Goal: Task Accomplishment & Management: Manage account settings

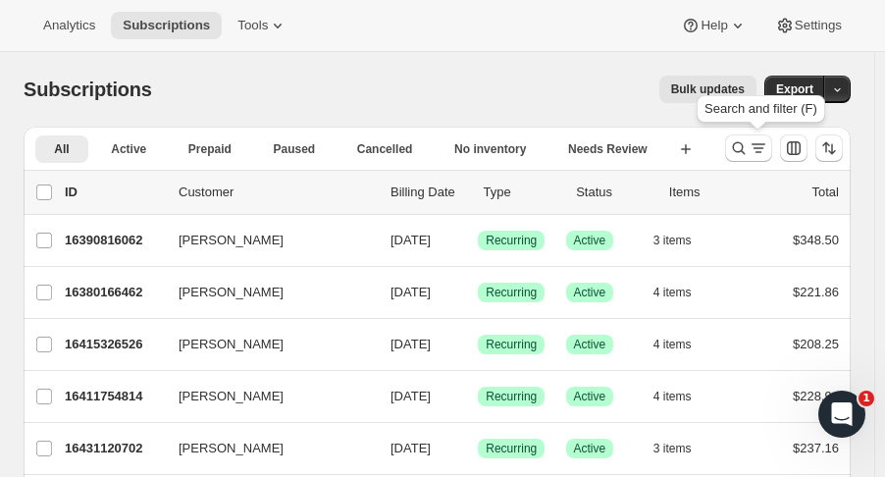
click at [749, 149] on icon "Search and filter results" at bounding box center [739, 148] width 20 height 20
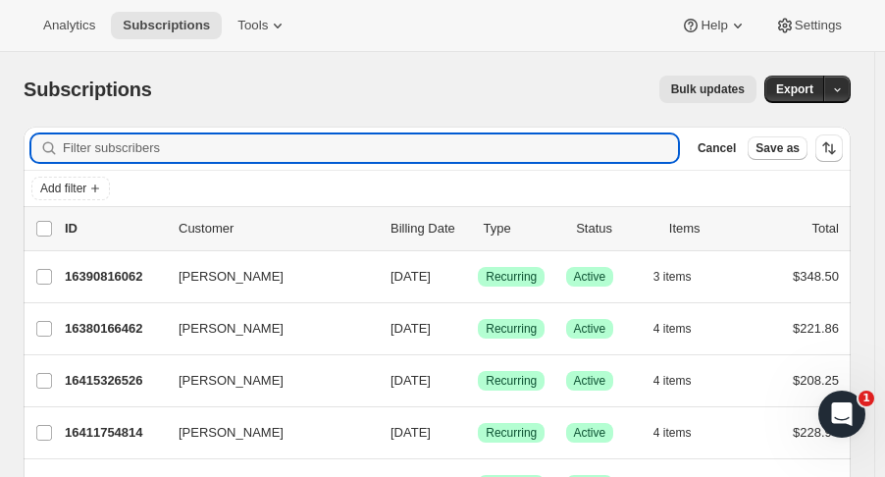
click at [148, 145] on input "Filter subscribers" at bounding box center [370, 147] width 615 height 27
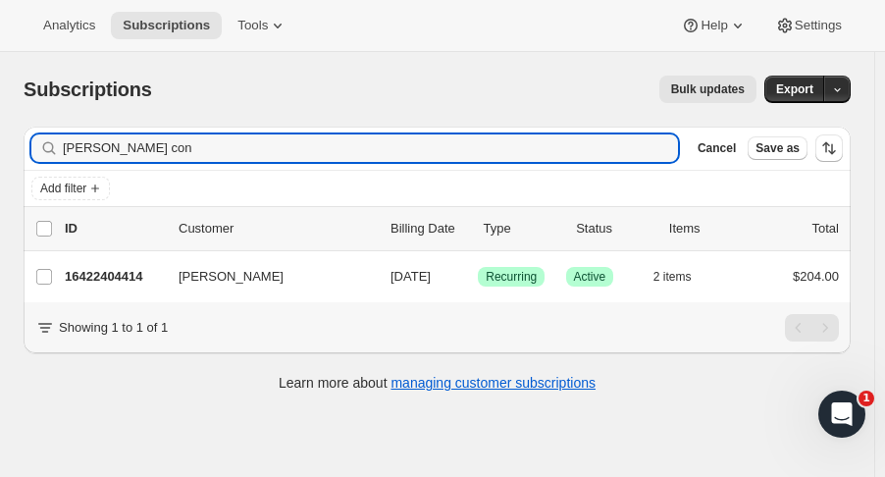
type input "marianne con"
click at [150, 281] on p "16422404414" at bounding box center [114, 277] width 98 height 20
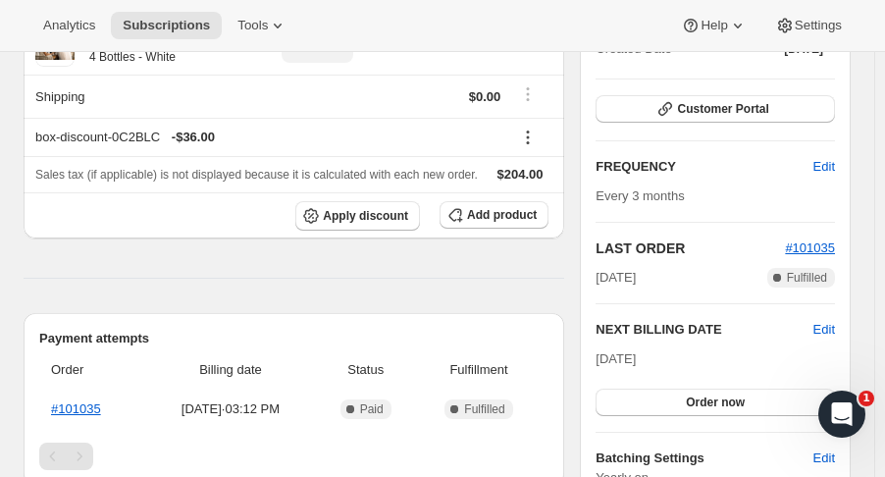
scroll to position [269, 0]
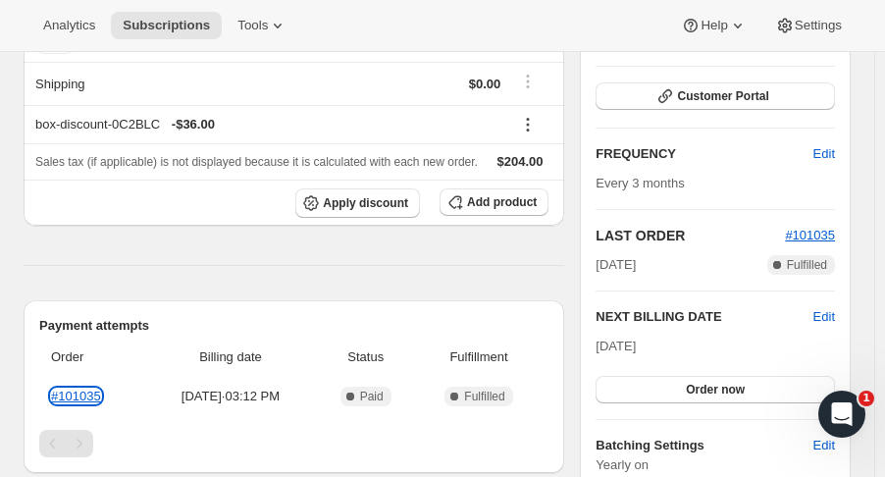
click at [85, 389] on link "#101035" at bounding box center [76, 396] width 50 height 15
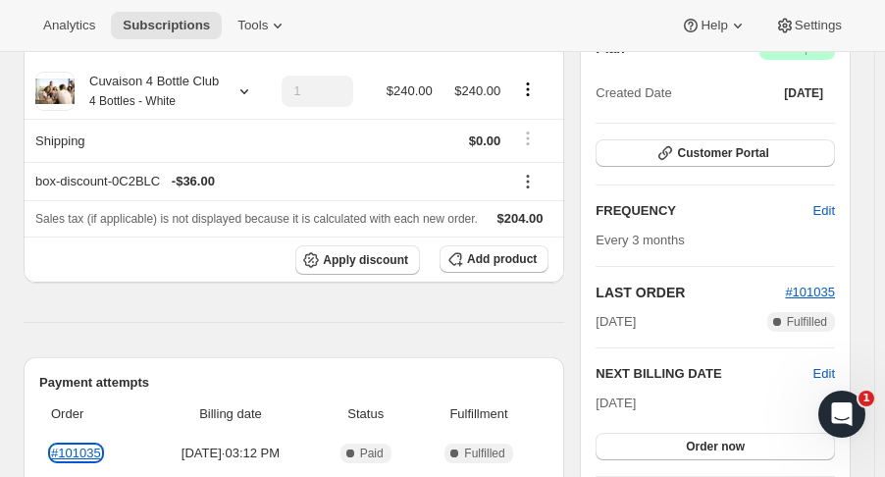
scroll to position [0, 0]
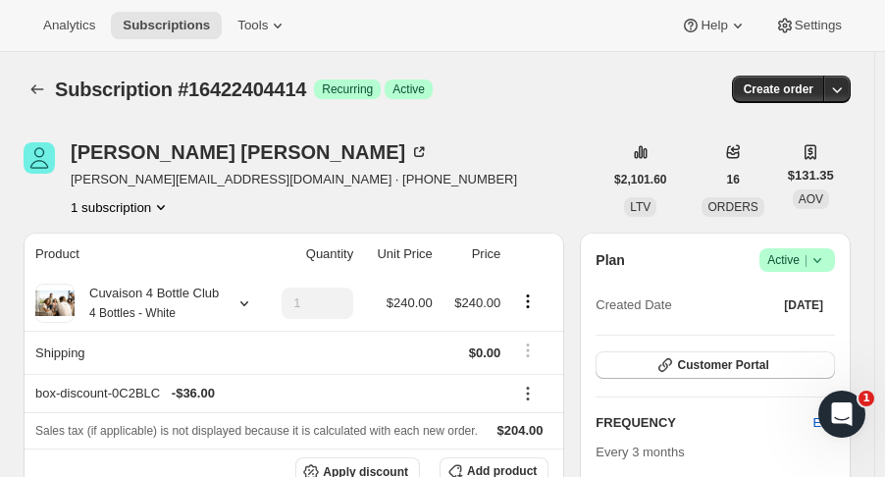
click at [847, 85] on icon "button" at bounding box center [837, 89] width 20 height 20
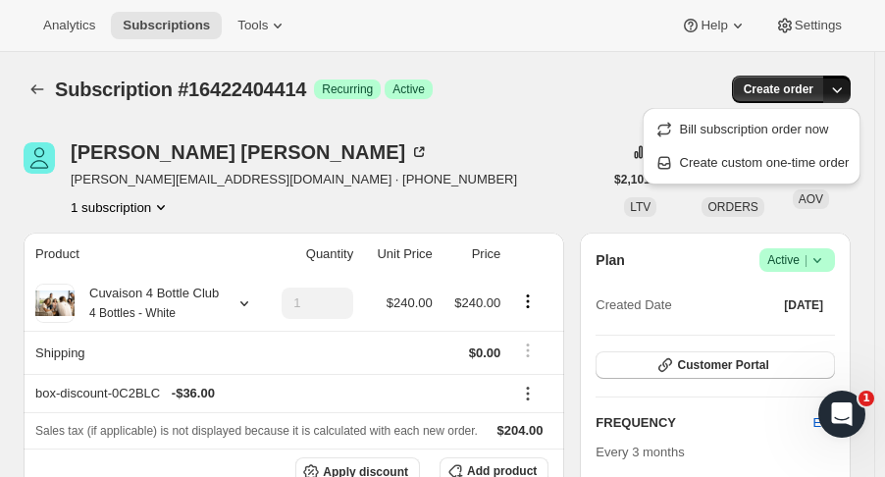
click at [808, 174] on button "Create custom one-time order" at bounding box center [752, 162] width 207 height 31
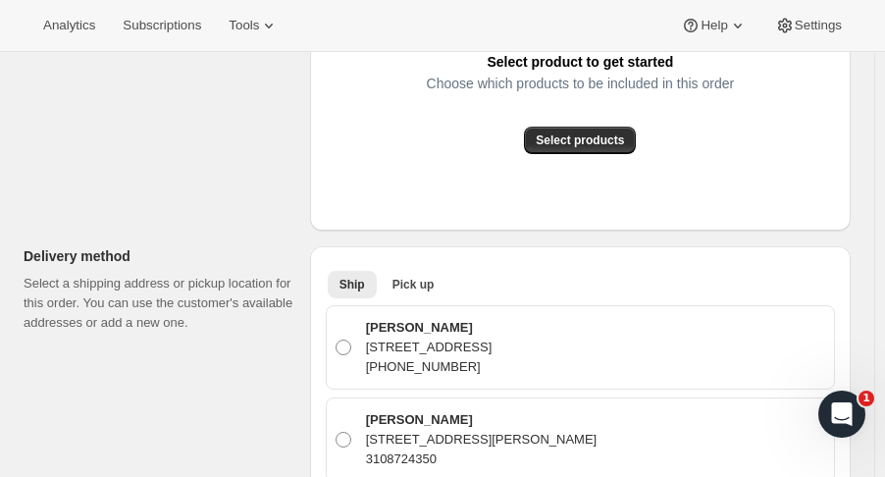
scroll to position [452, 0]
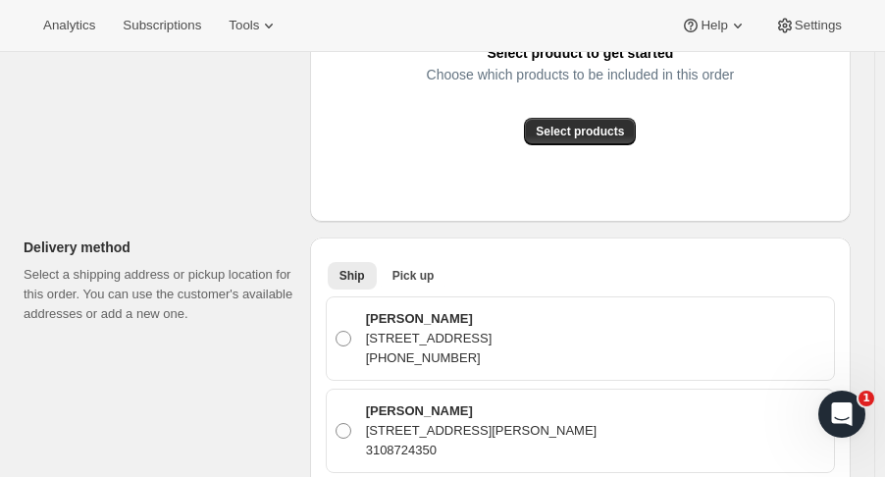
click at [429, 278] on span "Pick up" at bounding box center [414, 276] width 42 height 16
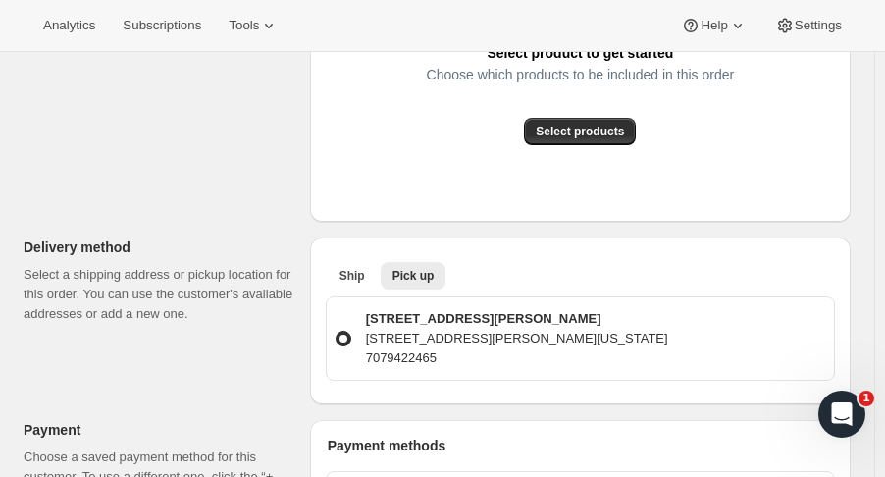
click at [611, 137] on span "Select products" at bounding box center [580, 132] width 88 height 16
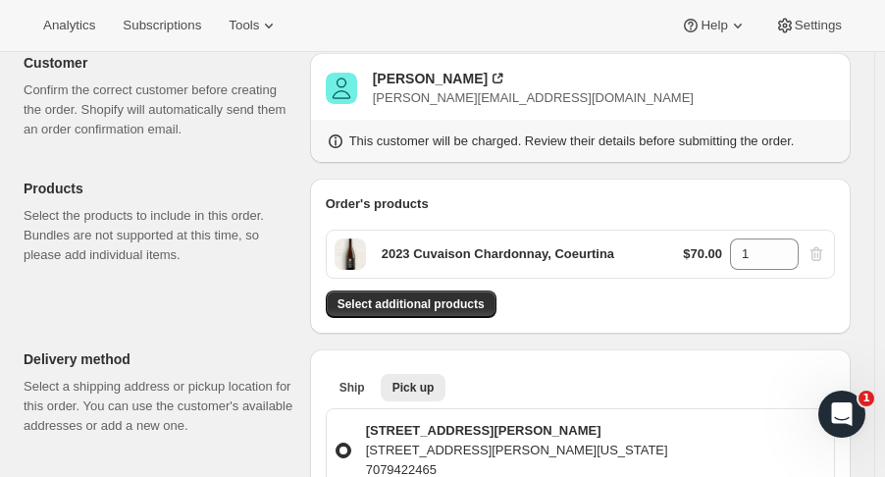
scroll to position [0, 0]
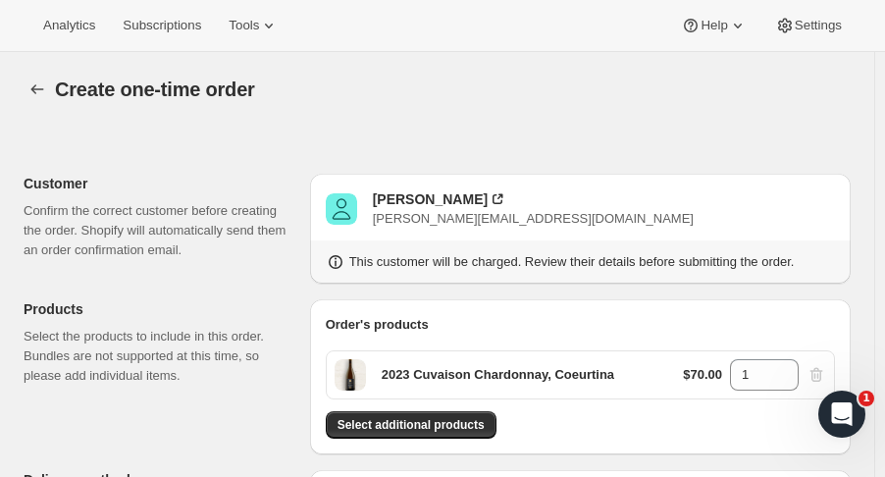
click at [410, 415] on button "Select additional products" at bounding box center [411, 424] width 171 height 27
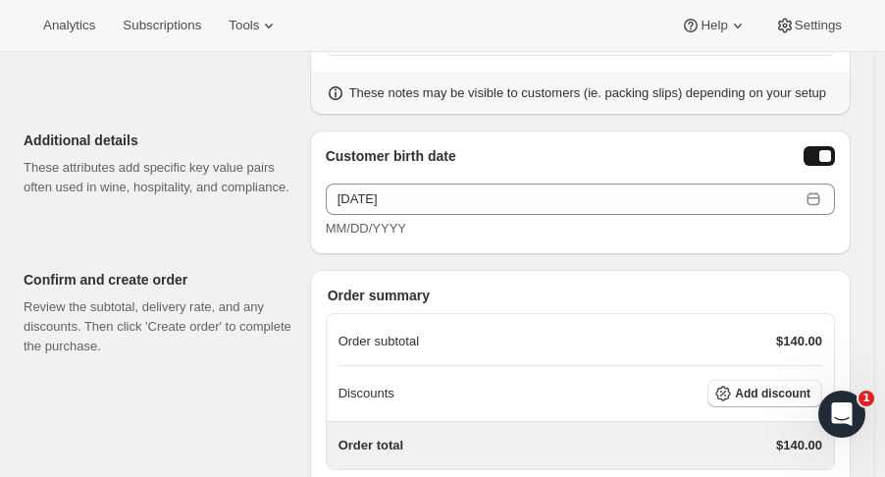
scroll to position [978, 0]
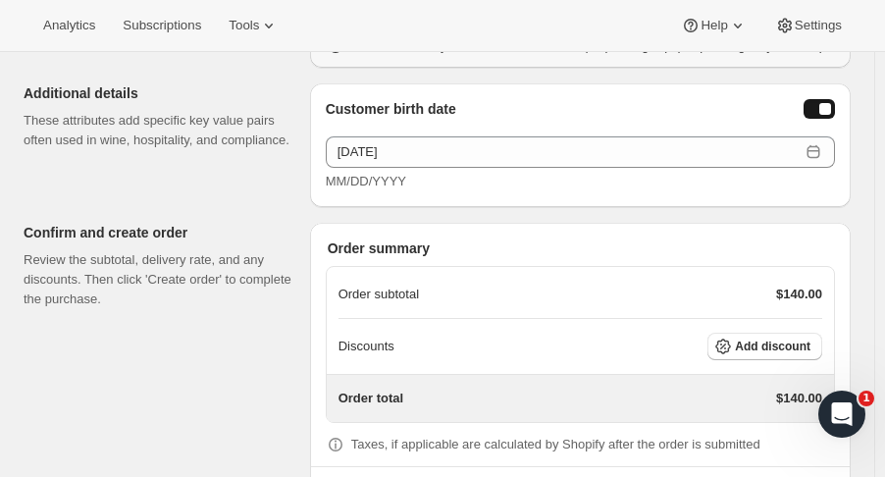
click at [802, 345] on span "Add discount" at bounding box center [773, 347] width 76 height 16
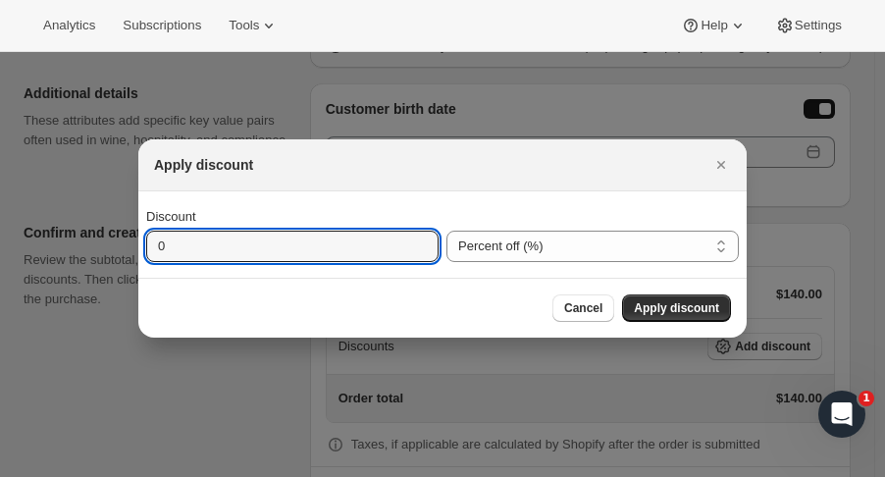
click at [320, 240] on input "0" at bounding box center [277, 246] width 263 height 31
type input "15"
click at [696, 298] on button "Apply discount" at bounding box center [676, 307] width 109 height 27
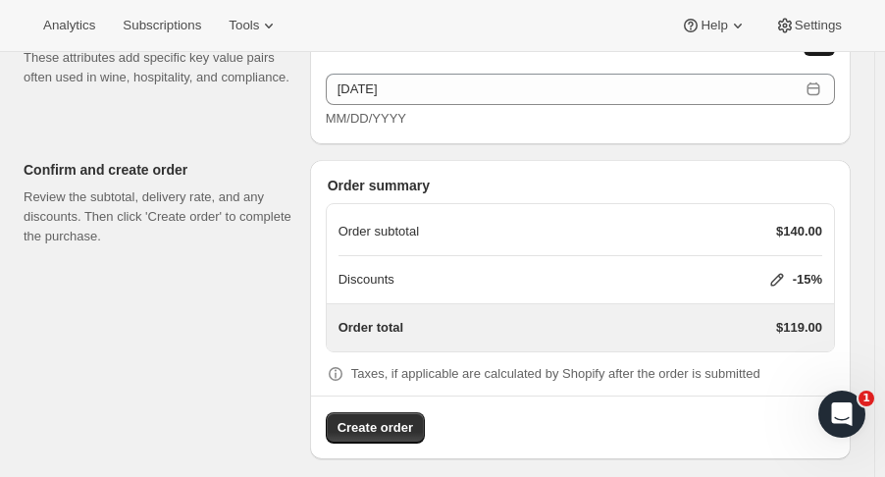
scroll to position [1049, 0]
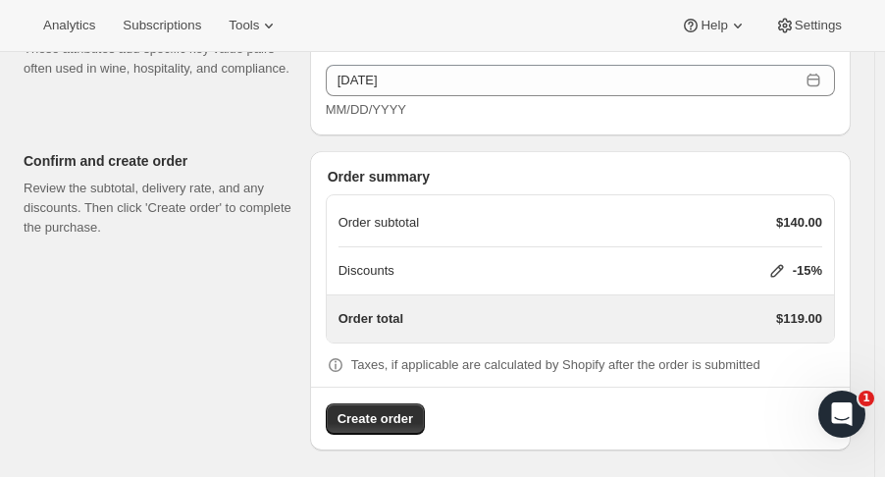
click at [370, 410] on span "Create order" at bounding box center [376, 419] width 76 height 20
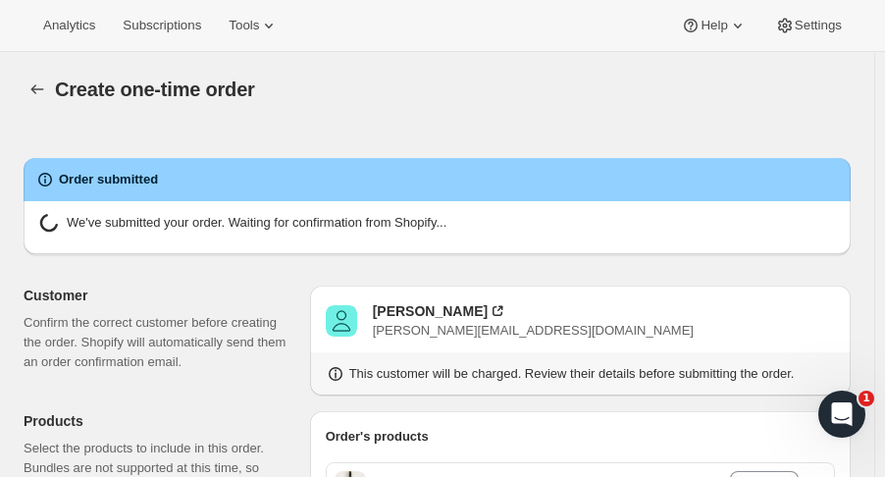
radio input "true"
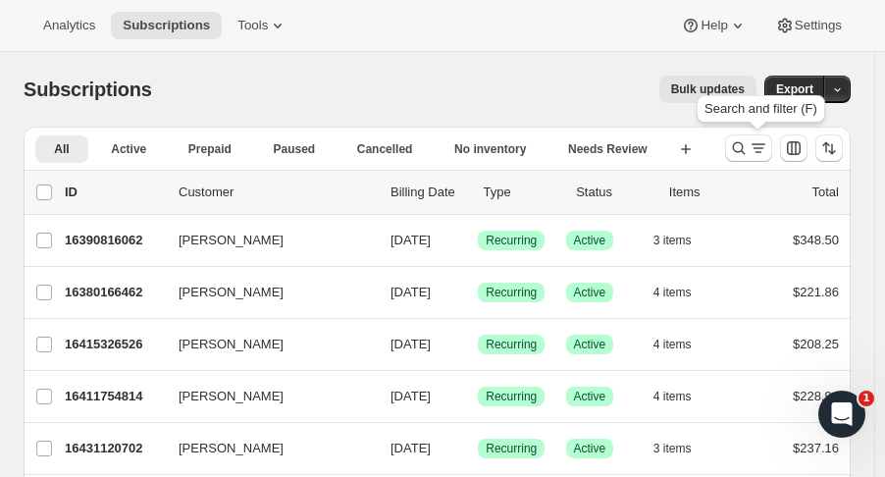
click at [749, 144] on icon "Search and filter results" at bounding box center [739, 148] width 20 height 20
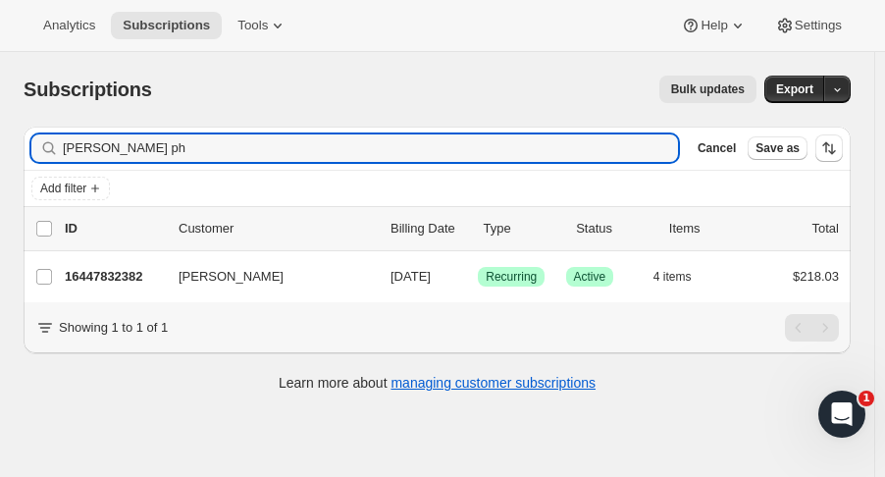
type input "[PERSON_NAME] ph"
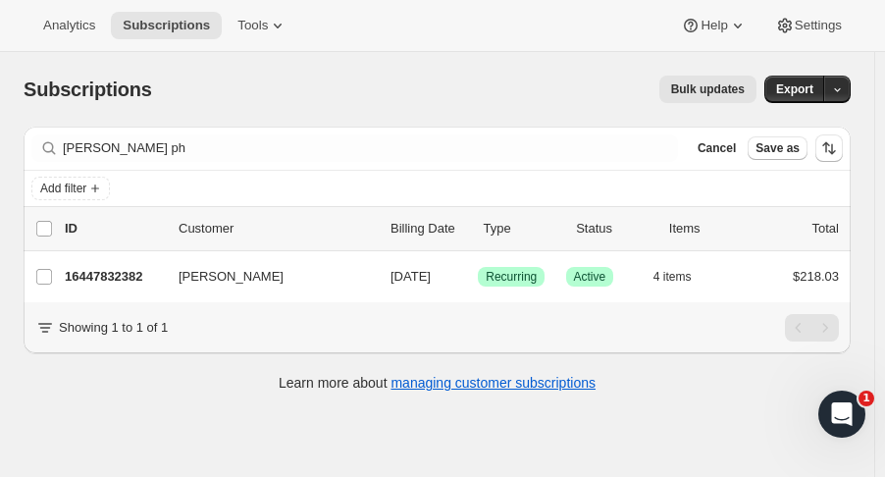
click at [113, 276] on p "16447832382" at bounding box center [114, 277] width 98 height 20
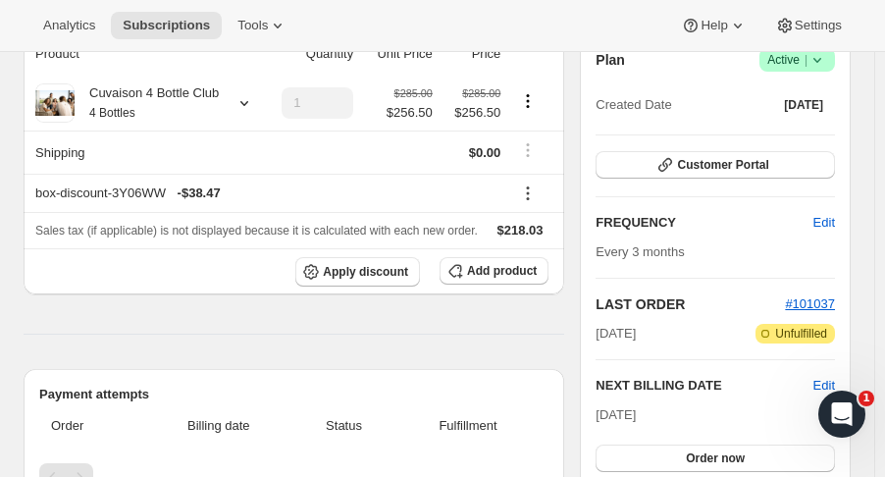
scroll to position [227, 0]
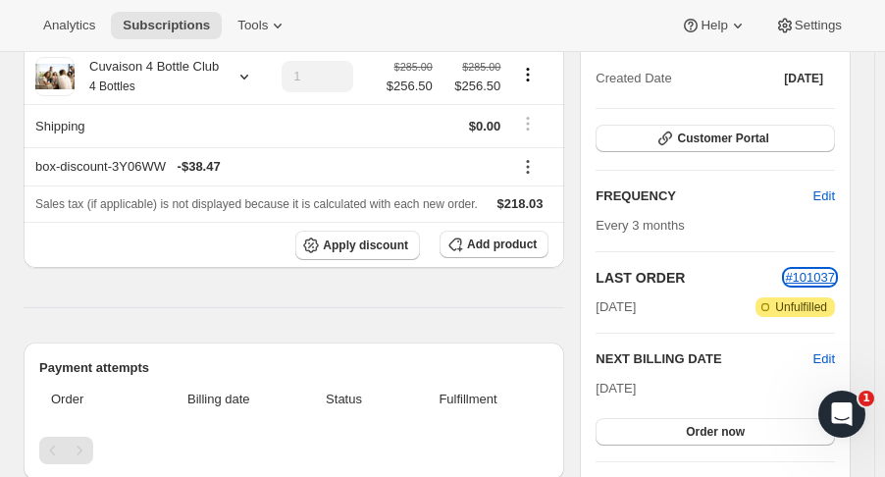
click at [835, 281] on span "#101037" at bounding box center [810, 277] width 50 height 15
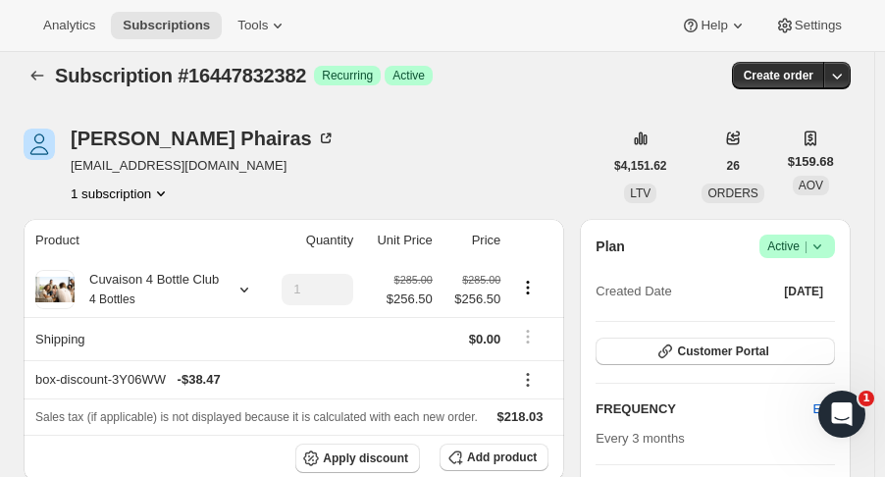
scroll to position [0, 0]
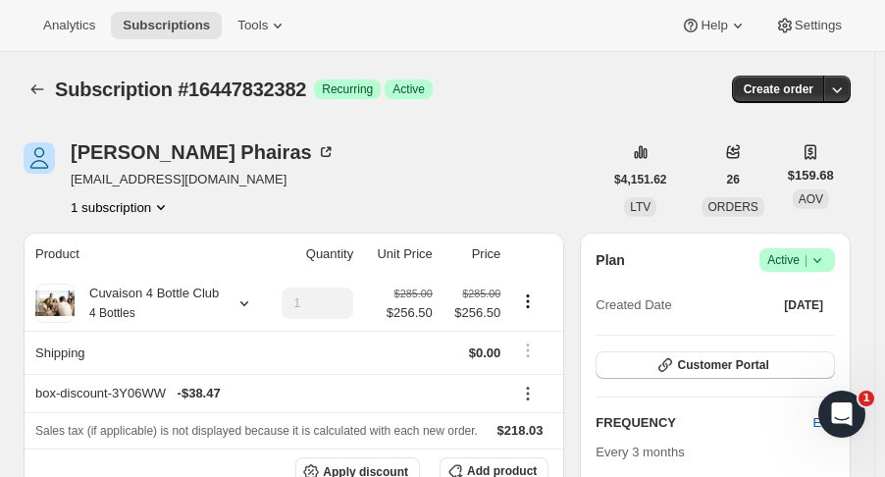
click at [847, 97] on icon "button" at bounding box center [837, 89] width 20 height 20
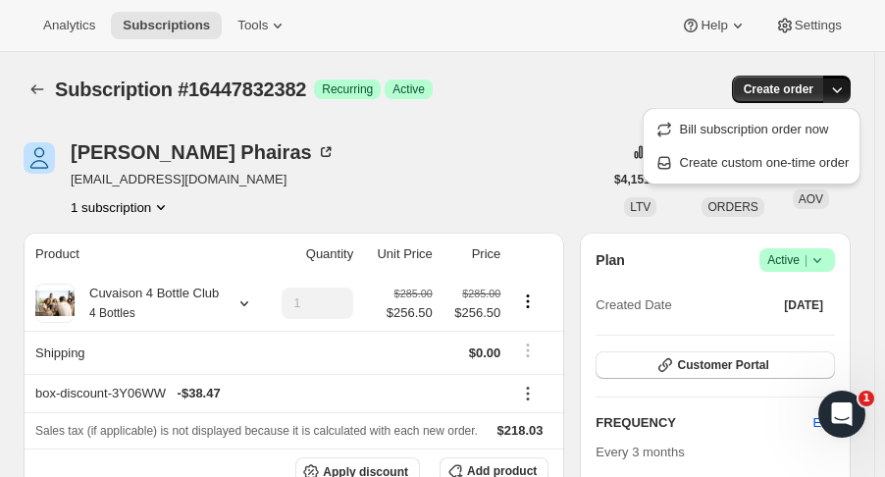
click at [765, 174] on button "Create custom one-time order" at bounding box center [752, 162] width 207 height 31
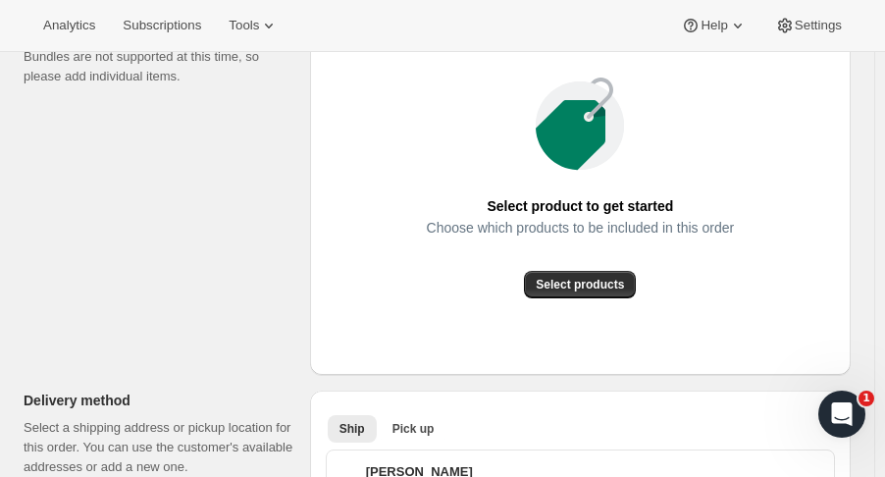
scroll to position [300, 0]
click at [610, 287] on span "Select products" at bounding box center [580, 284] width 88 height 16
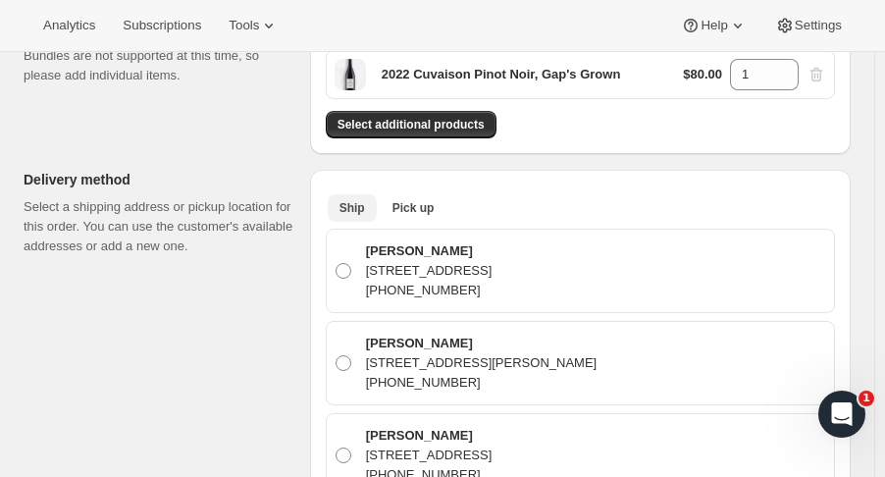
click at [427, 202] on span "Pick up" at bounding box center [414, 208] width 42 height 16
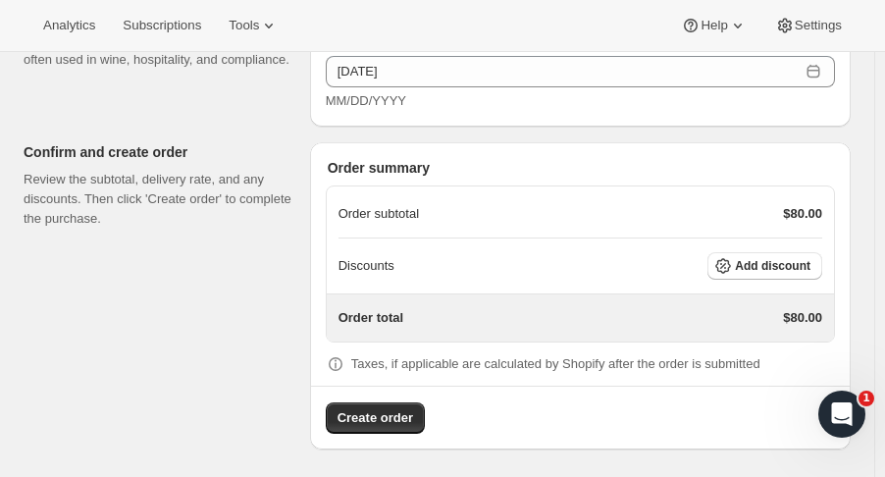
scroll to position [996, 0]
click at [778, 259] on span "Add discount" at bounding box center [773, 267] width 76 height 16
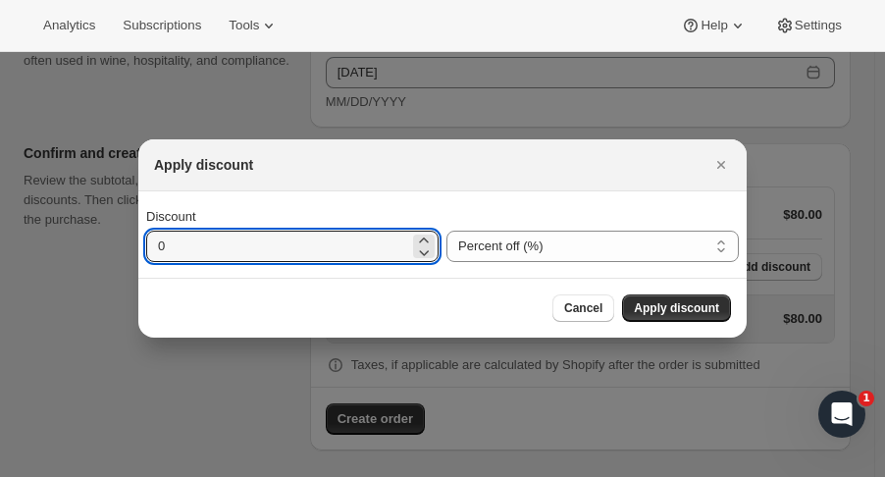
click at [183, 250] on input "0" at bounding box center [277, 246] width 263 height 31
type input "15"
click at [671, 304] on span "Apply discount" at bounding box center [676, 308] width 85 height 16
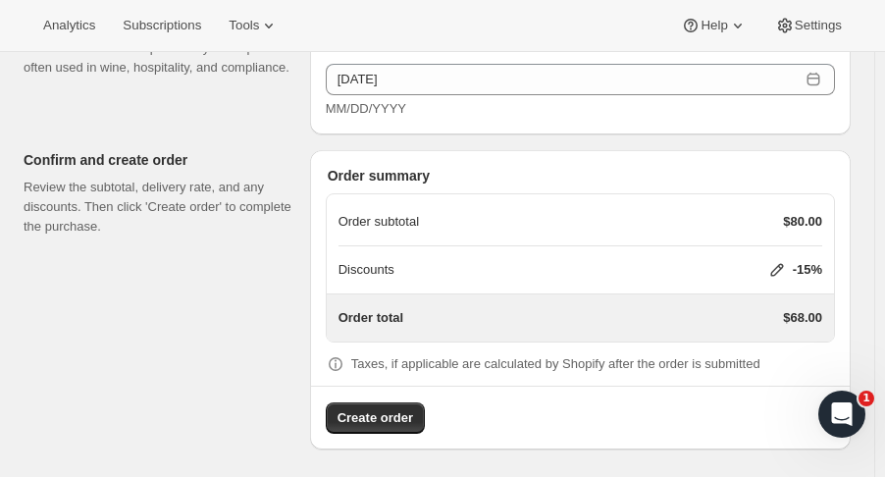
click at [397, 420] on span "Create order" at bounding box center [376, 418] width 76 height 20
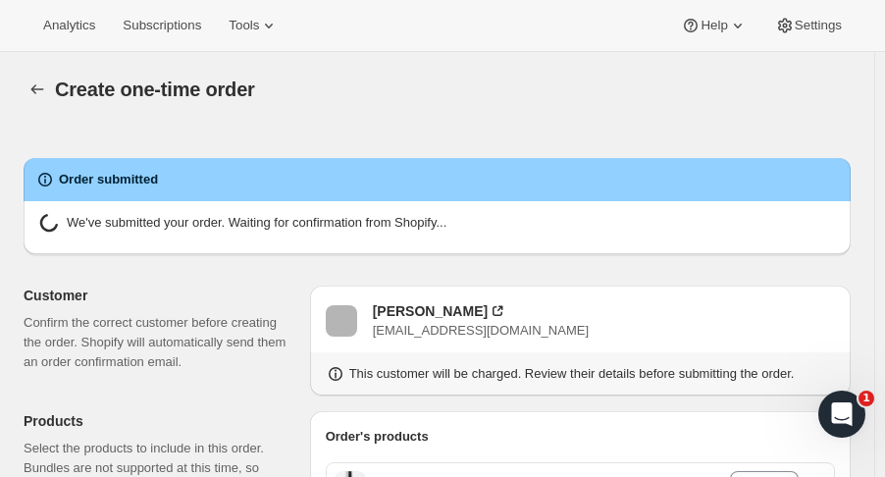
radio input "true"
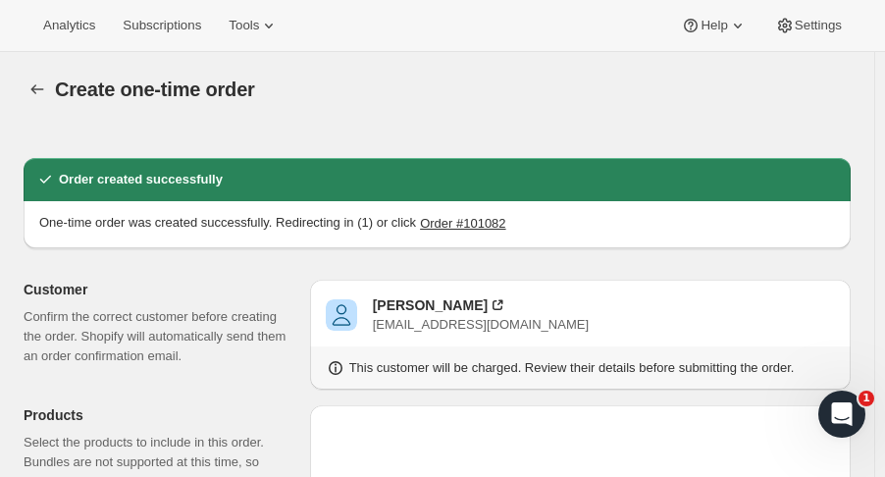
click at [48, 76] on div at bounding box center [39, 89] width 31 height 27
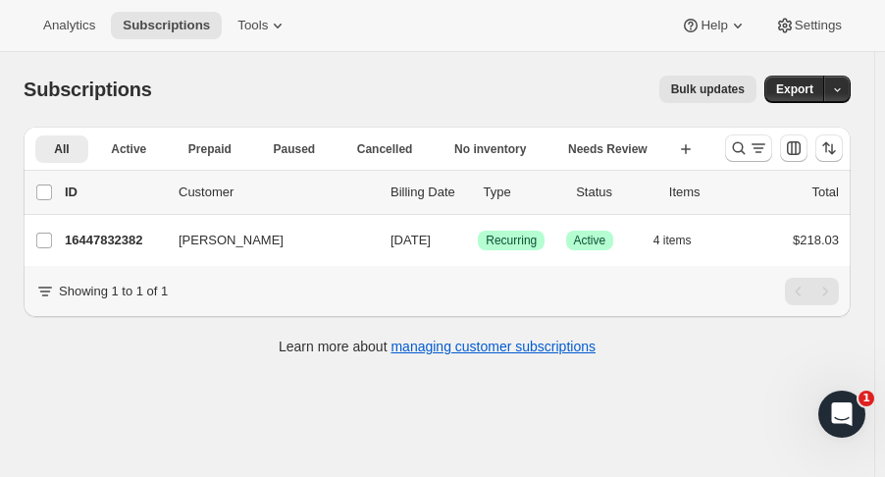
click at [746, 145] on icon "Search and filter results" at bounding box center [739, 148] width 20 height 20
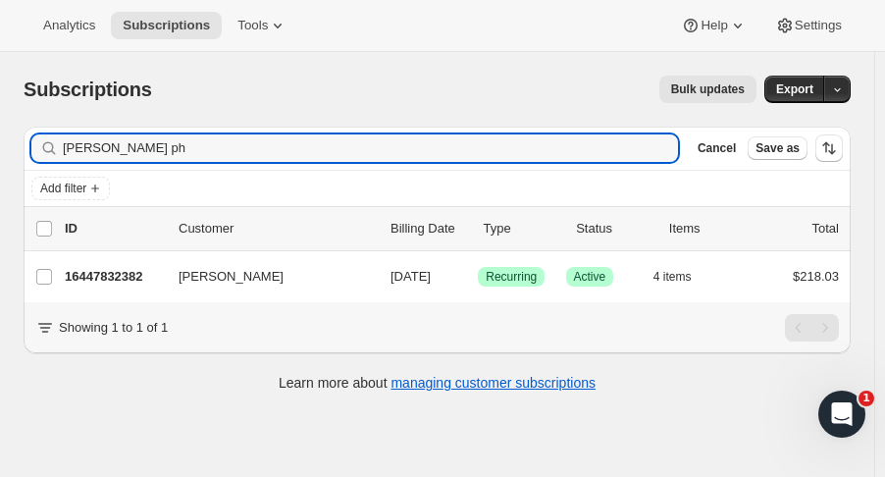
drag, startPoint x: -16, startPoint y: 159, endPoint x: -141, endPoint y: 182, distance: 127.6
click at [0, 182] on html "Analytics Subscriptions Tools Help Settings Skip to content Subscriptions. This…" at bounding box center [442, 238] width 885 height 477
type input "robin alley"
click at [112, 277] on p "16373219646" at bounding box center [114, 277] width 98 height 20
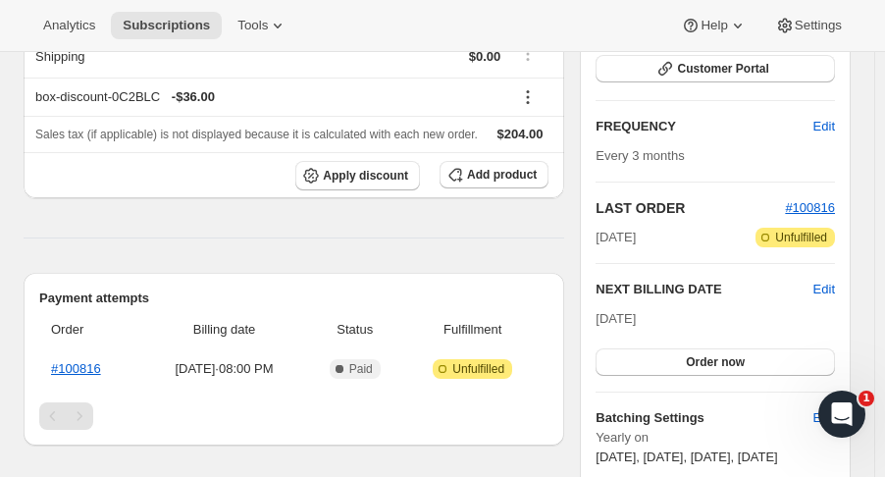
scroll to position [296, 0]
click at [820, 205] on span "#100816" at bounding box center [810, 207] width 50 height 15
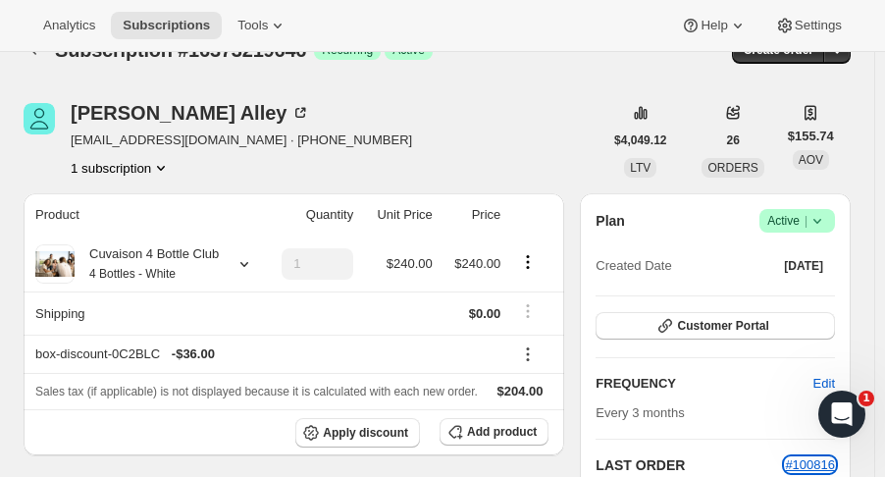
scroll to position [0, 0]
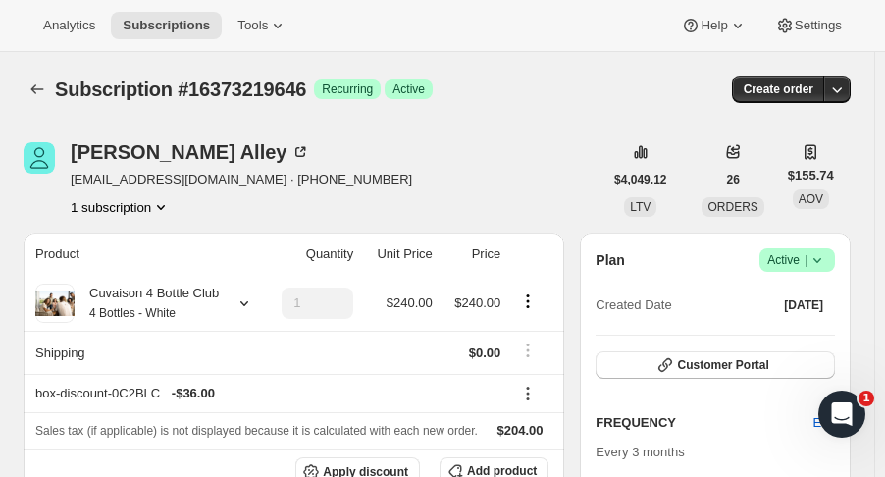
click at [842, 95] on icon "button" at bounding box center [837, 89] width 20 height 20
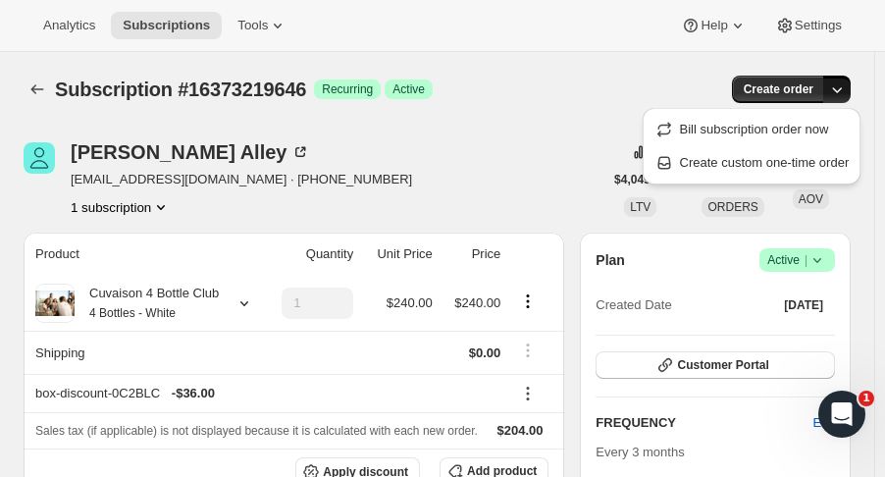
click at [767, 159] on span "Create custom one-time order" at bounding box center [765, 162] width 170 height 15
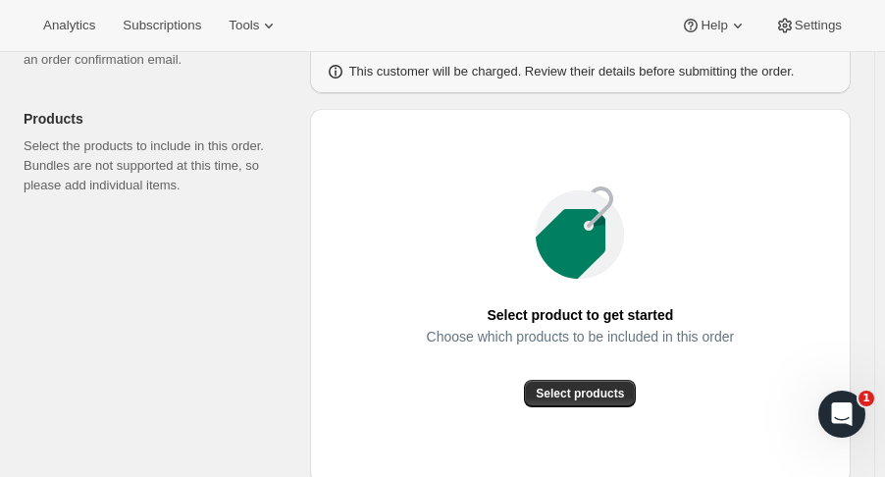
scroll to position [235, 0]
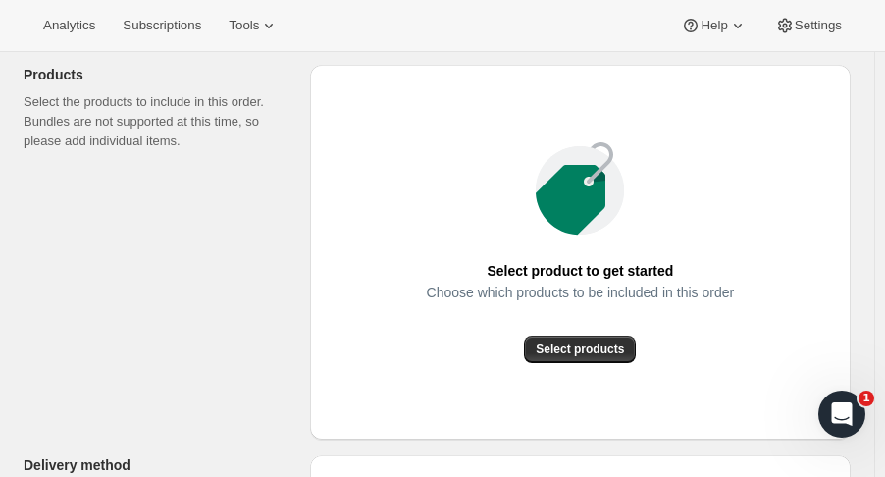
click at [621, 355] on span "Select products" at bounding box center [580, 350] width 88 height 16
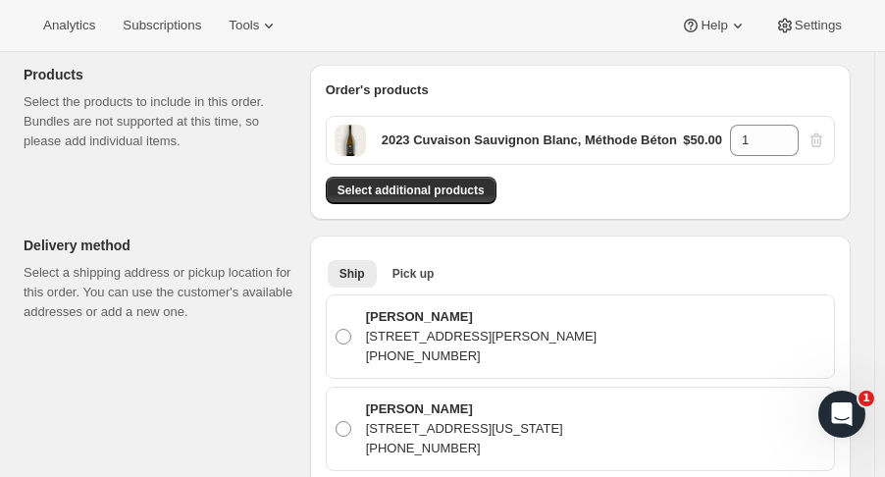
click at [424, 181] on button "Select additional products" at bounding box center [411, 190] width 171 height 27
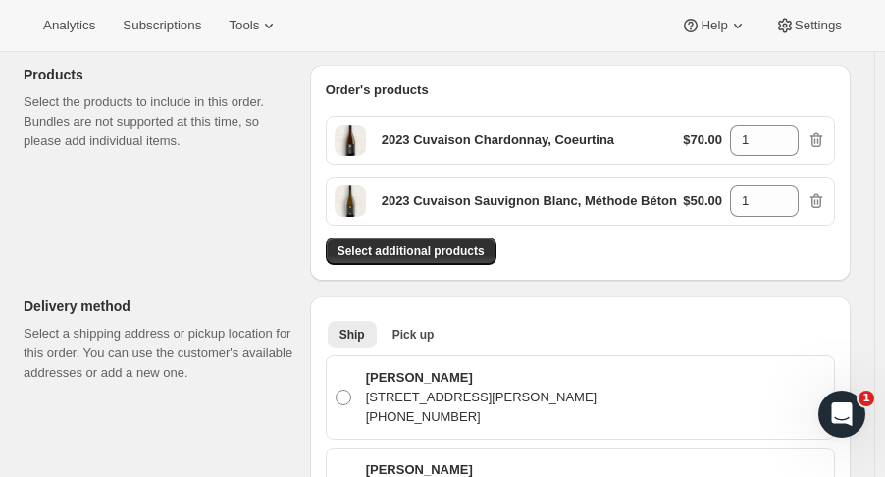
click at [458, 245] on span "Select additional products" at bounding box center [411, 251] width 147 height 16
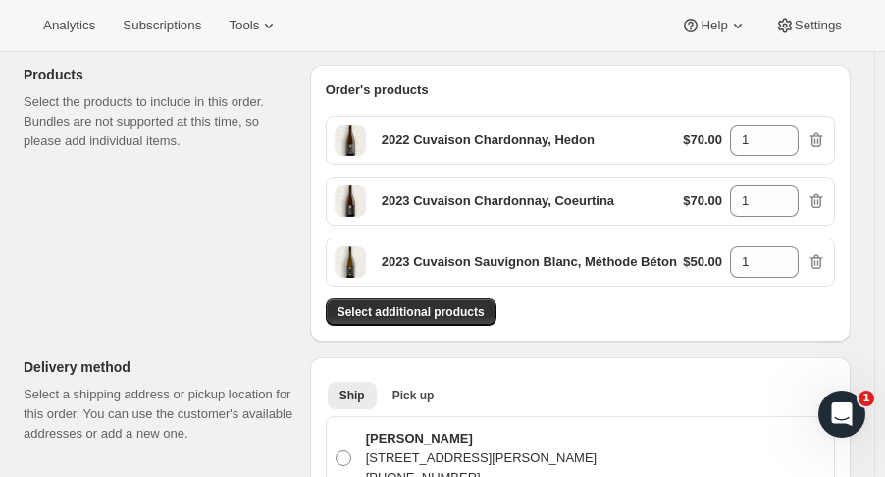
click at [464, 304] on span "Select additional products" at bounding box center [411, 312] width 147 height 16
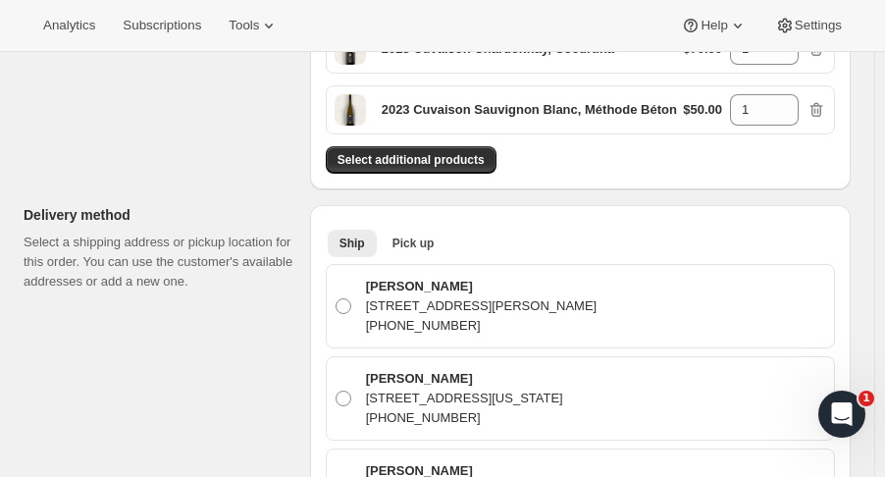
scroll to position [450, 0]
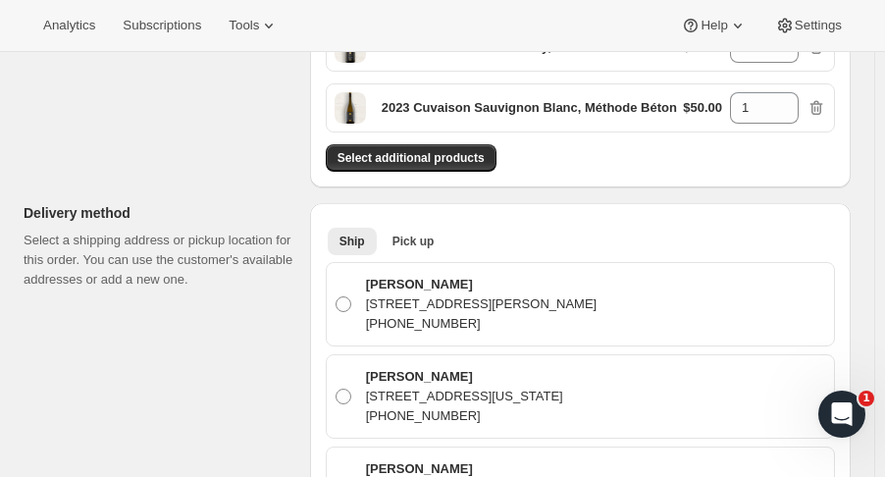
click at [406, 238] on span "Pick up" at bounding box center [414, 242] width 42 height 16
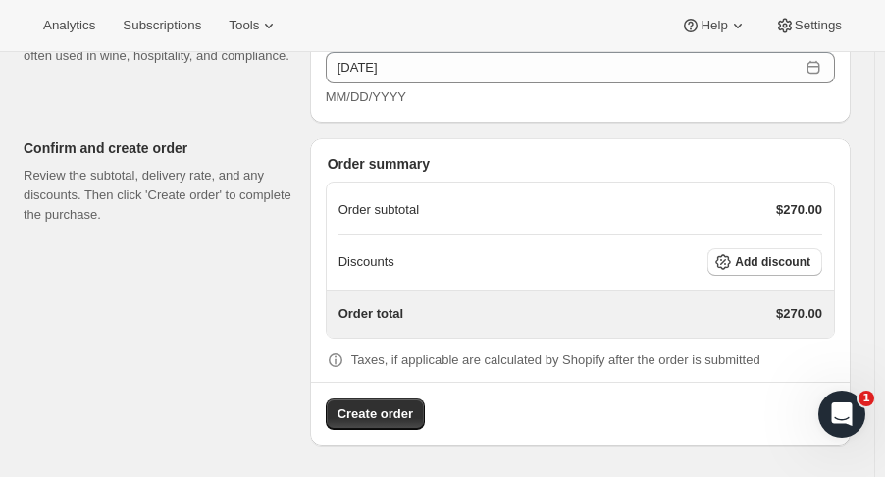
scroll to position [1178, 0]
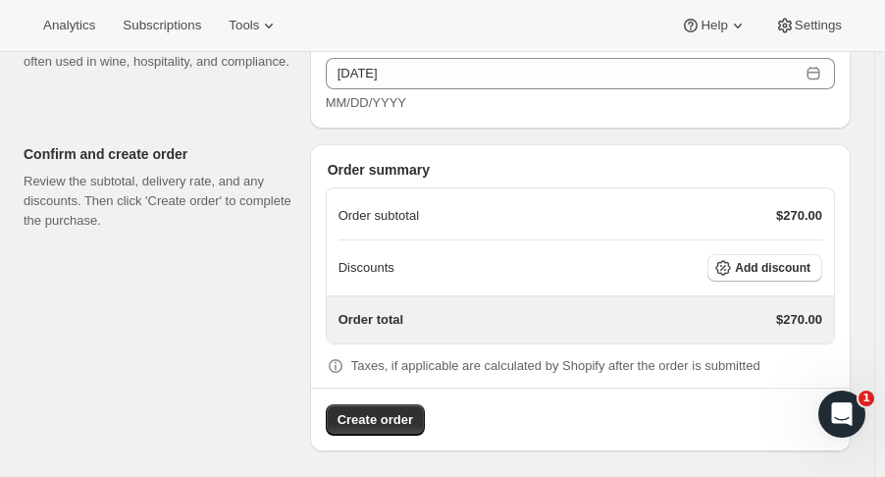
click at [515, 272] on div "Discounts Add discount" at bounding box center [581, 267] width 484 height 27
click at [802, 260] on span "Add discount" at bounding box center [773, 268] width 76 height 16
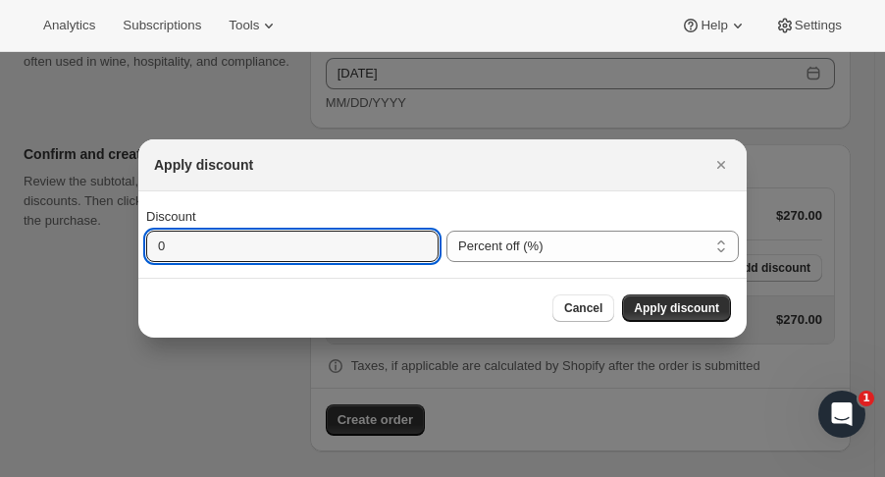
click at [350, 253] on input "0" at bounding box center [277, 246] width 263 height 31
type input "15"
click at [689, 320] on button "Apply discount" at bounding box center [676, 307] width 109 height 27
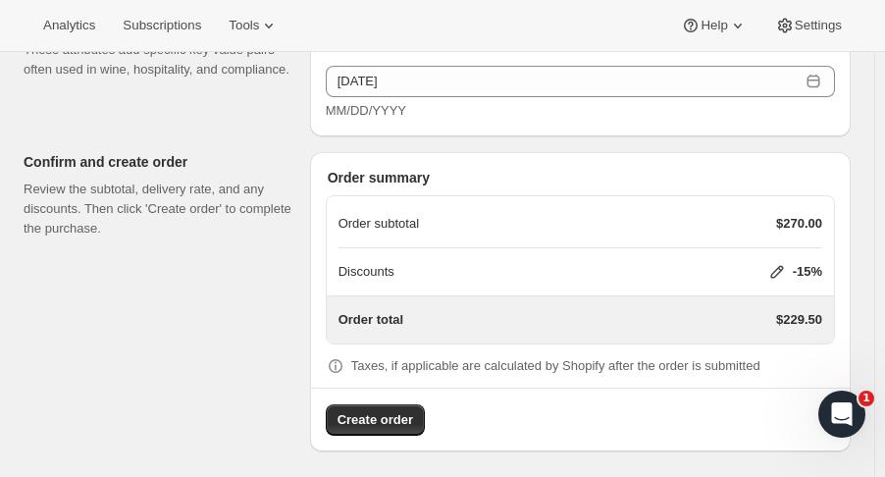
click at [383, 410] on span "Create order" at bounding box center [376, 420] width 76 height 20
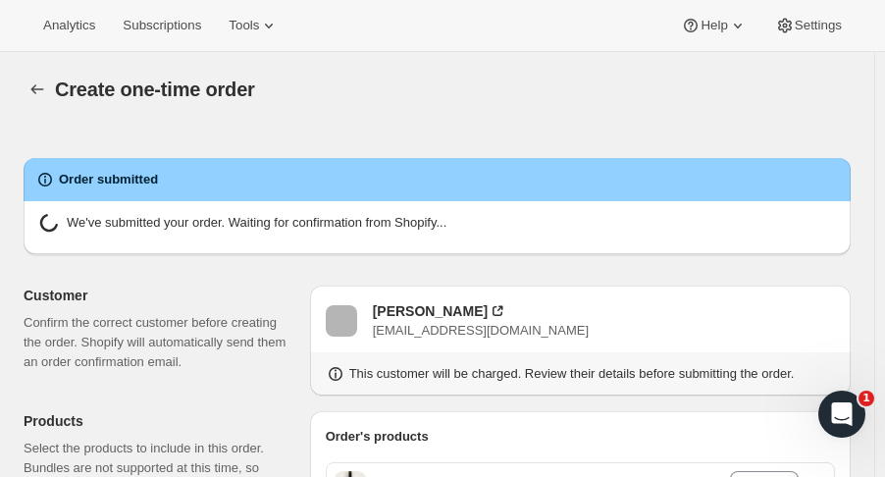
radio input "true"
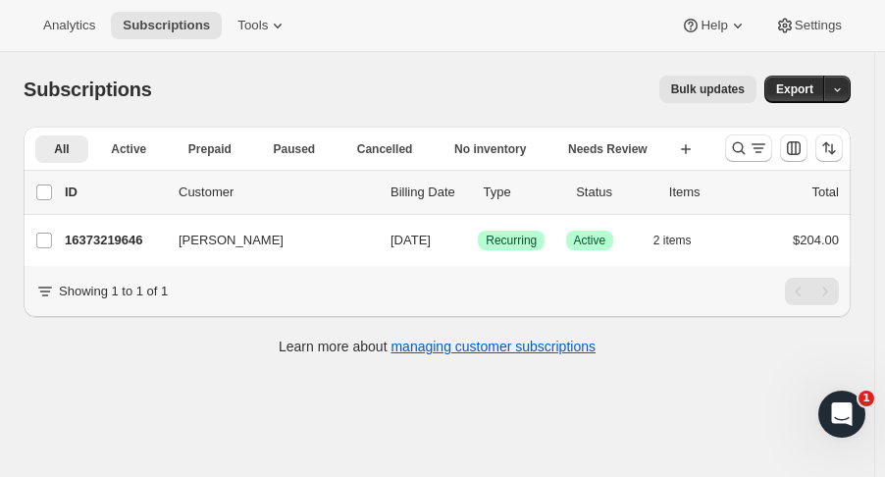
click at [291, 96] on div "Bulk updates" at bounding box center [466, 89] width 581 height 27
click at [749, 149] on icon "Search and filter results" at bounding box center [739, 148] width 20 height 20
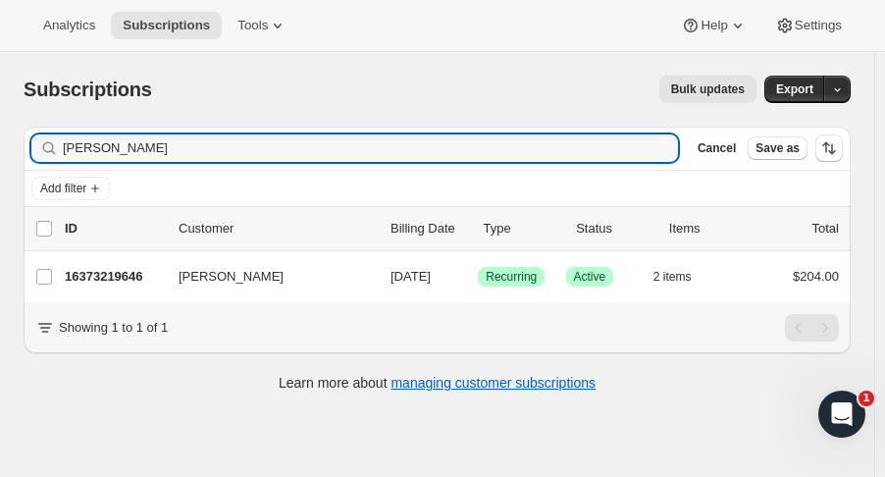
drag, startPoint x: 132, startPoint y: 149, endPoint x: -31, endPoint y: 134, distance: 164.6
click at [0, 134] on html "Analytics Subscriptions Tools Help Settings Skip to content Subscriptions. This…" at bounding box center [442, 238] width 885 height 477
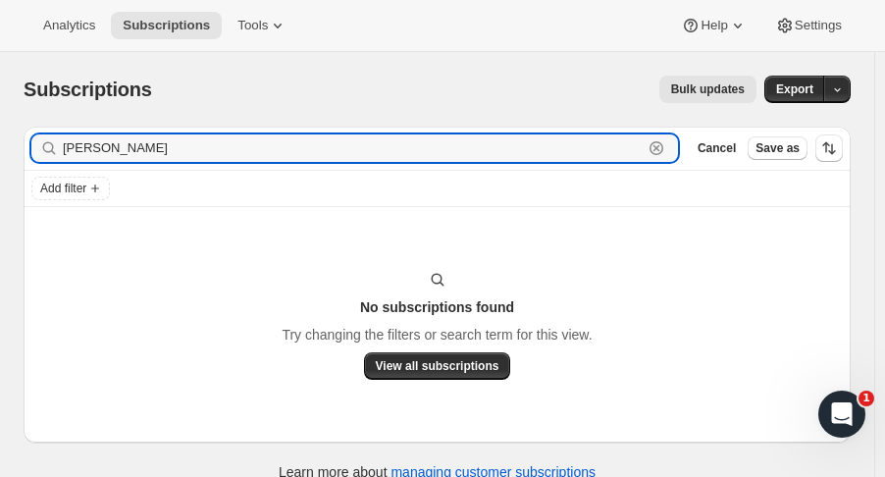
drag, startPoint x: 69, startPoint y: 141, endPoint x: -27, endPoint y: 130, distance: 96.9
click at [0, 130] on html "Analytics Subscriptions Tools Help Settings Skip to content Subscriptions. This…" at bounding box center [442, 238] width 885 height 477
drag, startPoint x: 116, startPoint y: 142, endPoint x: 7, endPoint y: 132, distance: 109.4
click at [7, 132] on div "Subscriptions. This page is ready Subscriptions Bulk updates More actions Bulk …" at bounding box center [437, 277] width 874 height 450
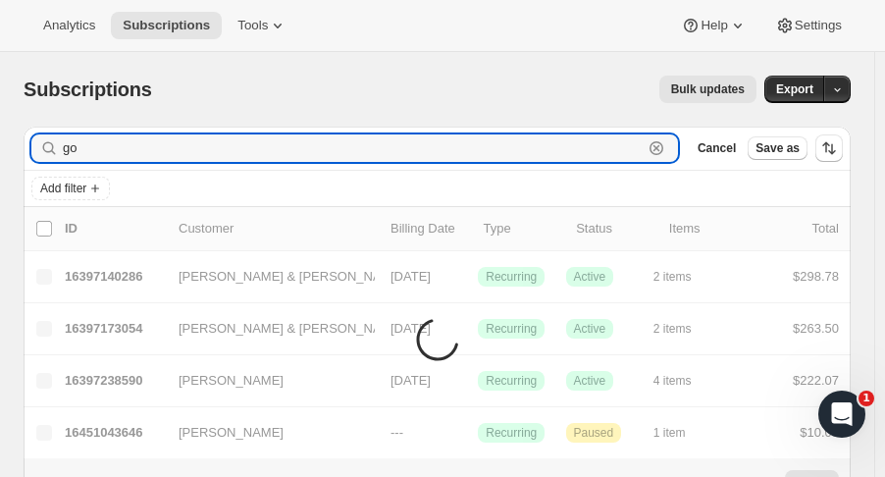
type input "g"
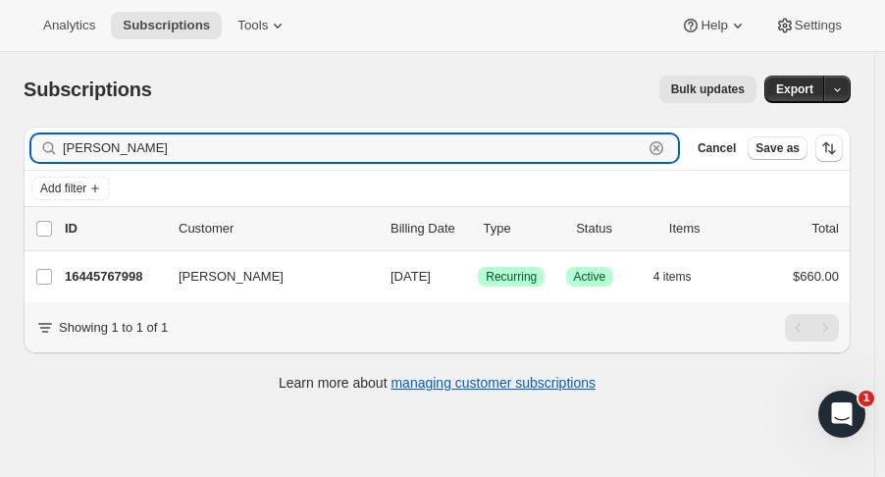
type input "farley"
click at [118, 267] on p "16445767998" at bounding box center [114, 277] width 98 height 20
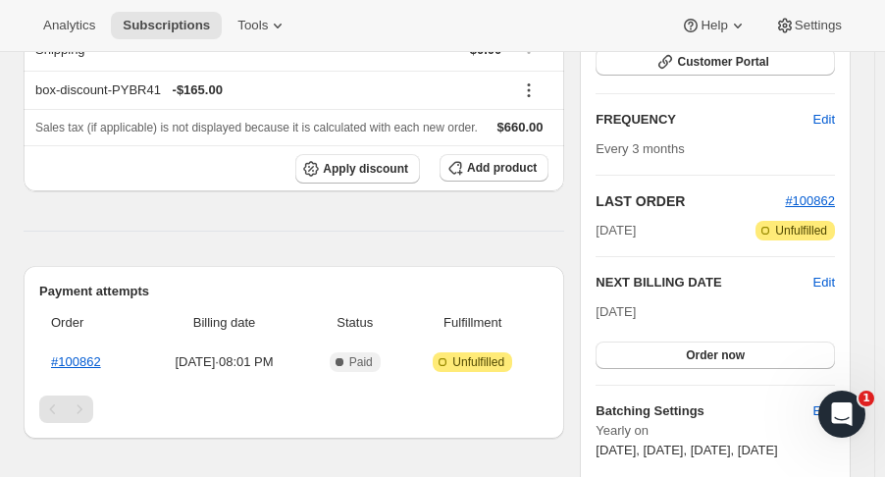
scroll to position [304, 0]
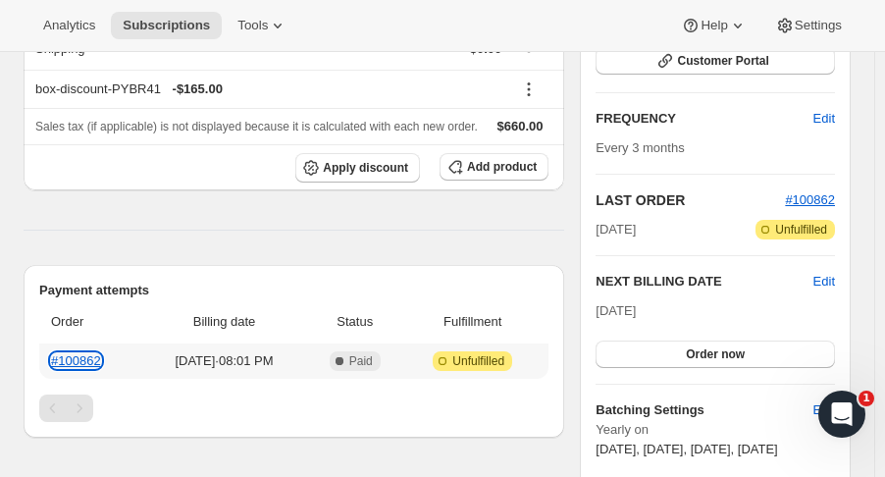
click at [70, 363] on link "#100862" at bounding box center [76, 360] width 50 height 15
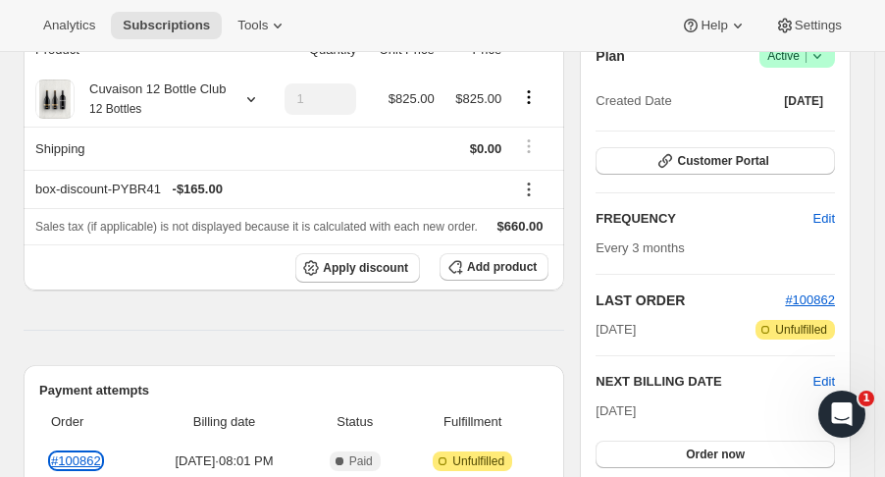
scroll to position [0, 0]
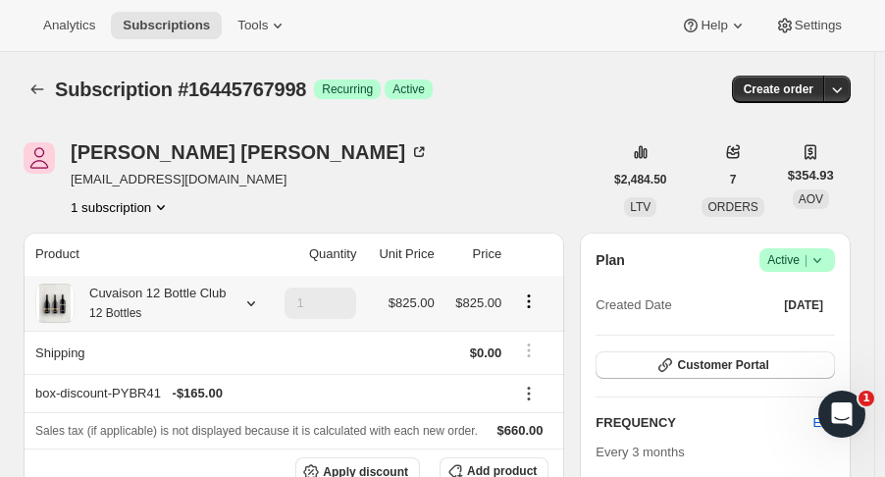
click at [257, 304] on icon at bounding box center [251, 303] width 20 height 20
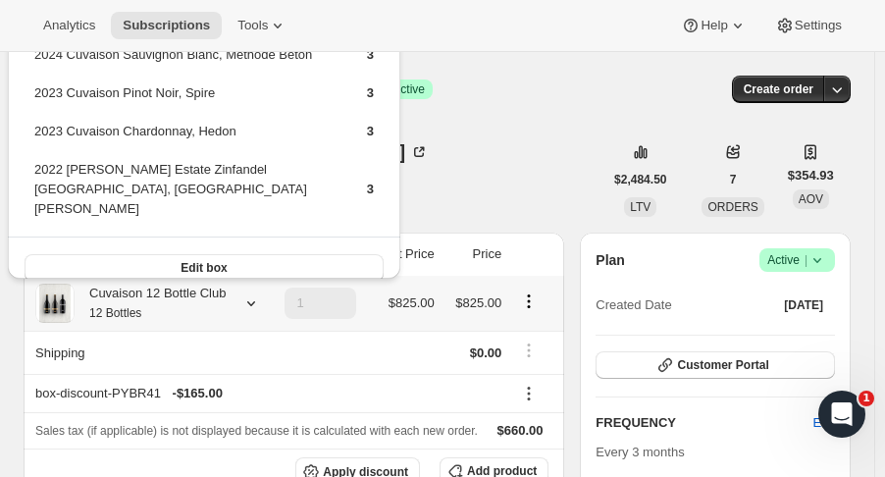
click at [257, 304] on icon at bounding box center [251, 303] width 20 height 20
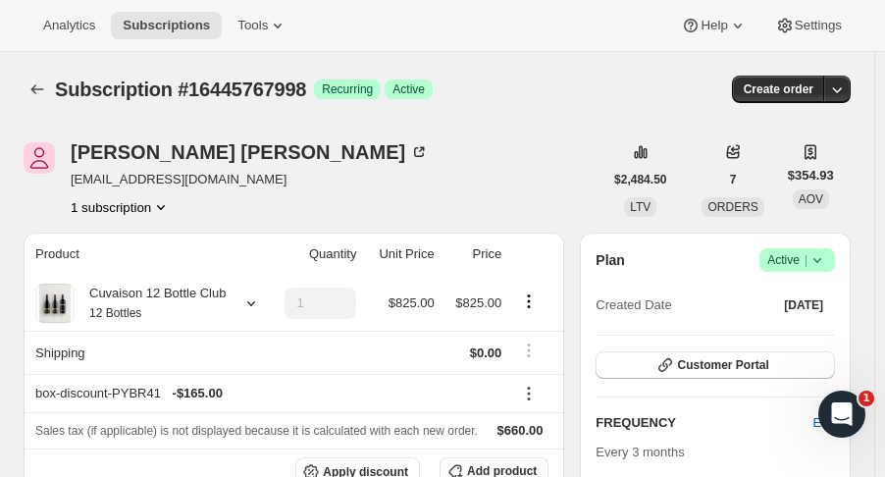
click at [847, 89] on icon "button" at bounding box center [837, 89] width 20 height 20
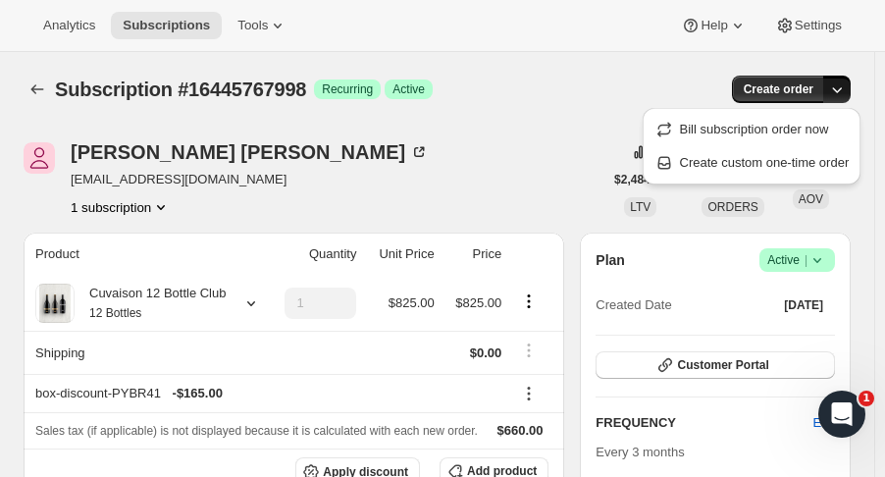
click at [758, 157] on span "Create custom one-time order" at bounding box center [765, 162] width 170 height 15
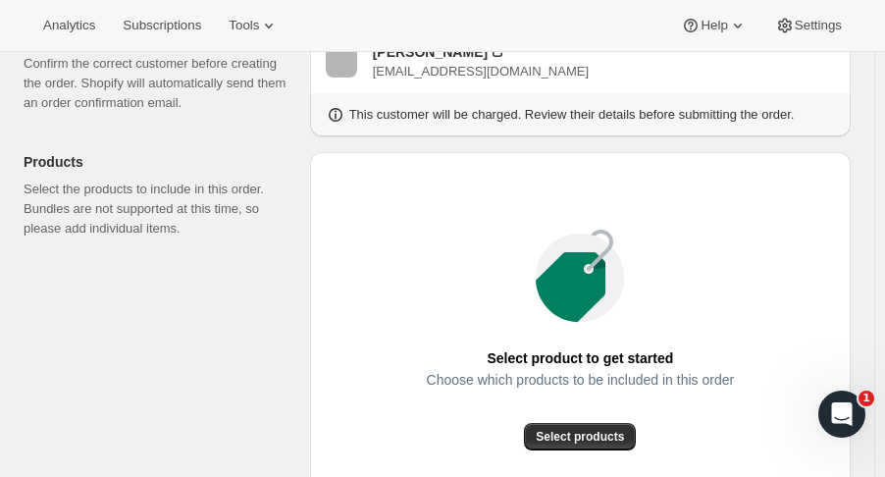
scroll to position [289, 0]
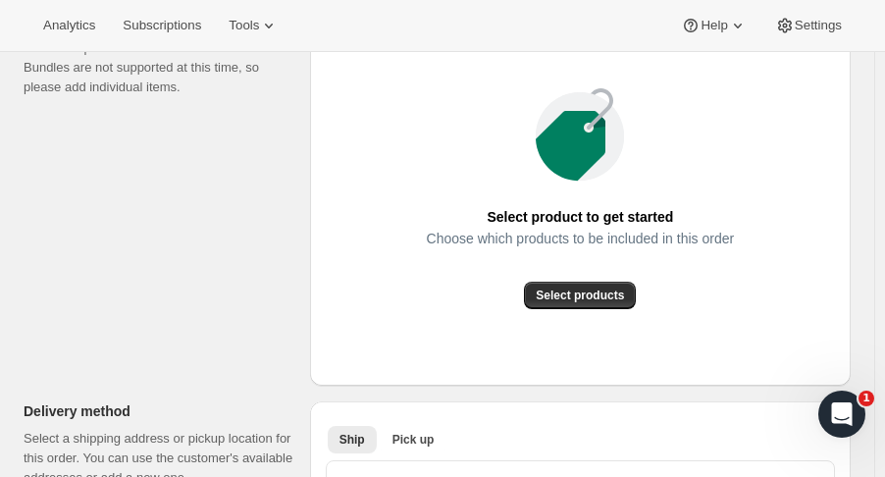
click at [600, 291] on span "Select products" at bounding box center [580, 296] width 88 height 16
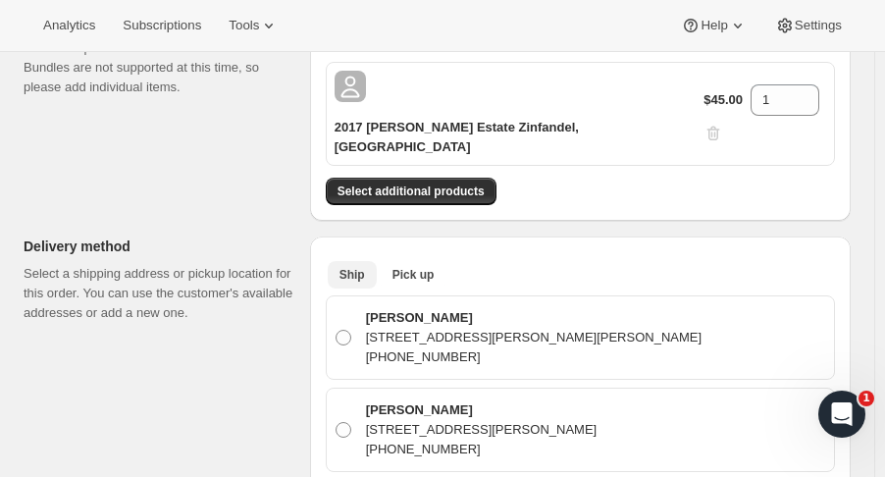
click at [423, 267] on span "Pick up" at bounding box center [414, 275] width 42 height 16
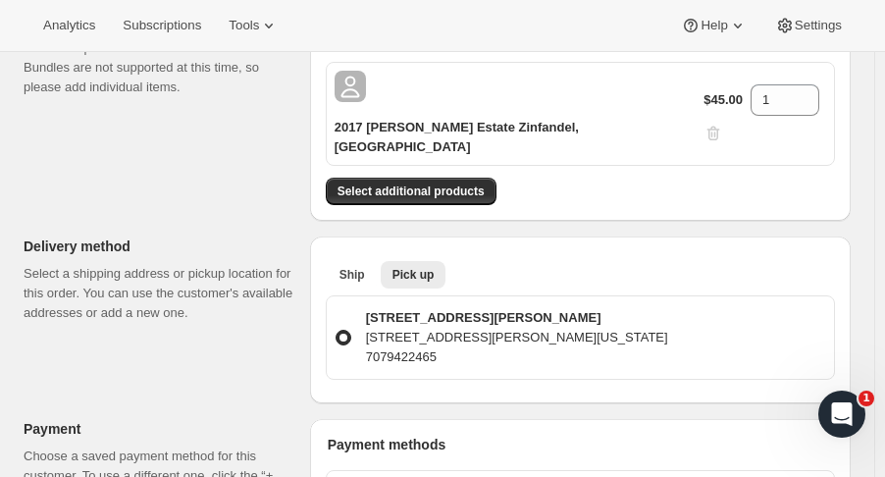
click at [457, 184] on span "Select additional products" at bounding box center [411, 192] width 147 height 16
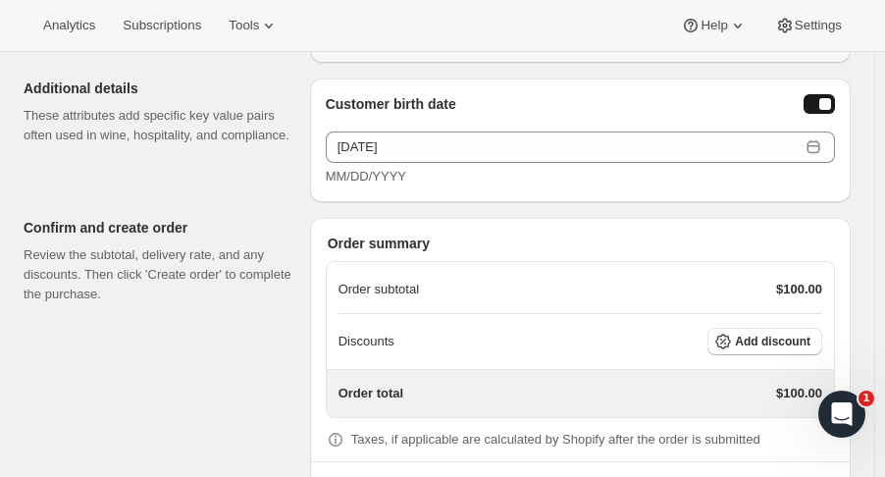
scroll to position [1092, 0]
click at [789, 334] on span "Add discount" at bounding box center [773, 342] width 76 height 16
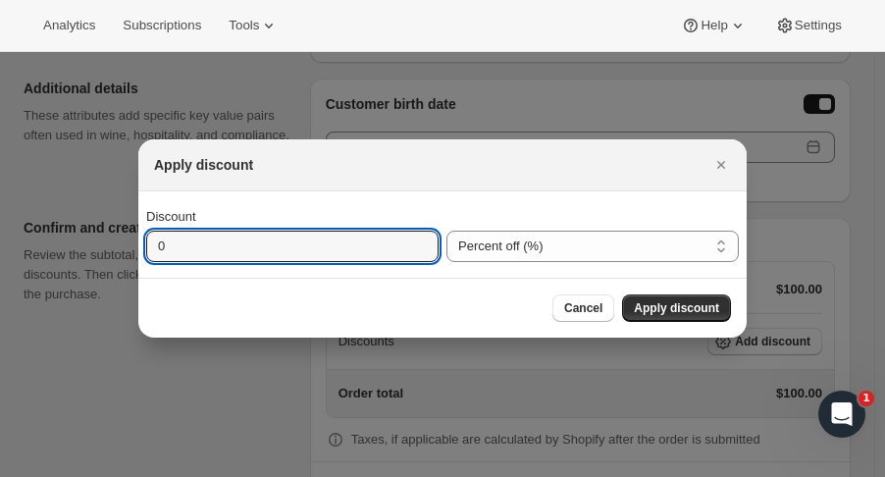
click at [259, 240] on input "0" at bounding box center [277, 246] width 263 height 31
type input "15"
click at [681, 312] on span "Apply discount" at bounding box center [676, 308] width 85 height 16
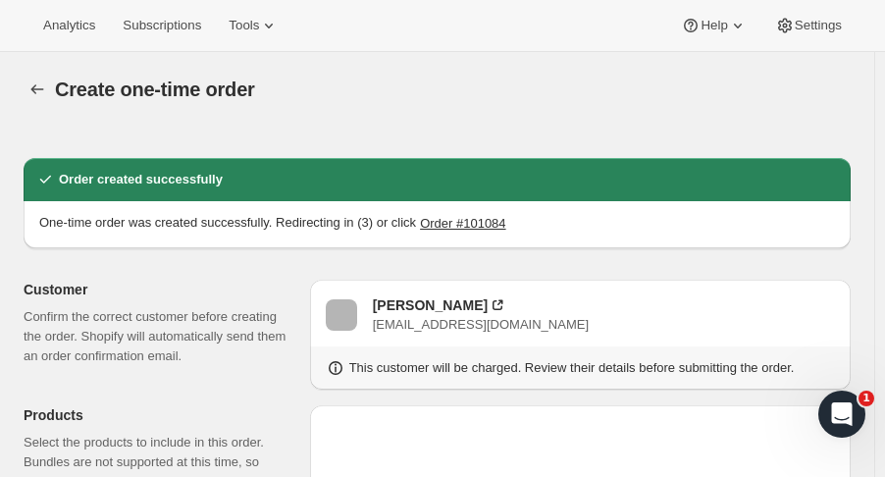
radio input "true"
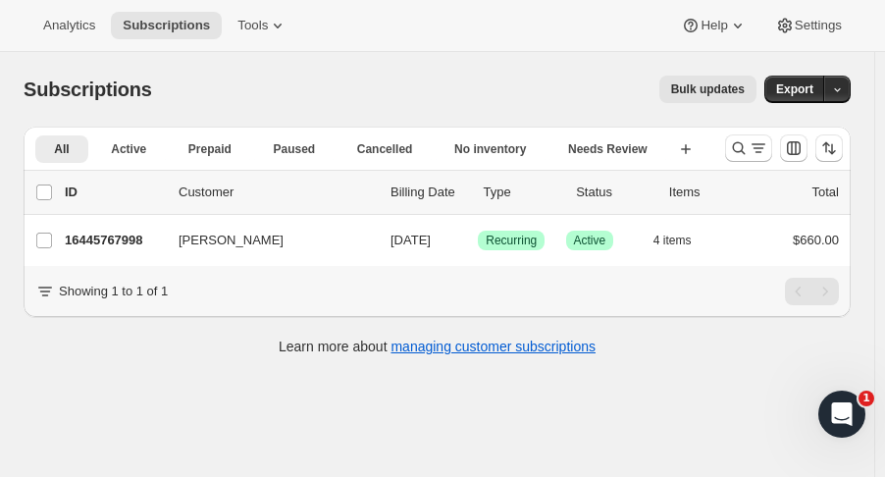
click at [116, 237] on p "16445767998" at bounding box center [114, 241] width 98 height 20
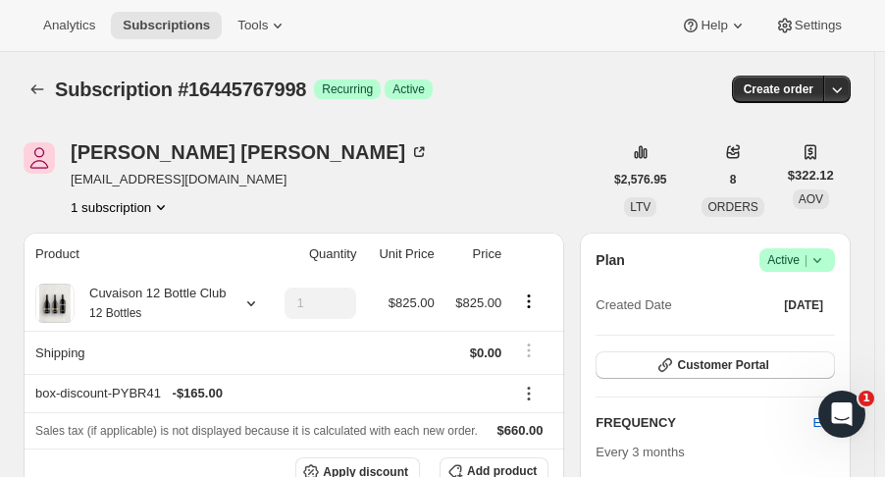
click at [164, 205] on icon "Product actions" at bounding box center [161, 207] width 8 height 5
click at [149, 237] on span "Current" at bounding box center [162, 244] width 39 height 16
click at [847, 88] on icon "button" at bounding box center [837, 89] width 20 height 20
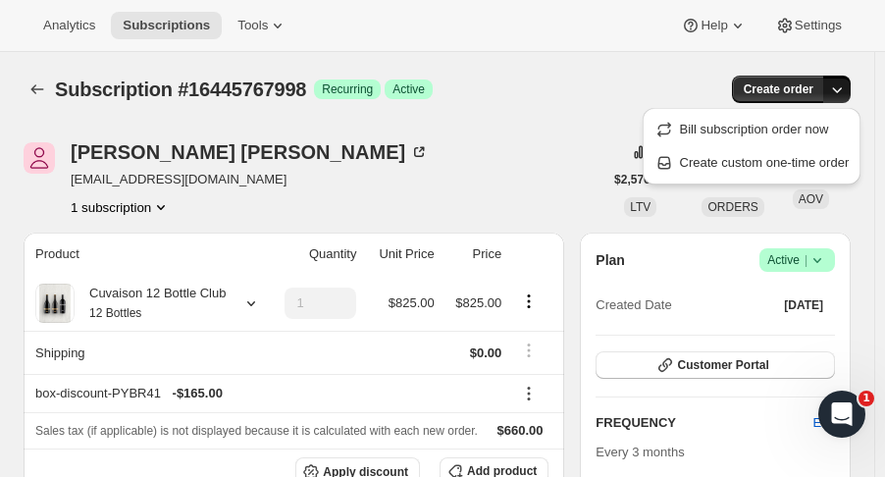
click at [847, 88] on icon "button" at bounding box center [837, 89] width 20 height 20
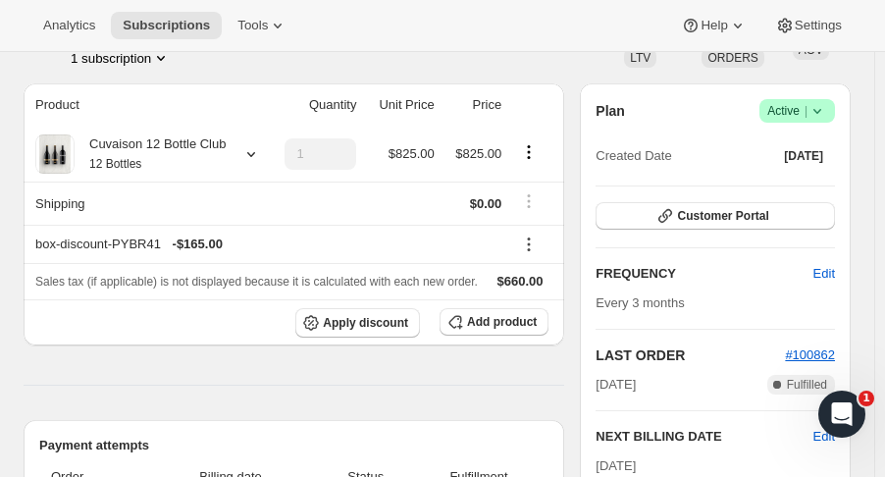
scroll to position [53, 0]
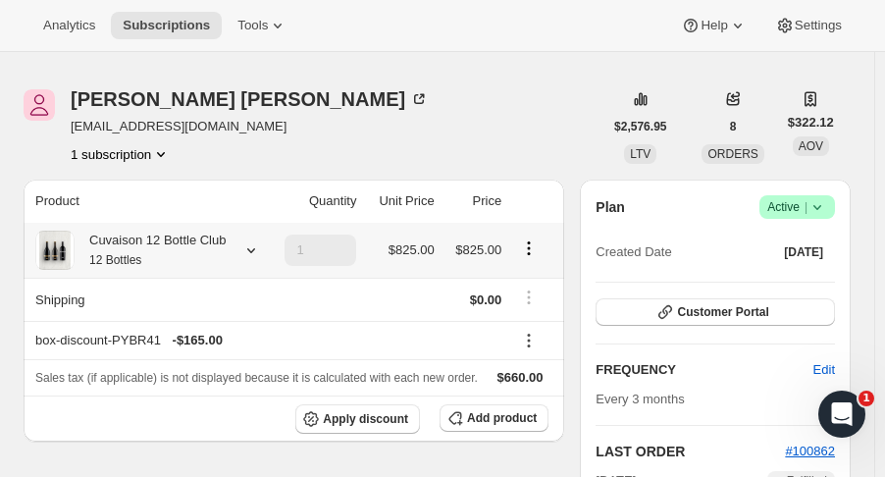
click at [252, 239] on div "Cuvaison 12 Bottle Club 12 Bottles" at bounding box center [147, 250] width 225 height 39
click at [247, 251] on icon at bounding box center [251, 250] width 8 height 5
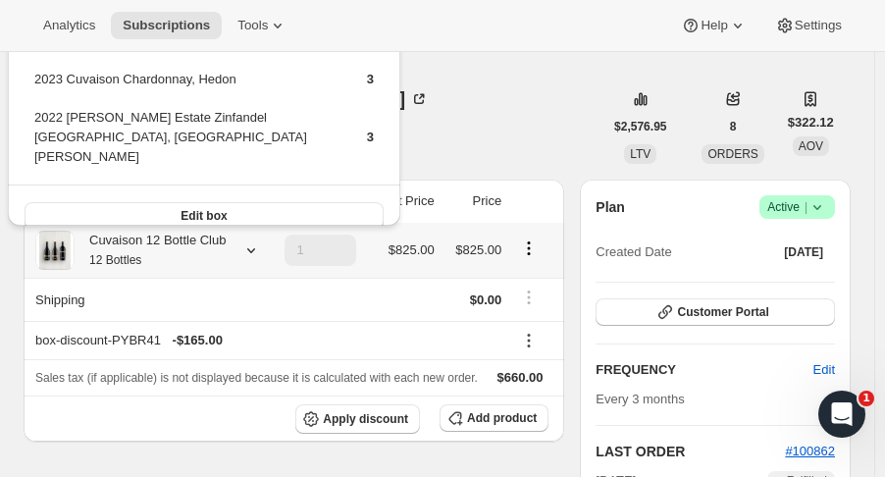
scroll to position [0, 0]
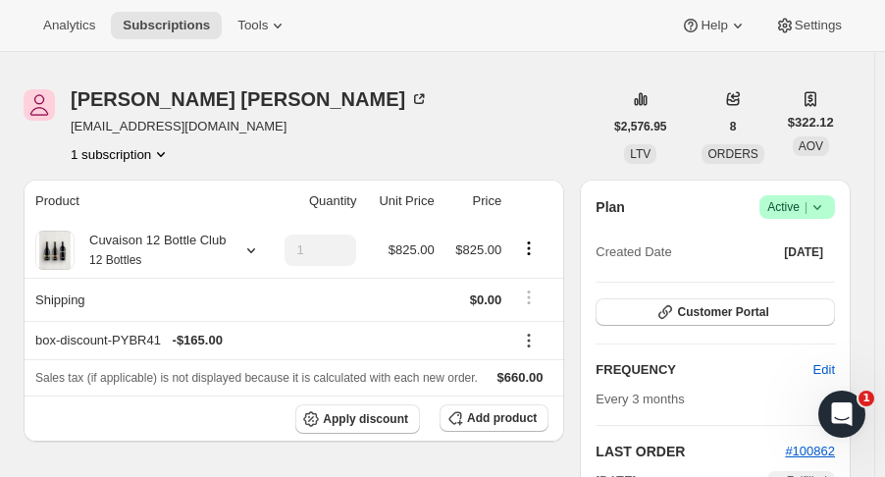
click at [273, 28] on icon at bounding box center [278, 26] width 20 height 20
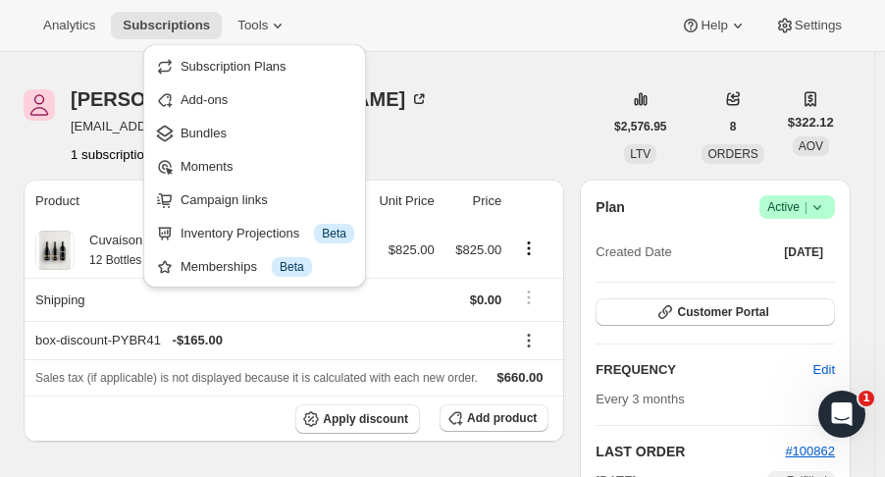
click at [259, 64] on span "Subscription Plans" at bounding box center [234, 66] width 106 height 15
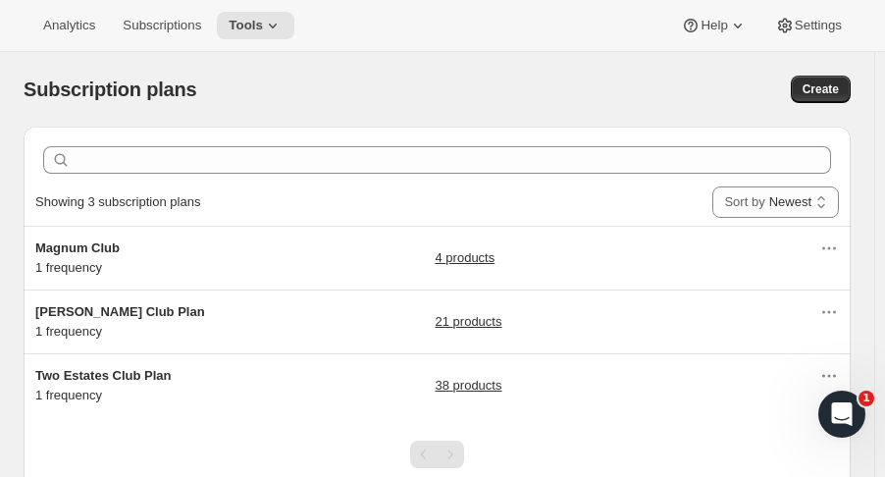
click at [229, 376] on h5 "Two Estates Club Plan" at bounding box center [157, 376] width 245 height 20
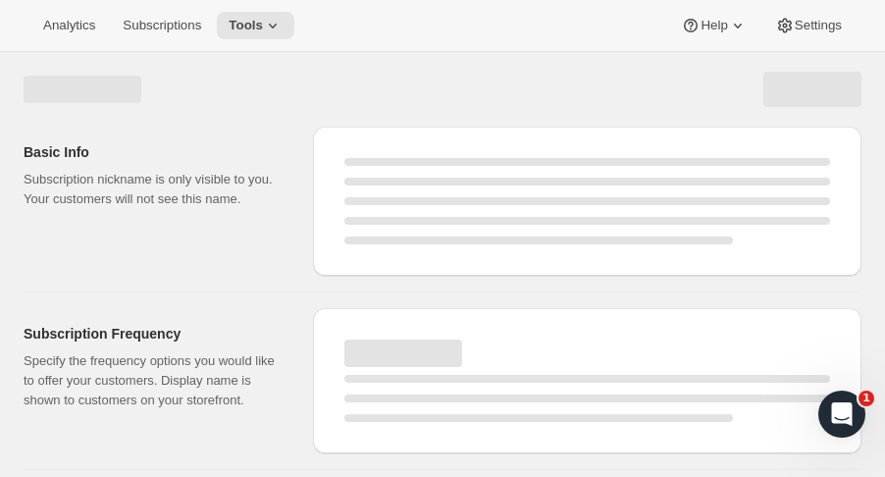
select select "WEEK"
select select "MONTH"
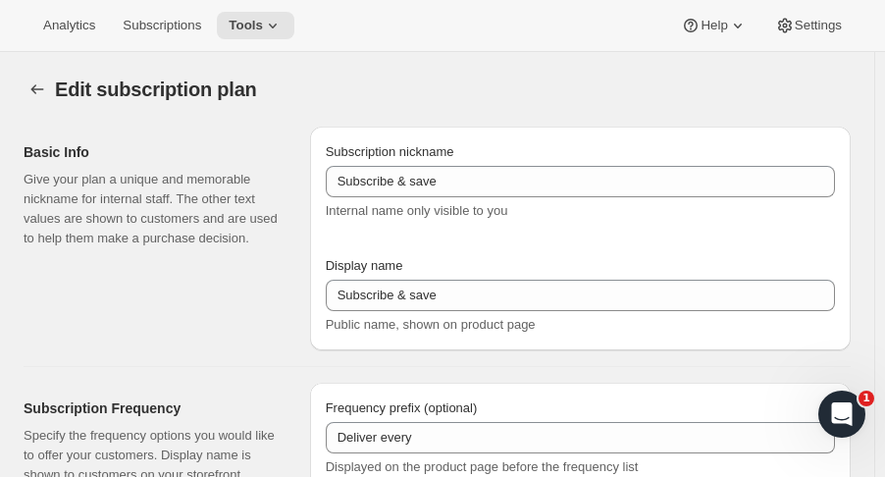
checkbox input "true"
type input "Two Estates Club Plan"
type input "Join the Two Estates Club"
type input "3"
select select "MONTH"
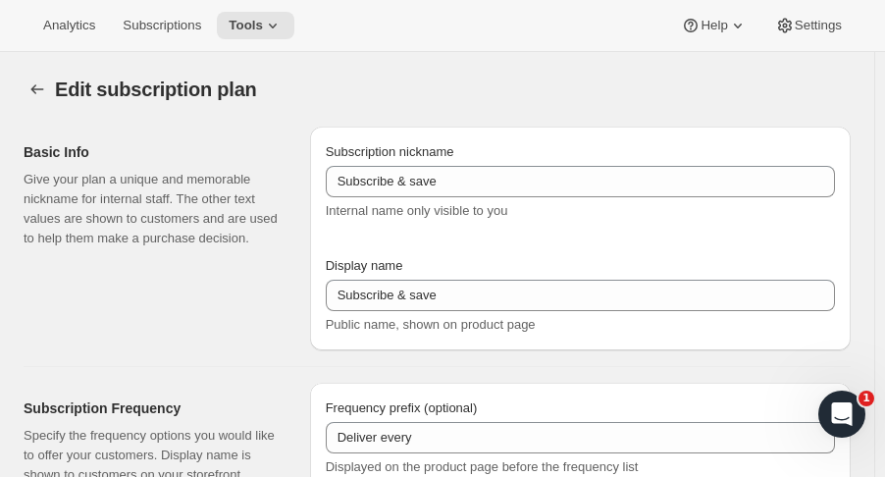
type input "quarter"
type input "10"
checkbox input "true"
select select "YEARDAY"
select select "2"
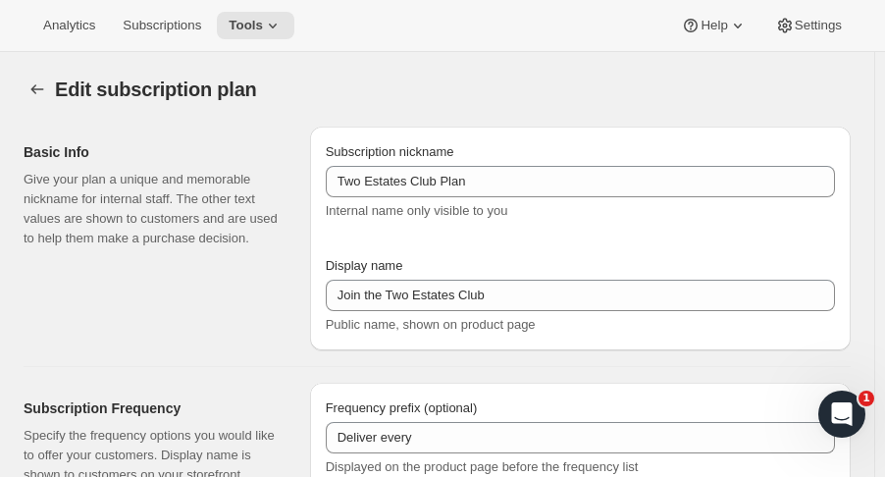
select select "5"
select select "9"
select select "11"
click at [58, 23] on span "Analytics" at bounding box center [69, 26] width 52 height 16
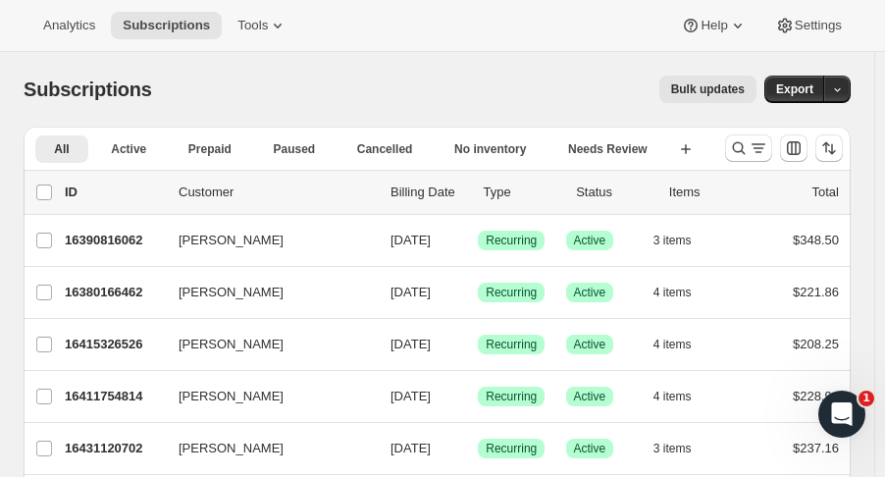
click at [749, 158] on button "Search and filter results" at bounding box center [748, 147] width 47 height 27
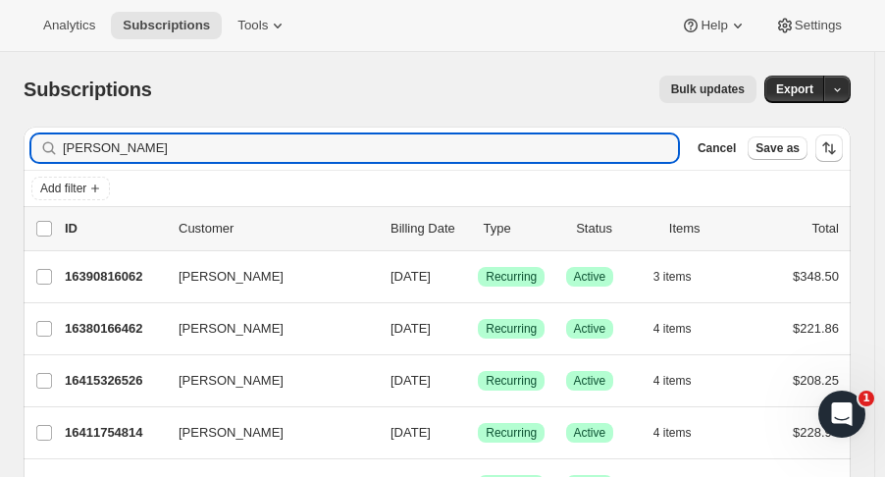
type input "farley"
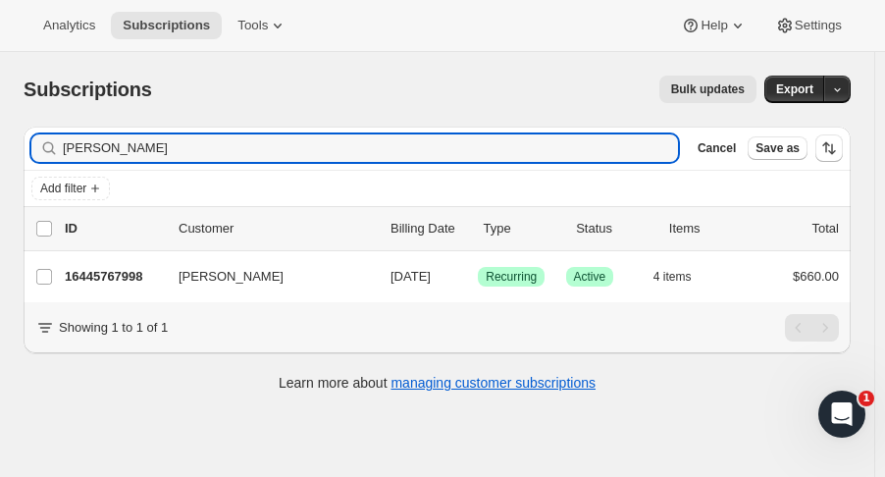
click at [343, 280] on icon "button" at bounding box center [342, 277] width 20 height 20
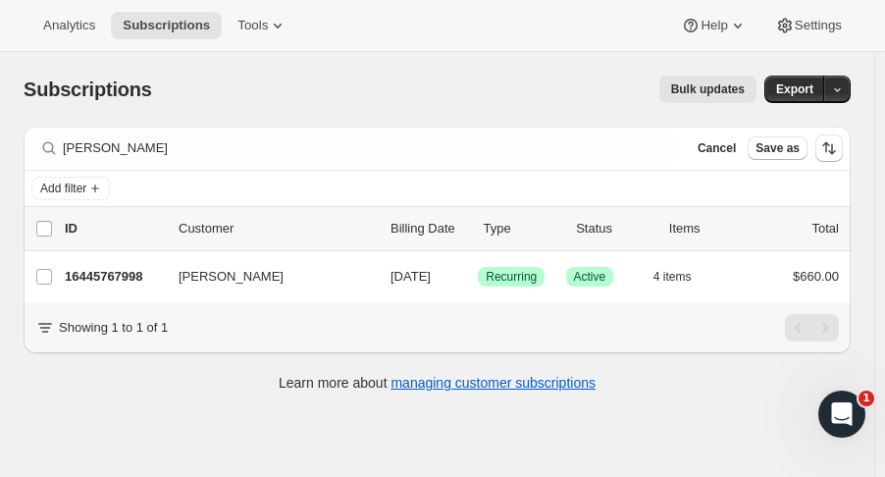
click at [343, 278] on icon "button" at bounding box center [343, 278] width 10 height 6
click at [107, 279] on p "16445767998" at bounding box center [114, 277] width 98 height 20
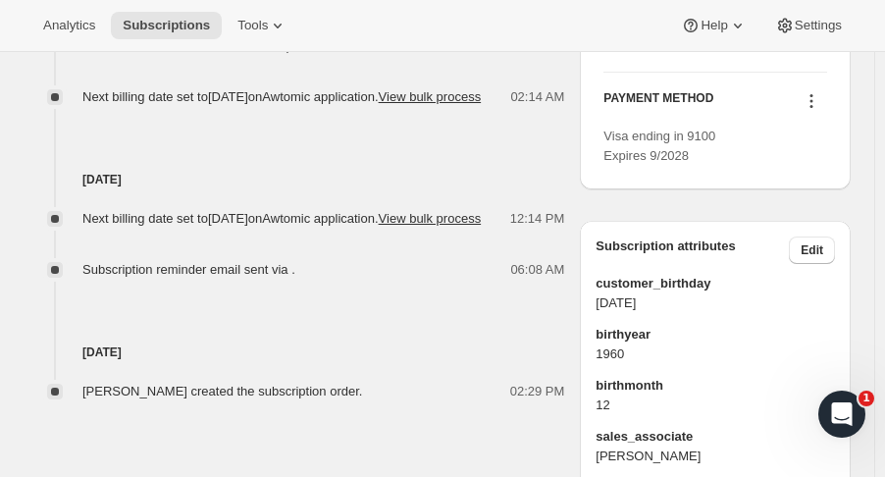
scroll to position [1113, 0]
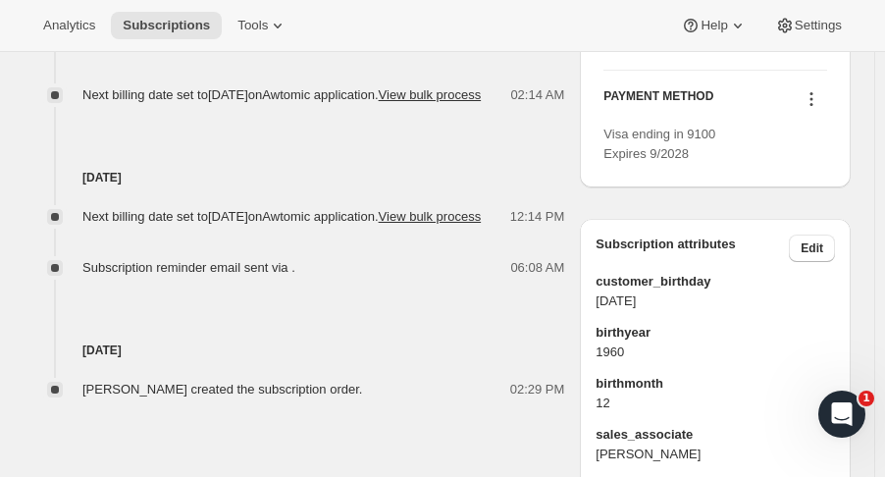
click at [823, 256] on span "Edit" at bounding box center [812, 248] width 23 height 16
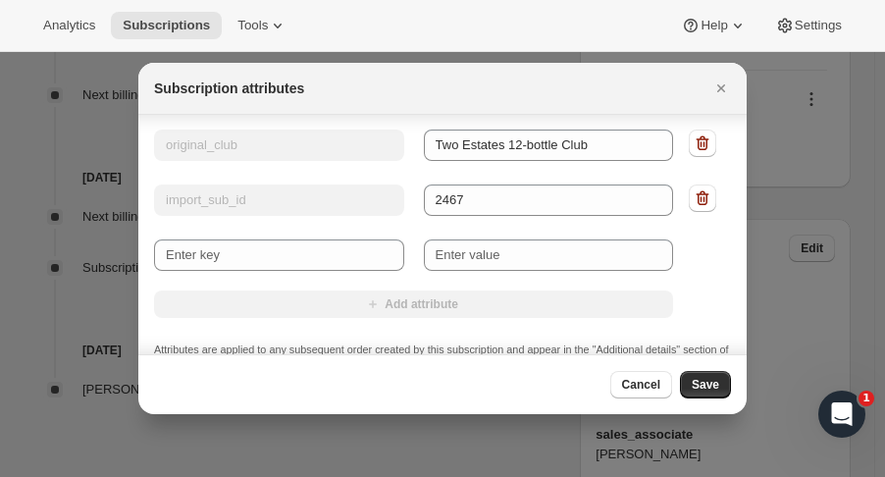
scroll to position [266, 0]
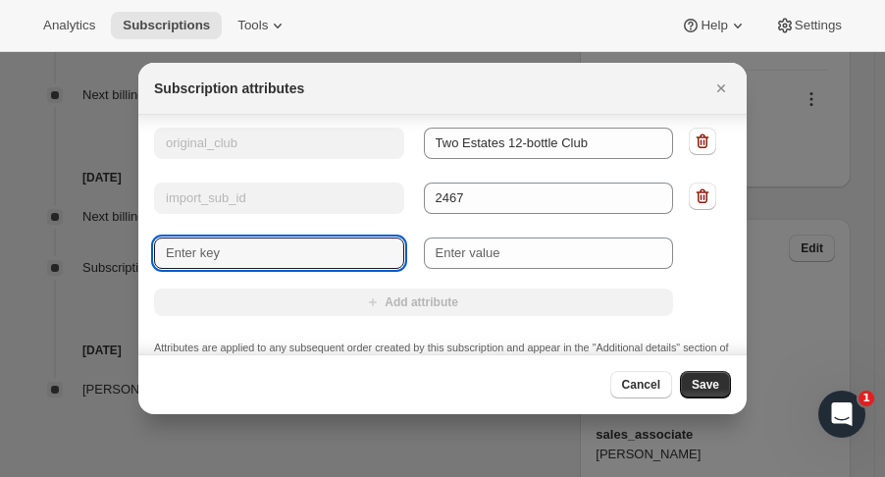
click at [383, 248] on input "New key" at bounding box center [279, 253] width 250 height 31
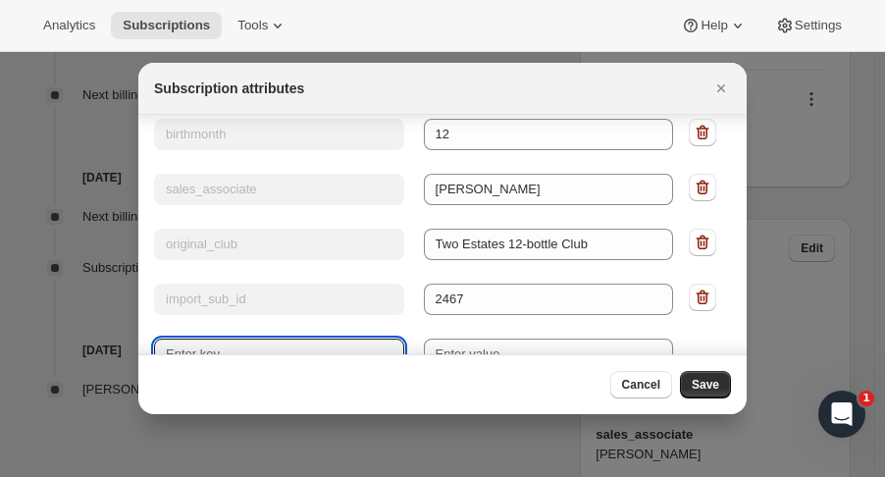
scroll to position [304, 0]
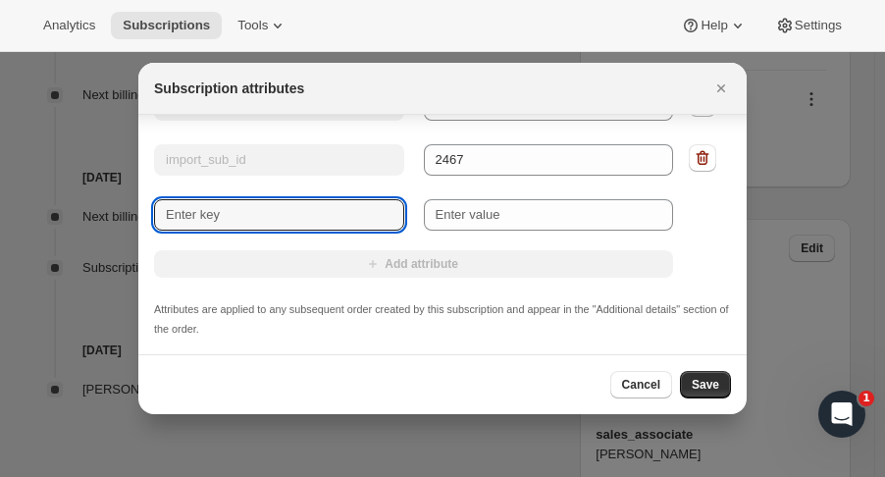
click at [651, 380] on span "Cancel" at bounding box center [641, 385] width 38 height 16
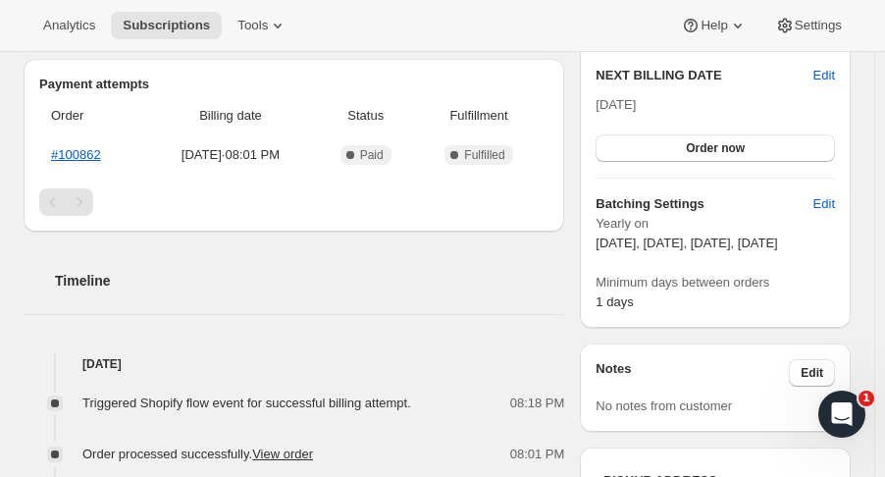
scroll to position [505, 0]
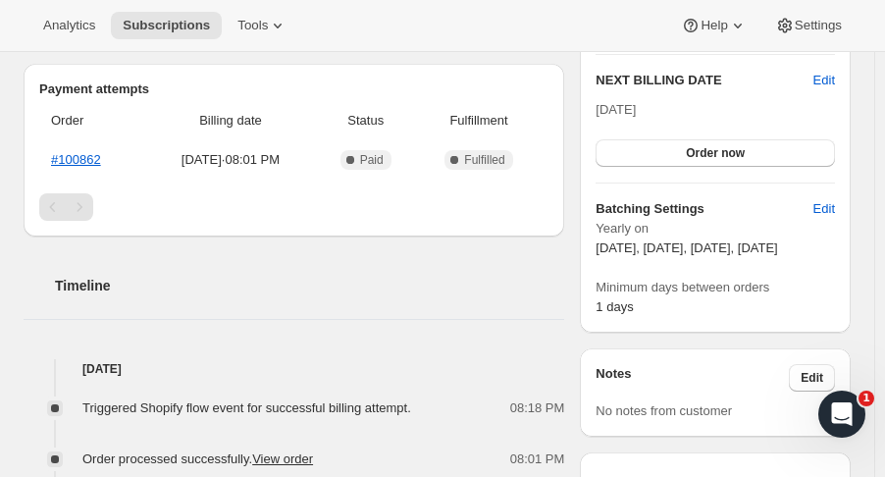
click at [833, 213] on span "Edit" at bounding box center [825, 209] width 22 height 20
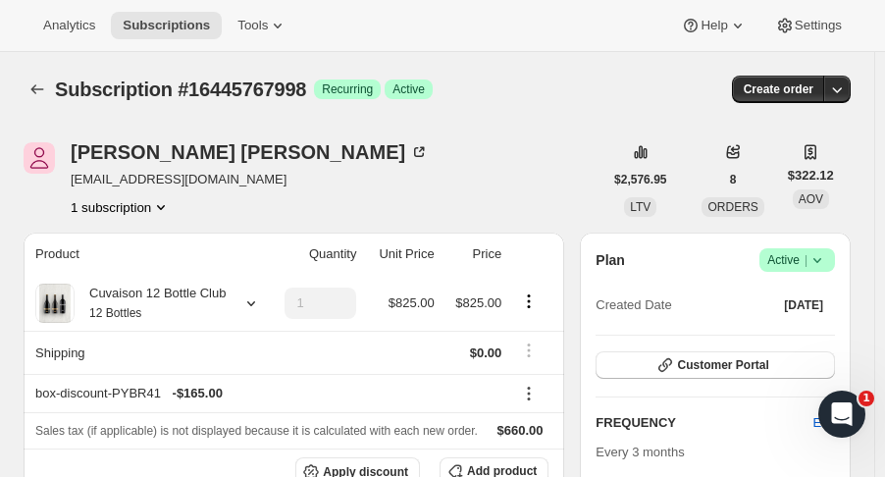
select select "YEARDAY"
select select "2"
select select "5"
select select "9"
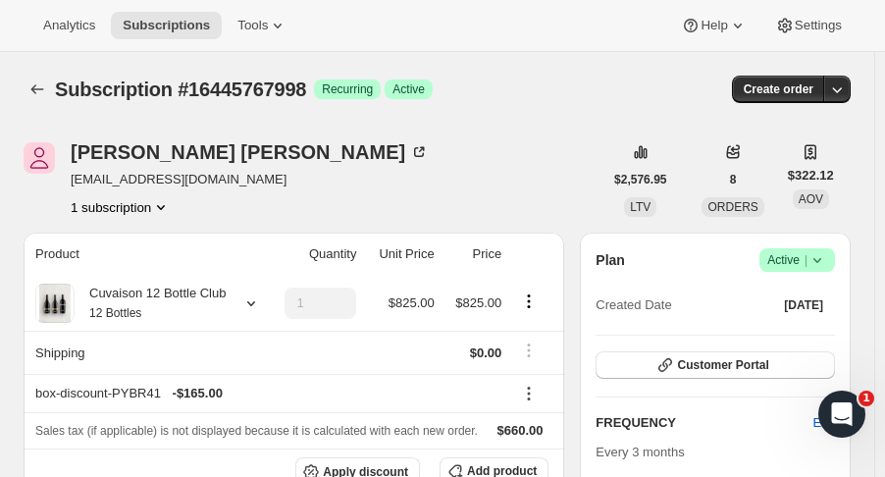
select select "11"
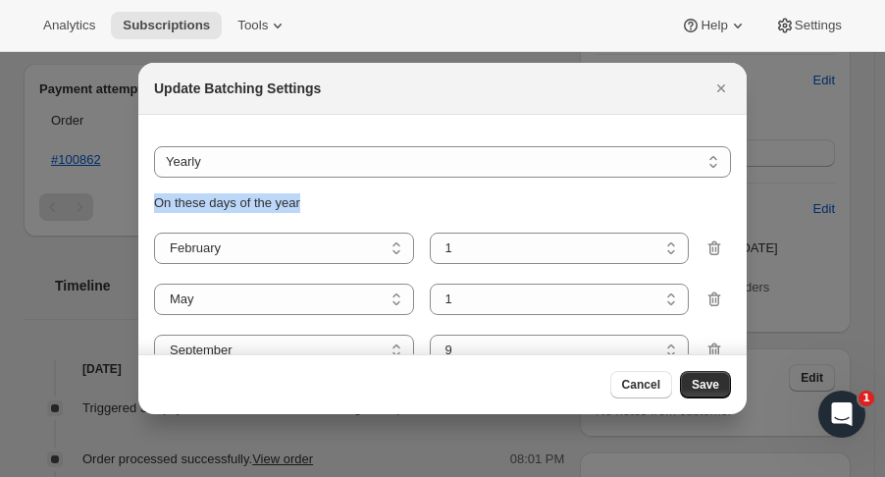
scroll to position [0, 16]
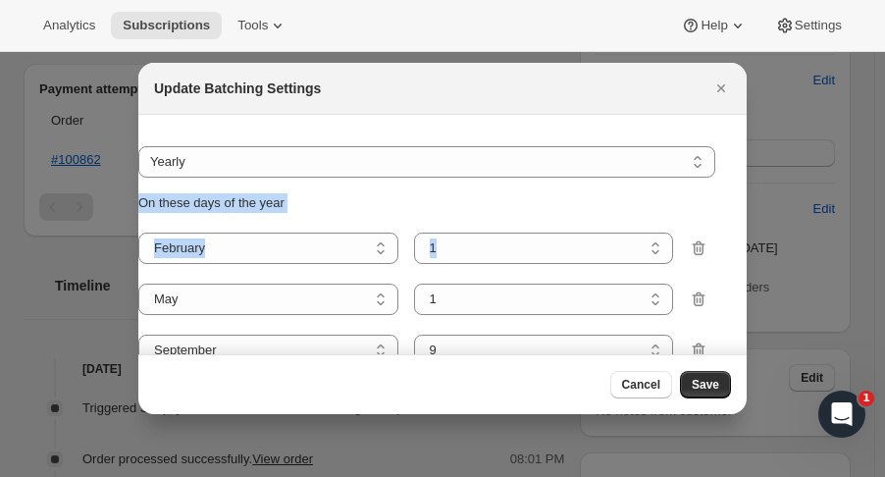
drag, startPoint x: 734, startPoint y: 180, endPoint x: 742, endPoint y: 249, distance: 70.1
click at [742, 249] on div "Do not batch Weekly Monthly Yearly Yearly On these days of the year January Feb…" at bounding box center [442, 234] width 609 height 239
click at [656, 383] on span "Cancel" at bounding box center [641, 385] width 38 height 16
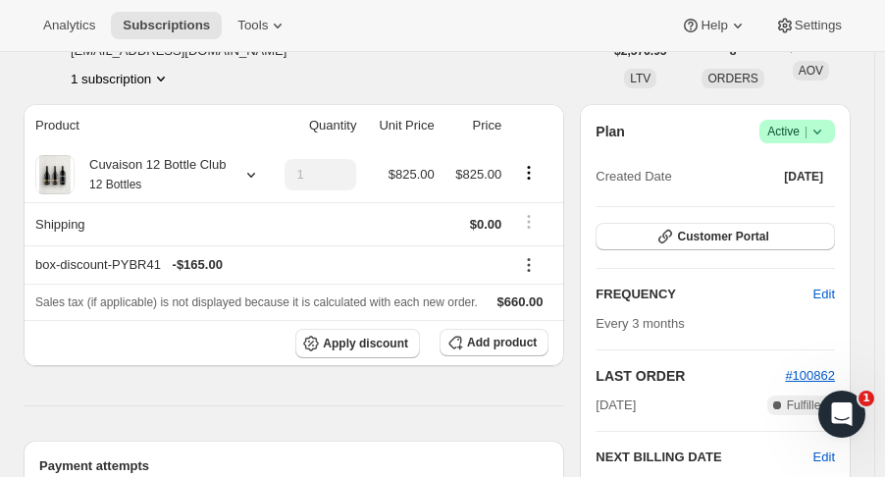
scroll to position [115, 0]
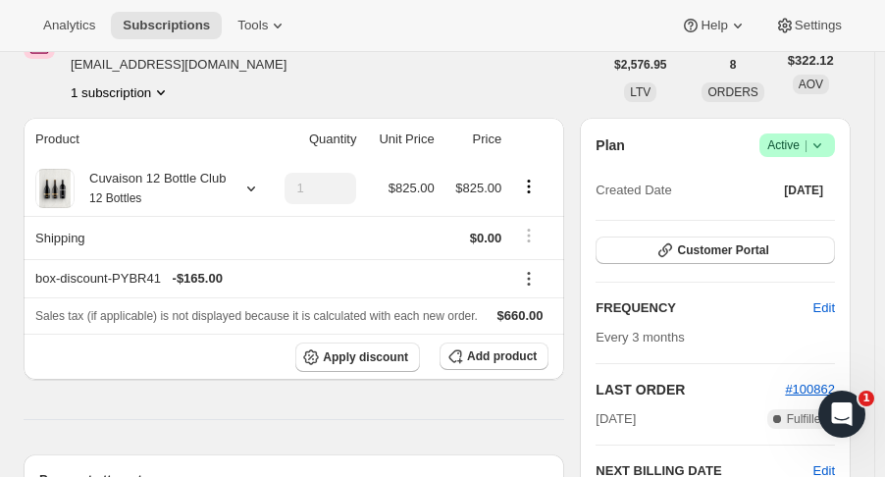
click at [827, 146] on icon at bounding box center [818, 145] width 20 height 20
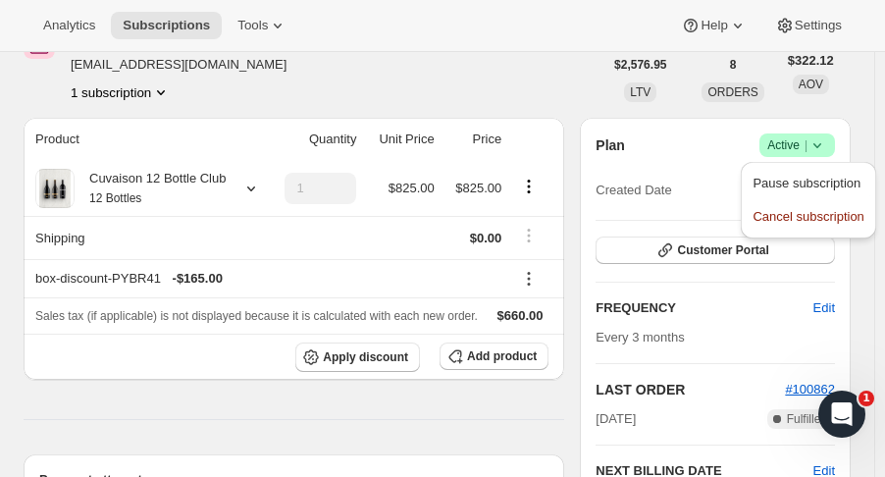
click at [665, 253] on button "Customer Portal" at bounding box center [715, 250] width 239 height 27
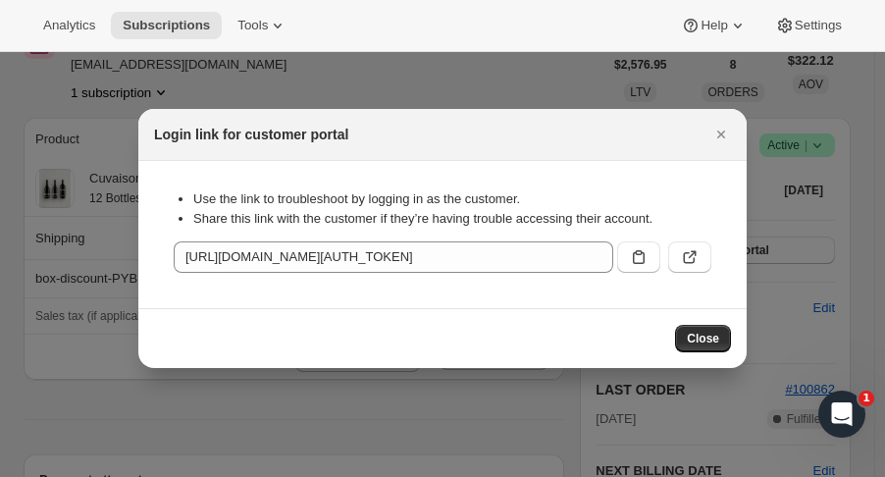
click at [687, 258] on icon ":rla:" at bounding box center [690, 257] width 20 height 20
click at [725, 139] on icon "Close" at bounding box center [722, 135] width 20 height 20
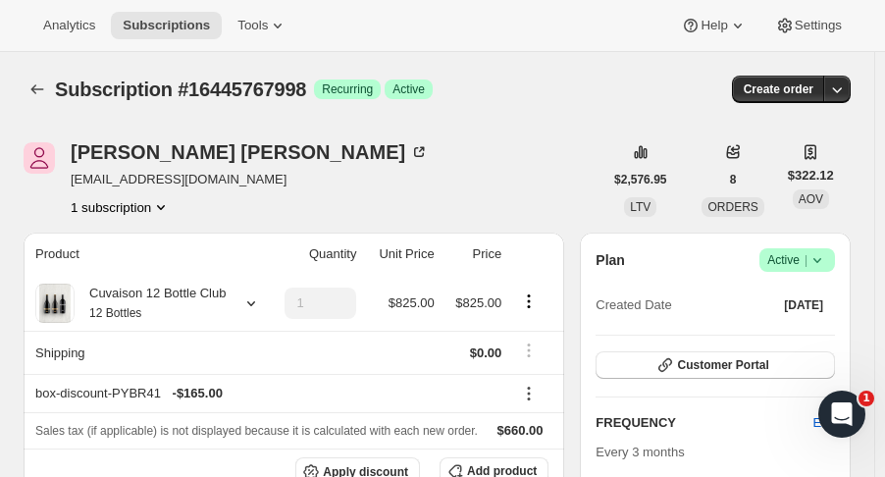
click at [35, 87] on icon "Subscriptions" at bounding box center [37, 89] width 20 height 20
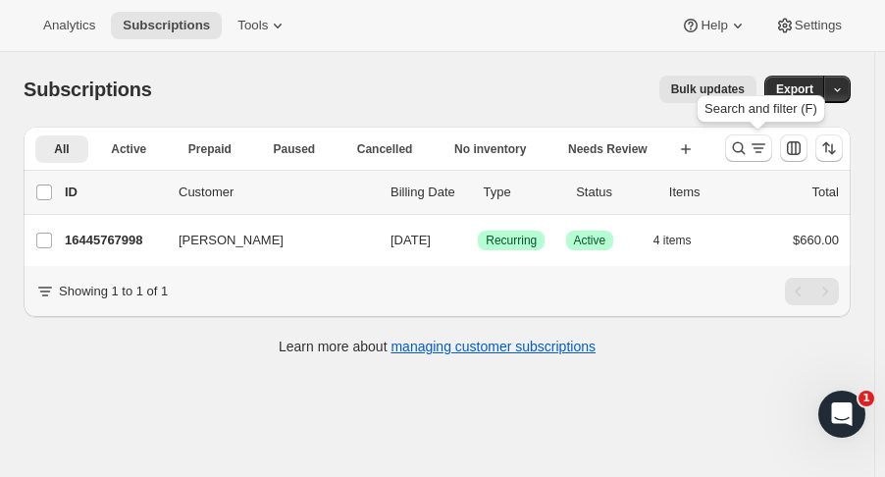
click at [746, 152] on icon "Search and filter results" at bounding box center [739, 148] width 20 height 20
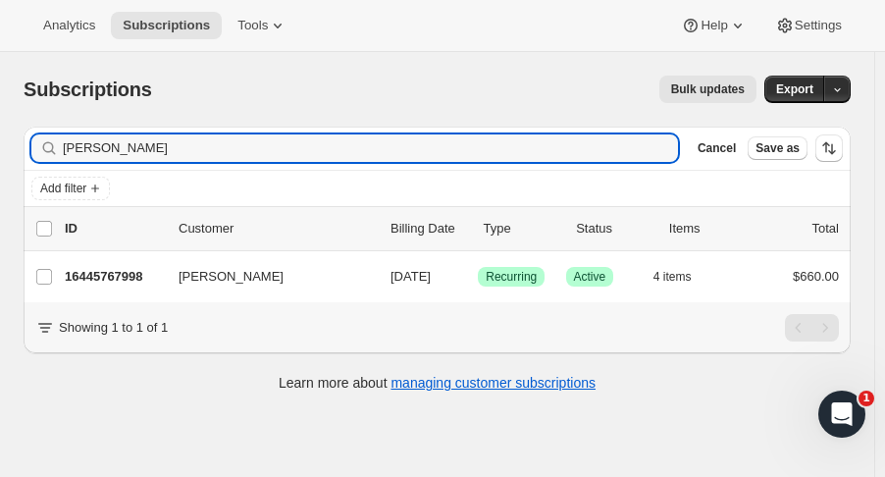
click at [88, 141] on input "farley" at bounding box center [370, 147] width 615 height 27
drag, startPoint x: 88, startPoint y: 141, endPoint x: 9, endPoint y: 143, distance: 79.5
click at [9, 143] on div "Filter subscribers farley Clear Cancel Save as Add filter 0 selected Update nex…" at bounding box center [429, 261] width 843 height 301
type input "purser"
click at [137, 277] on p "16426074430" at bounding box center [114, 277] width 98 height 20
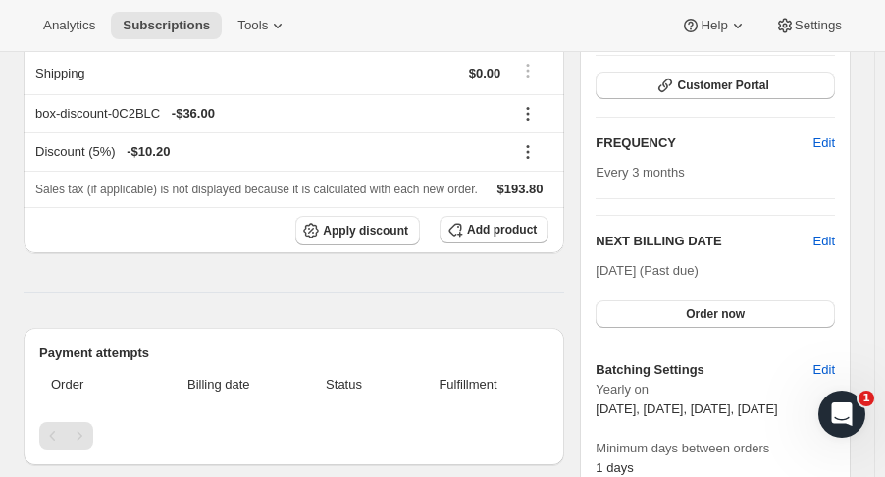
scroll to position [461, 0]
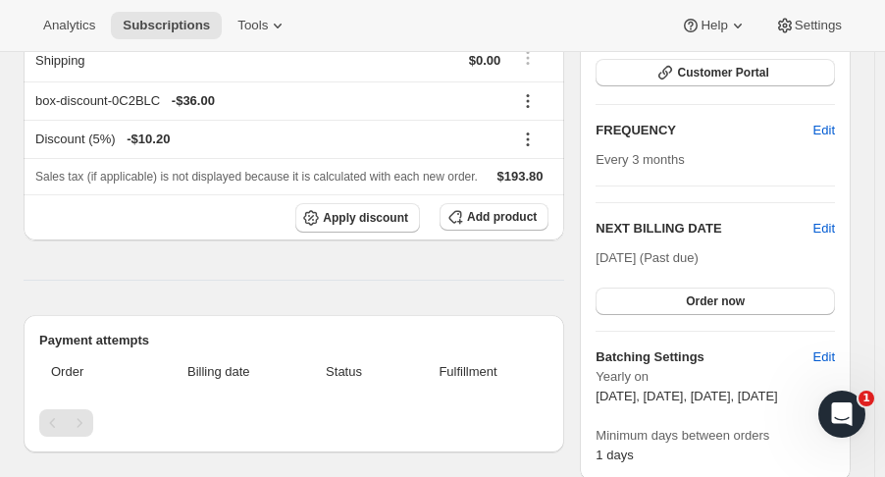
click at [835, 234] on span "Edit" at bounding box center [825, 229] width 22 height 20
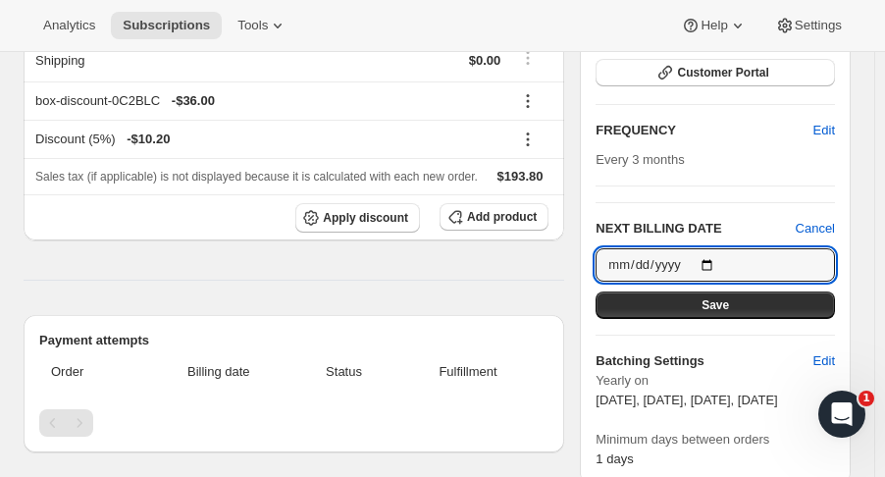
click at [716, 266] on input "2025-09-09" at bounding box center [715, 264] width 239 height 33
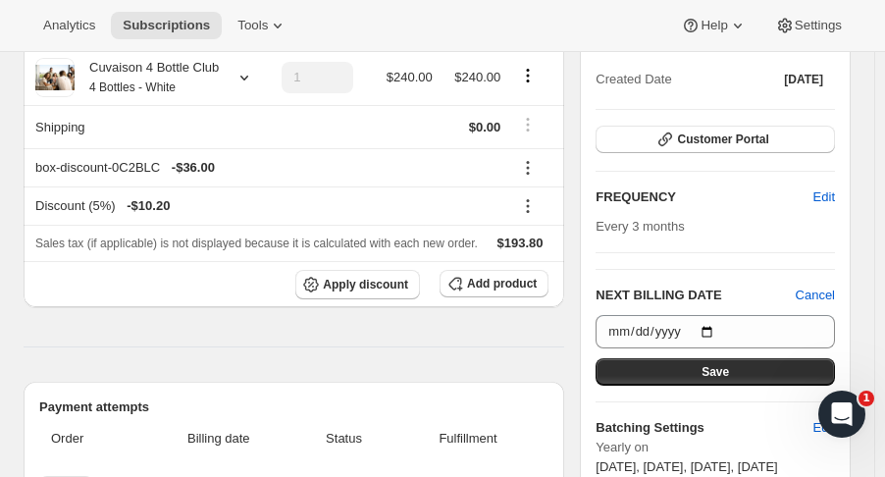
scroll to position [339, 0]
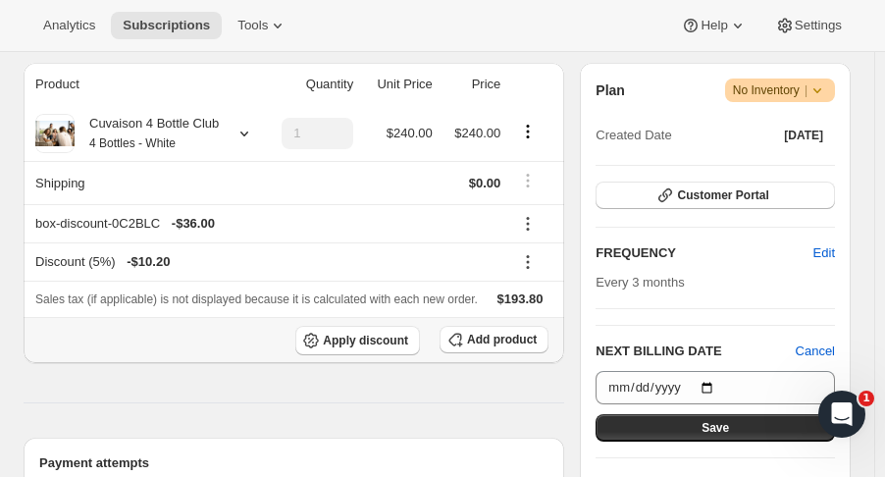
click at [513, 344] on span "Add product" at bounding box center [502, 340] width 70 height 16
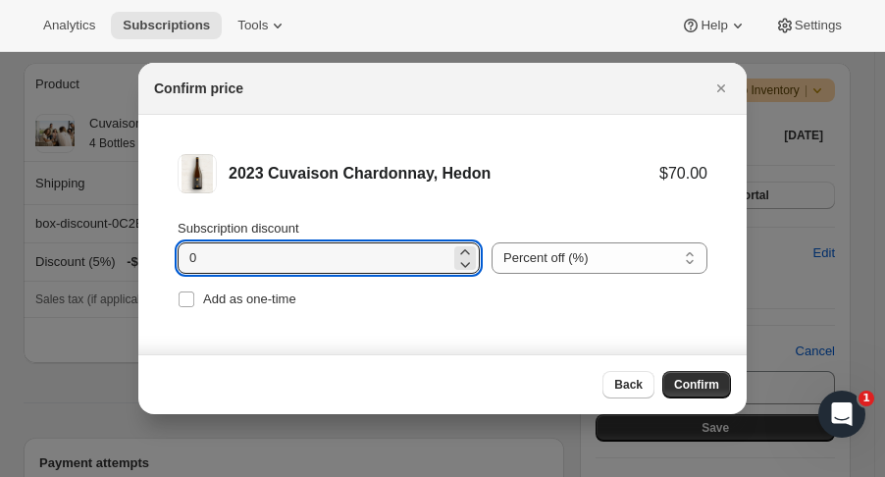
drag, startPoint x: 271, startPoint y: 272, endPoint x: 140, endPoint y: 256, distance: 131.5
click at [140, 256] on li "2023 Cuvaison Chardonnay, Hedon $70.00 Subscription discount 0 Percent off (%) …" at bounding box center [442, 234] width 609 height 238
type input "25"
click at [249, 295] on span "Add as one-time" at bounding box center [249, 298] width 93 height 15
click at [194, 295] on input "Add as one-time" at bounding box center [187, 299] width 16 height 16
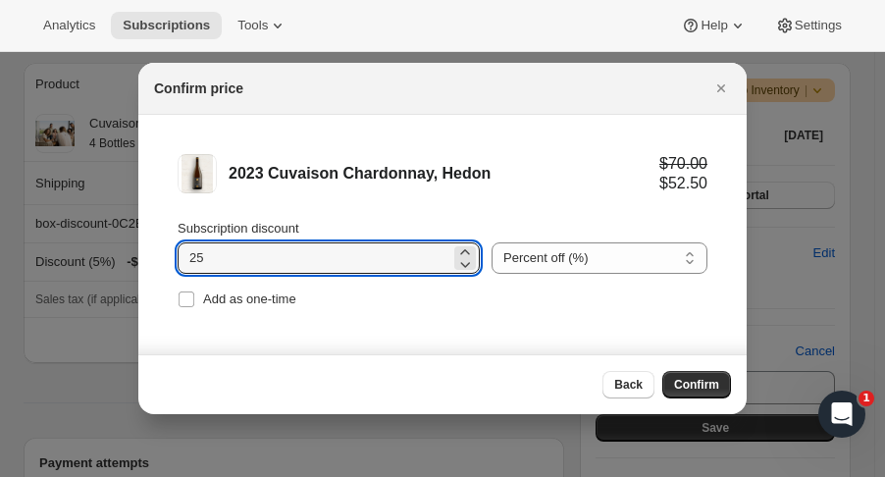
checkbox input "true"
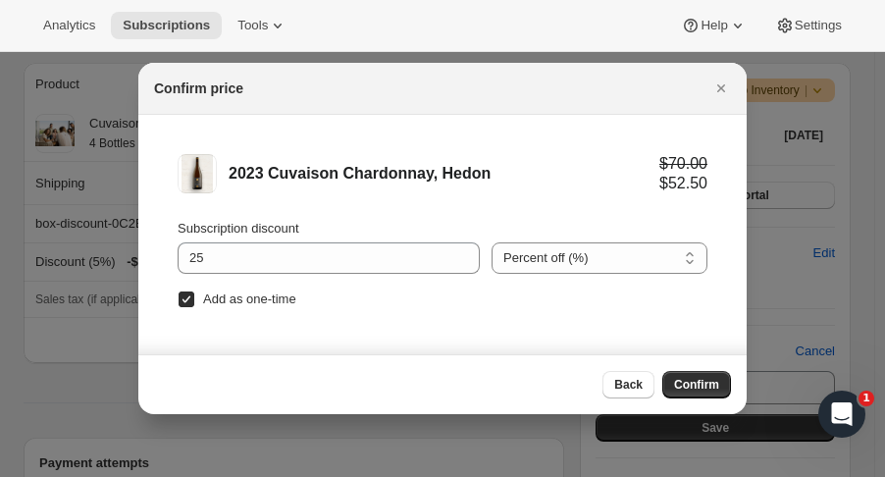
click at [712, 386] on span "Confirm" at bounding box center [696, 385] width 45 height 16
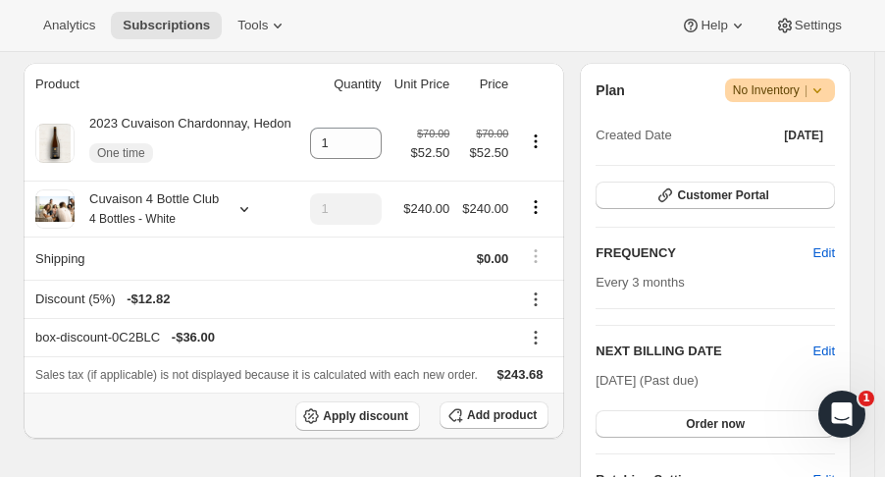
click at [486, 415] on span "Add product" at bounding box center [502, 415] width 70 height 16
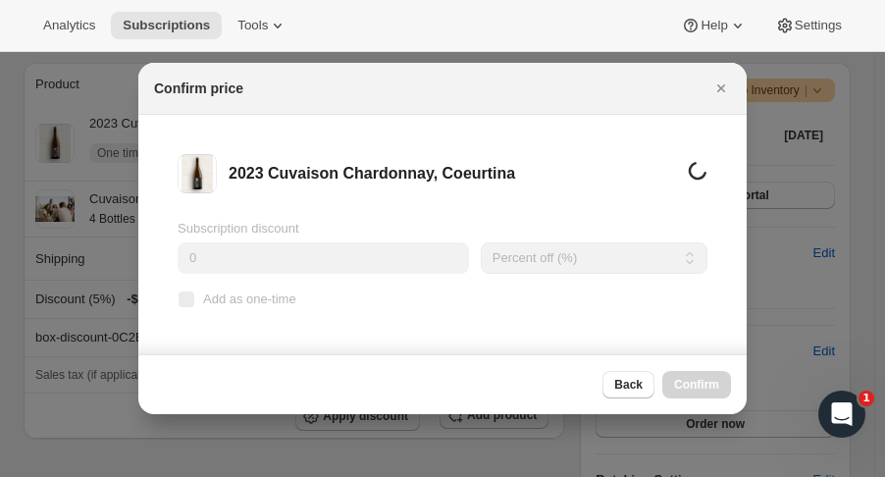
scroll to position [0, 0]
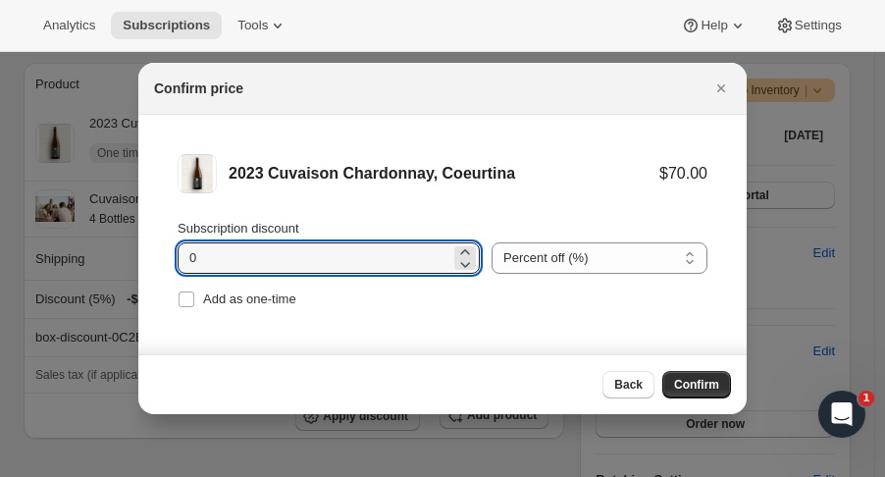
drag, startPoint x: 359, startPoint y: 267, endPoint x: 59, endPoint y: 254, distance: 300.6
type input "20"
click at [289, 303] on span "Add as one-time" at bounding box center [249, 298] width 93 height 15
click at [194, 303] on input "Add as one-time" at bounding box center [187, 299] width 16 height 16
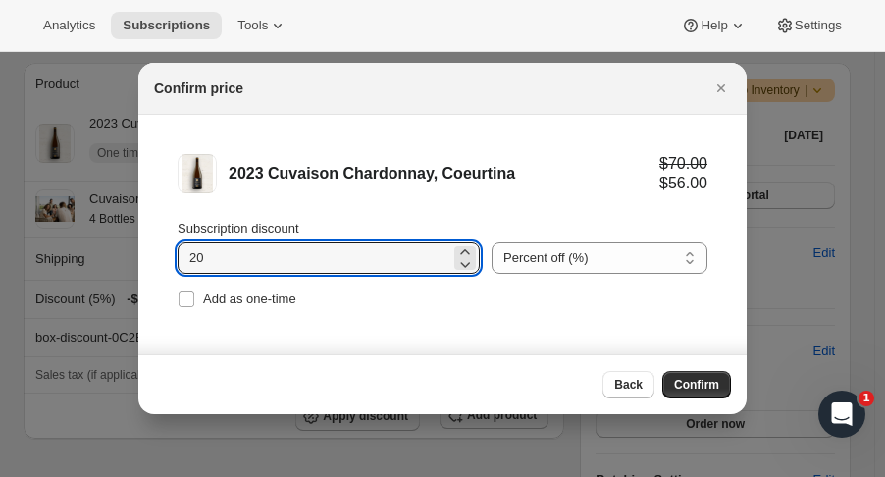
checkbox input "true"
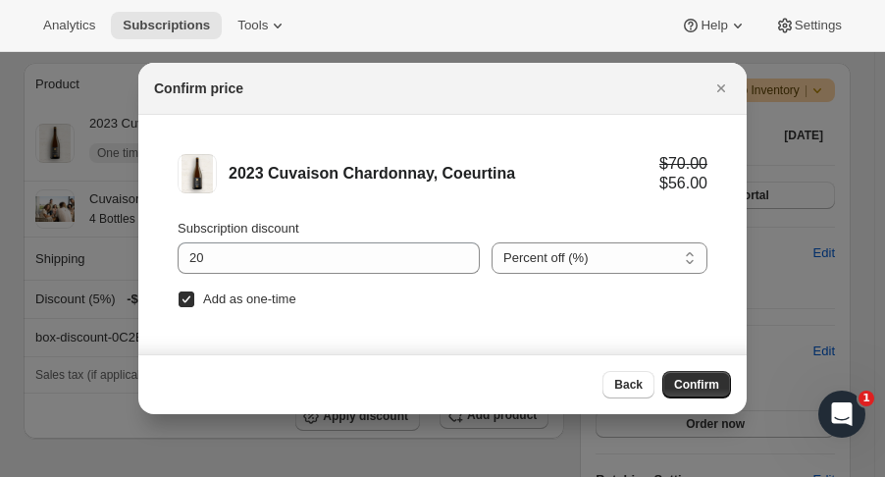
click at [717, 390] on span "Confirm" at bounding box center [696, 385] width 45 height 16
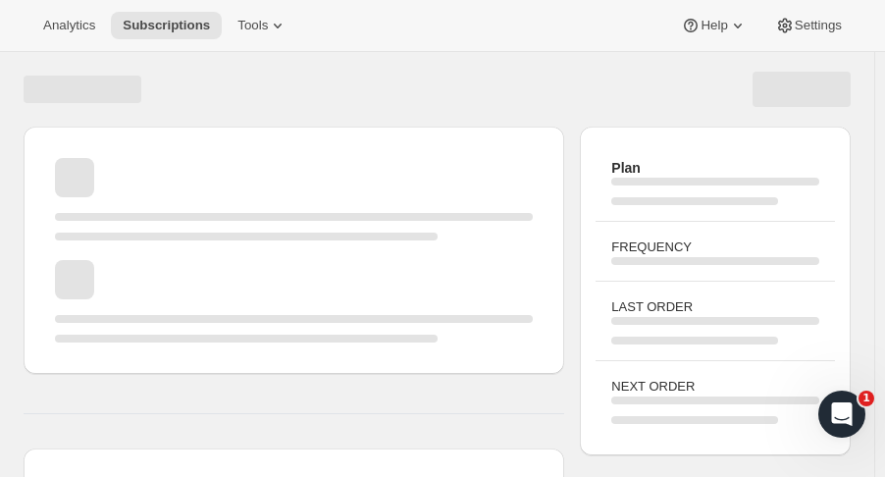
scroll to position [339, 0]
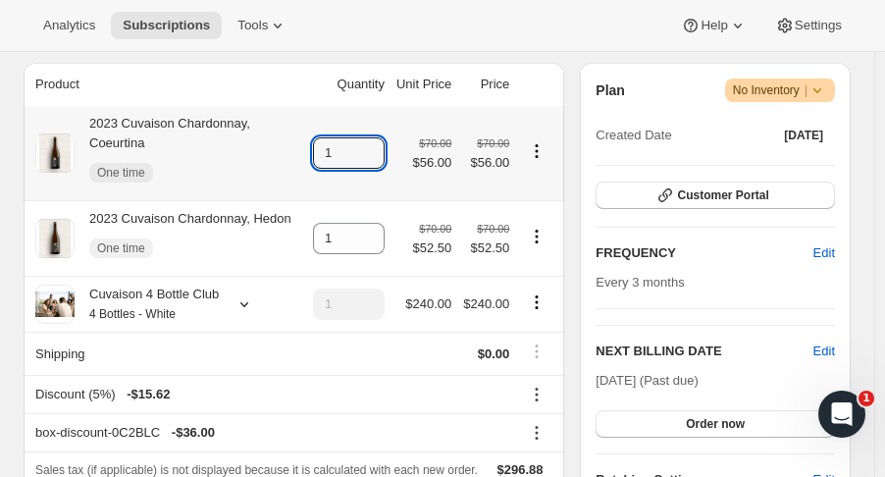
click at [371, 137] on icon at bounding box center [370, 147] width 20 height 20
type input "2"
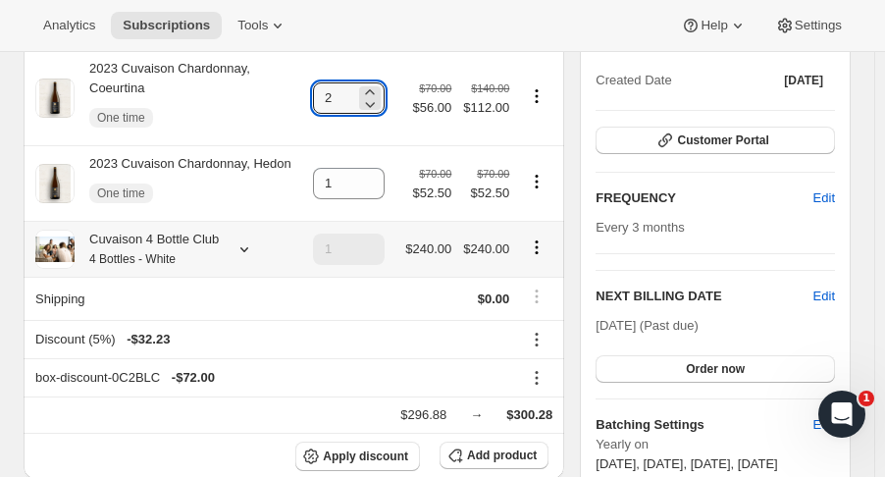
scroll to position [422, 0]
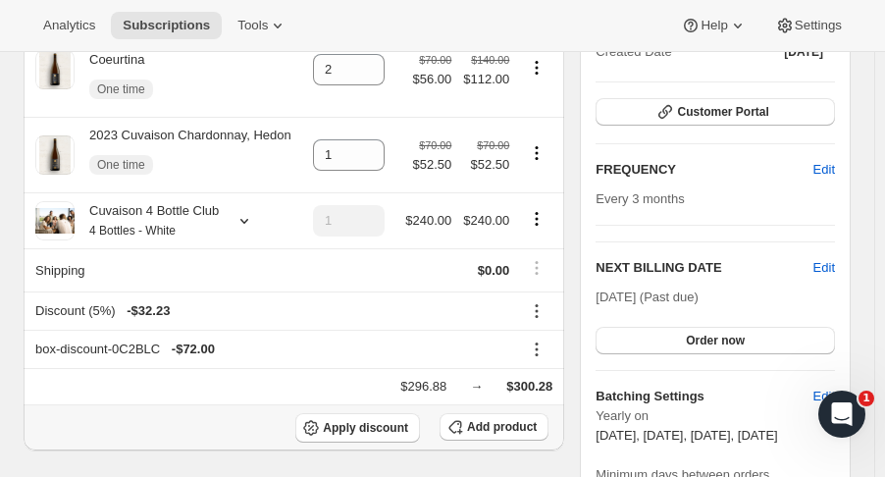
click at [487, 419] on span "Add product" at bounding box center [502, 427] width 70 height 16
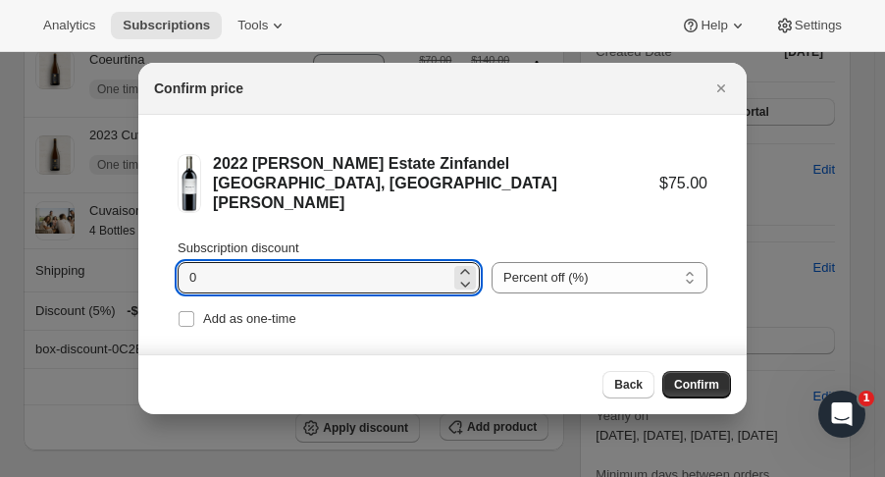
drag, startPoint x: 181, startPoint y: 249, endPoint x: 133, endPoint y: 256, distance: 47.6
type input "25"
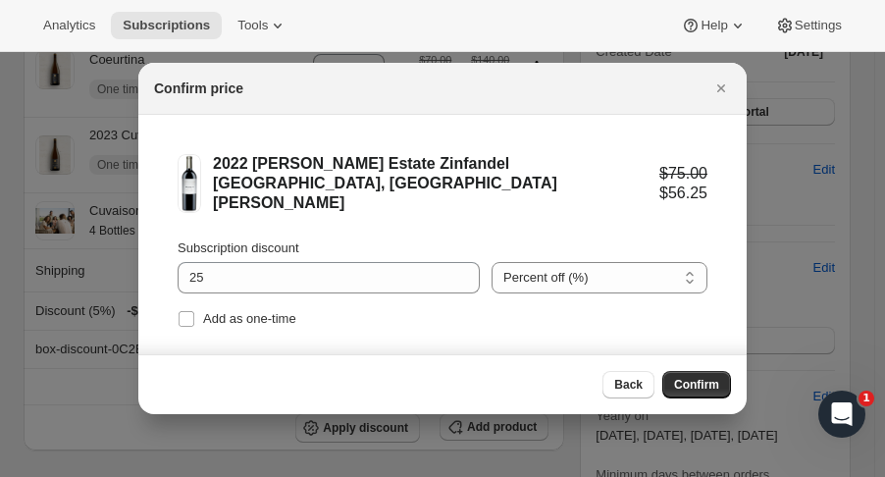
click at [188, 305] on label "Add as one-time" at bounding box center [237, 318] width 119 height 27
click at [188, 311] on input "Add as one-time" at bounding box center [187, 319] width 16 height 16
checkbox input "true"
click at [702, 390] on span "Confirm" at bounding box center [696, 385] width 45 height 16
type input "1"
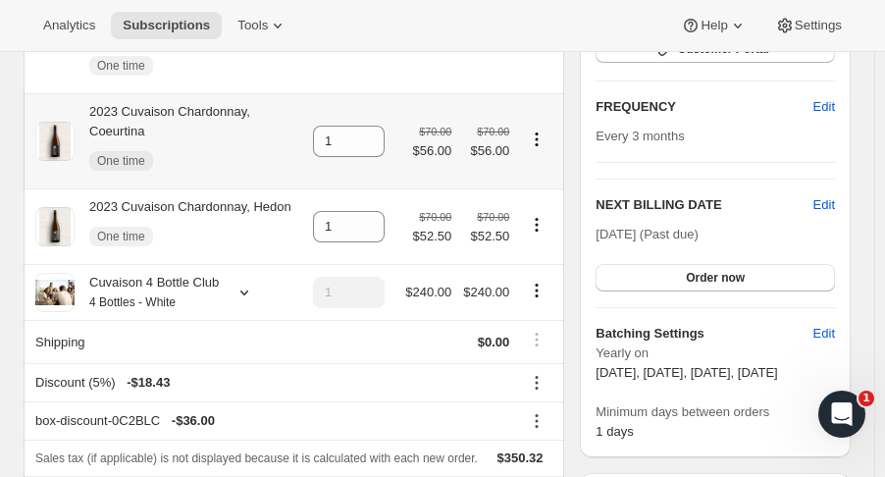
scroll to position [551, 0]
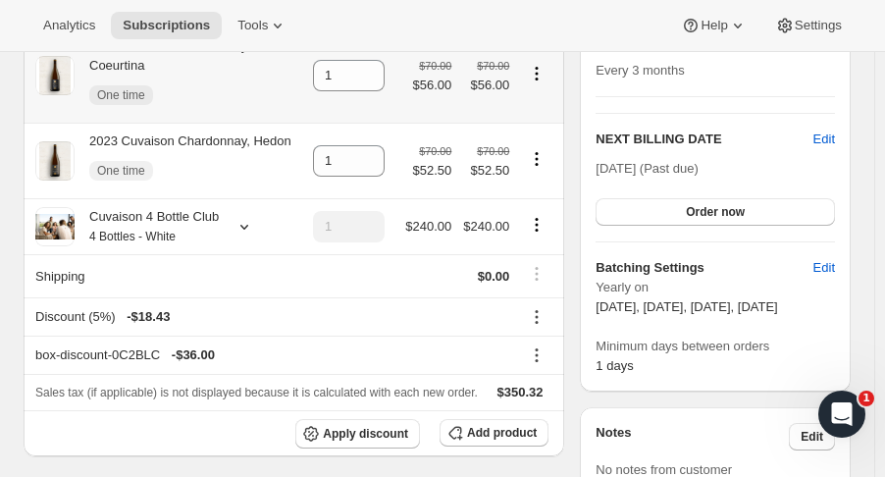
click at [537, 425] on span "Add product" at bounding box center [502, 433] width 70 height 16
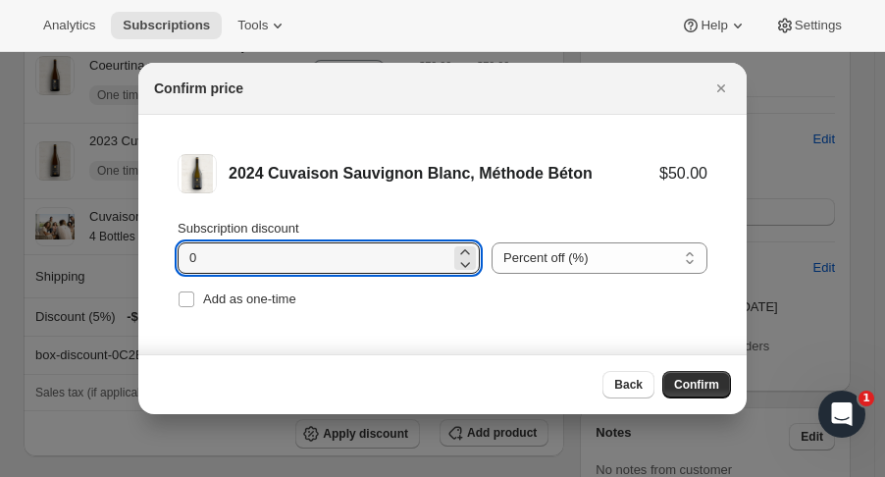
drag, startPoint x: 236, startPoint y: 261, endPoint x: 143, endPoint y: 267, distance: 92.4
click at [143, 267] on li "2024 Cuvaison Sauvignon Blanc, Méthode Béton $50.00 Subscription discount 0 Per…" at bounding box center [442, 234] width 609 height 238
type input "25"
click at [199, 299] on label "Add as one-time" at bounding box center [237, 299] width 119 height 27
click at [194, 299] on input "Add as one-time" at bounding box center [187, 299] width 16 height 16
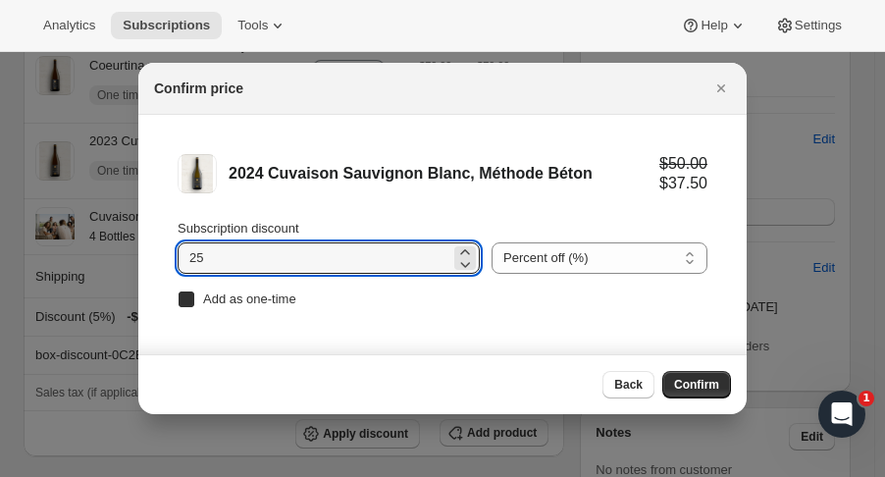
checkbox input "true"
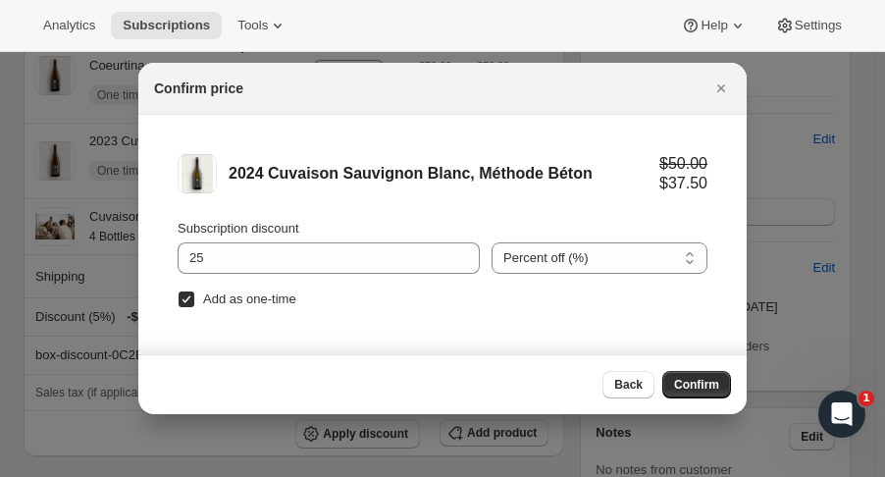
click at [697, 386] on span "Confirm" at bounding box center [696, 385] width 45 height 16
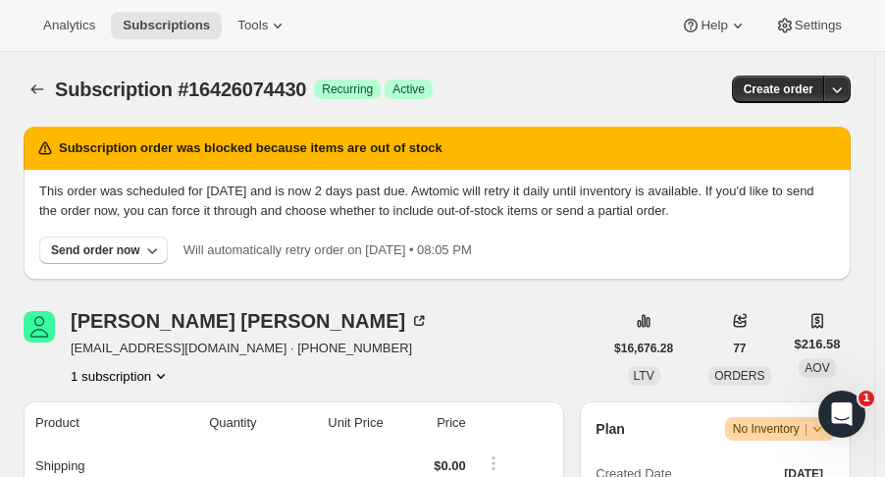
click at [31, 86] on icon "Subscriptions" at bounding box center [37, 89] width 20 height 20
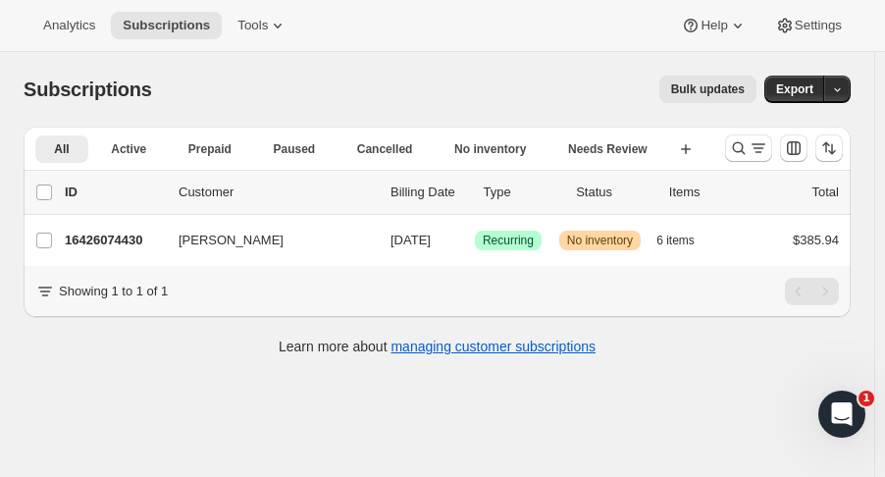
click at [106, 244] on p "16426074430" at bounding box center [114, 241] width 98 height 20
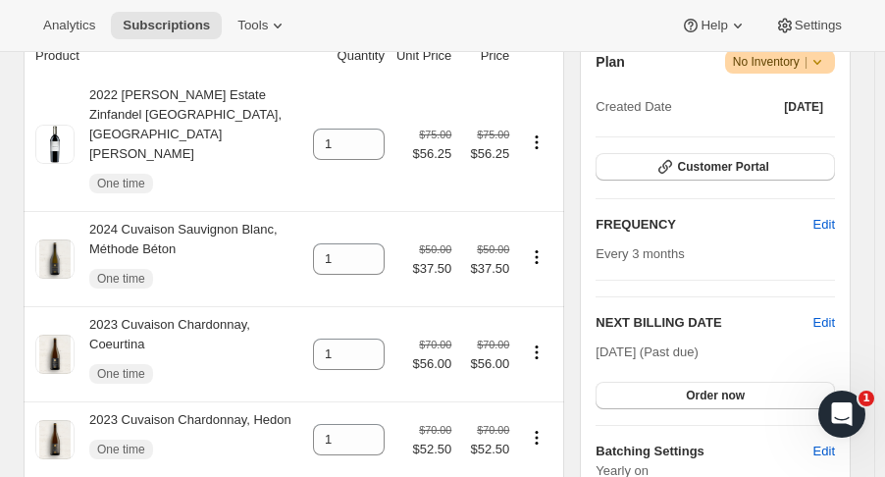
scroll to position [376, 0]
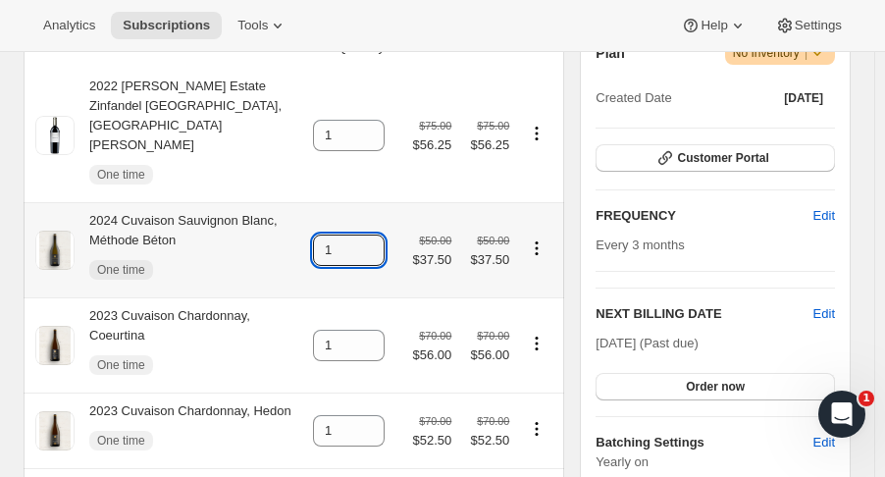
click at [380, 235] on icon at bounding box center [370, 245] width 20 height 20
type input "2"
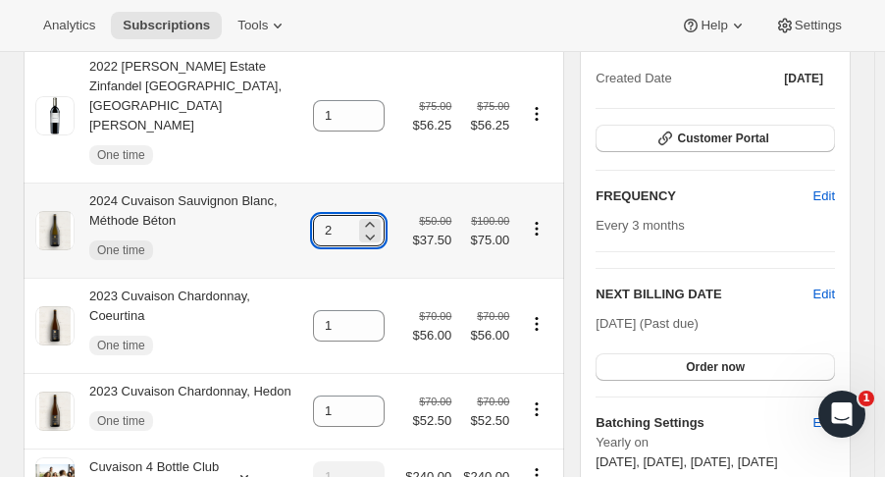
scroll to position [395, 0]
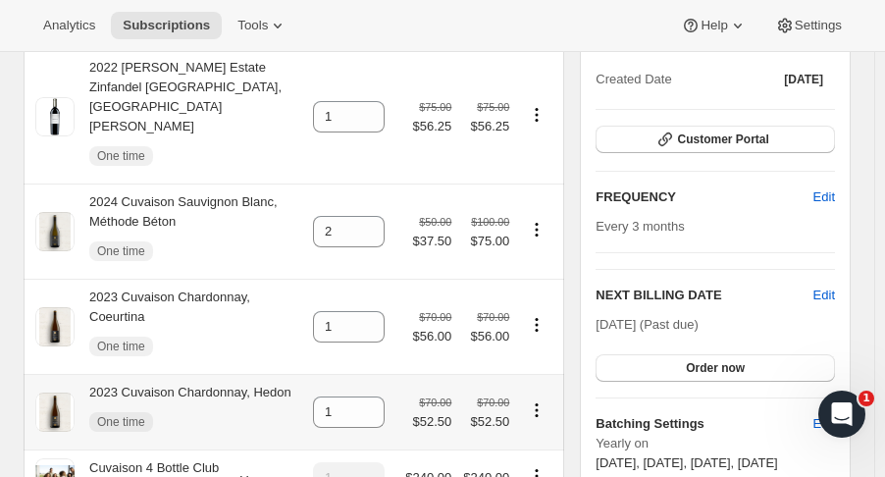
click at [374, 374] on td "1" at bounding box center [348, 412] width 83 height 76
click at [377, 397] on icon at bounding box center [370, 407] width 20 height 20
type input "2"
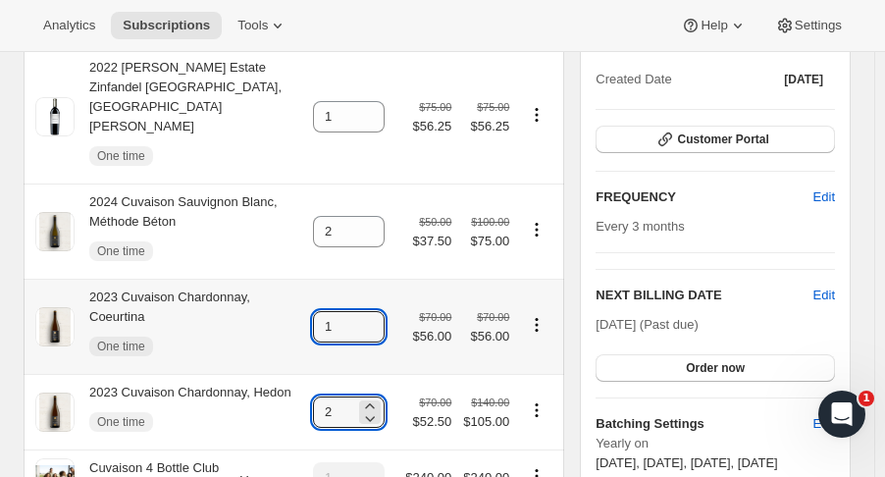
click at [373, 311] on icon at bounding box center [370, 321] width 20 height 20
type input "2"
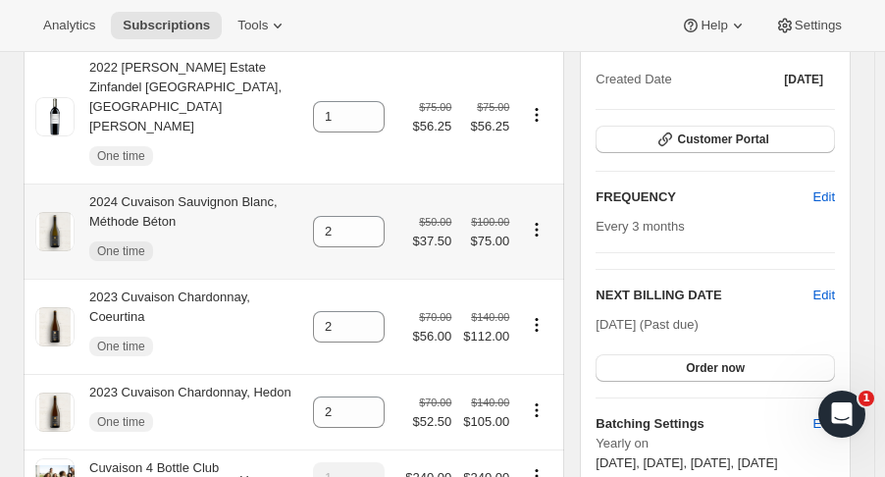
click at [428, 232] on span "$37.50" at bounding box center [432, 242] width 39 height 20
click at [539, 476] on icon "Product actions" at bounding box center [537, 481] width 3 height 3
click at [552, 378] on span "Remove" at bounding box center [544, 380] width 47 height 15
type input "0"
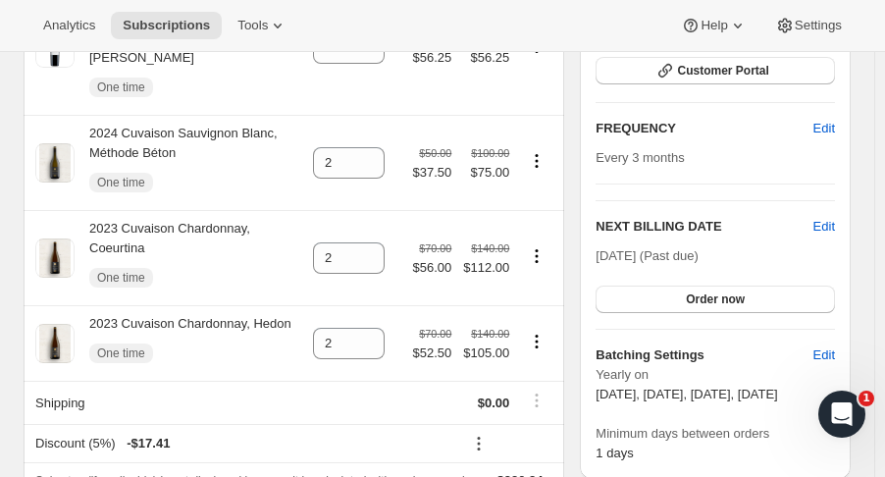
scroll to position [462, 0]
click at [736, 297] on span "Order now" at bounding box center [715, 300] width 59 height 16
click at [486, 435] on icon at bounding box center [479, 445] width 20 height 20
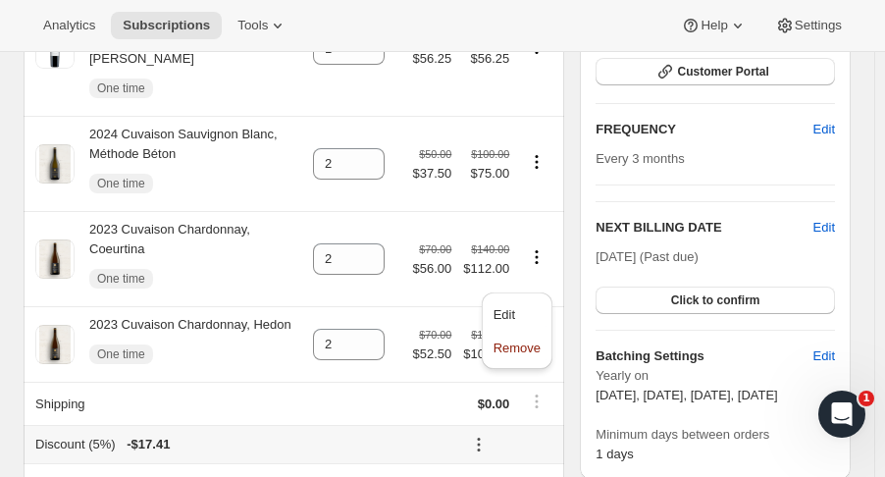
click at [516, 311] on span "Edit" at bounding box center [517, 315] width 47 height 20
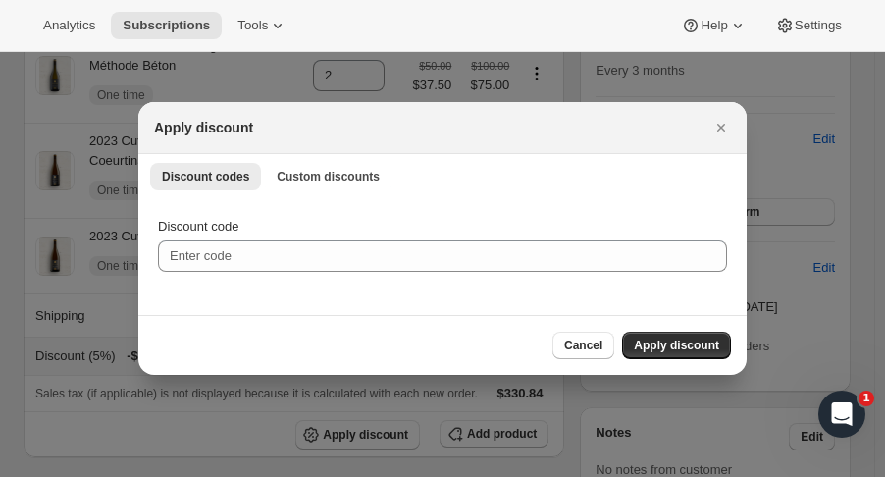
scroll to position [0, 0]
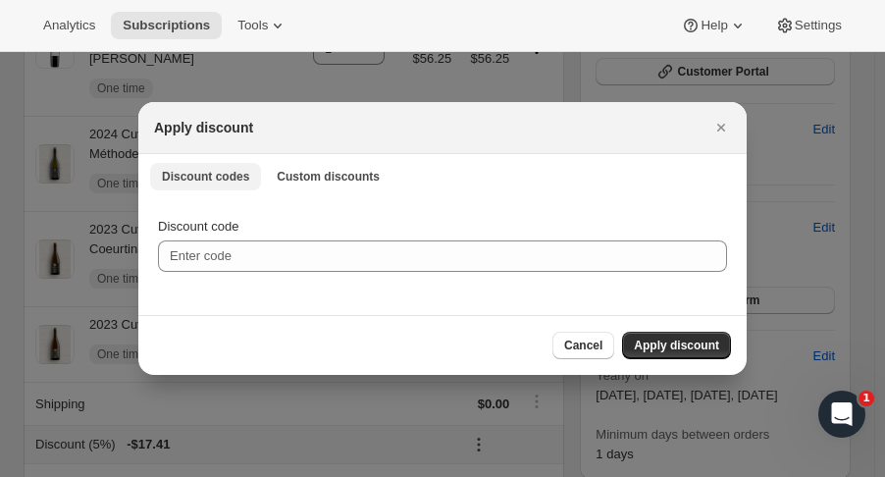
click at [286, 183] on span "Custom discounts" at bounding box center [328, 177] width 103 height 16
select select "indefinitely"
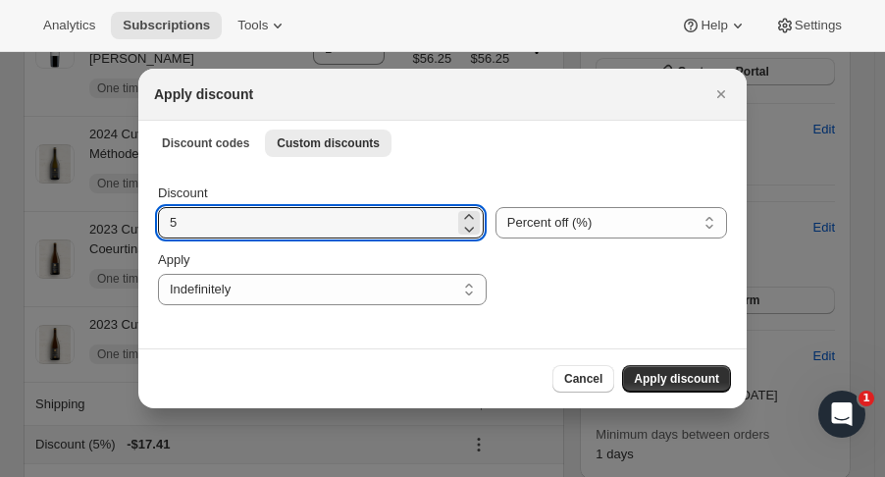
drag, startPoint x: 143, startPoint y: 234, endPoint x: 93, endPoint y: 233, distance: 50.1
type input "25"
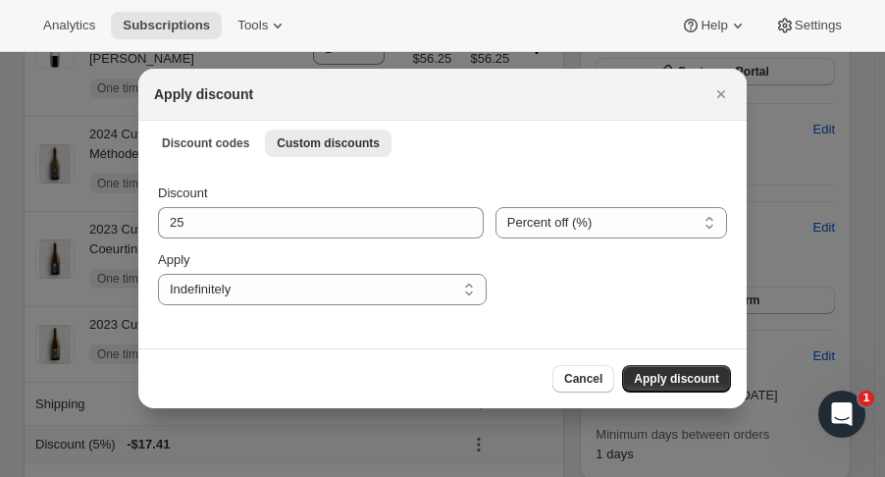
click at [455, 288] on select "One time Specify instances... Indefinitely" at bounding box center [322, 289] width 329 height 31
select select "one"
click at [158, 274] on select "One time Specify instances... Indefinitely" at bounding box center [322, 289] width 329 height 31
click at [668, 376] on span "Apply discount" at bounding box center [676, 379] width 85 height 16
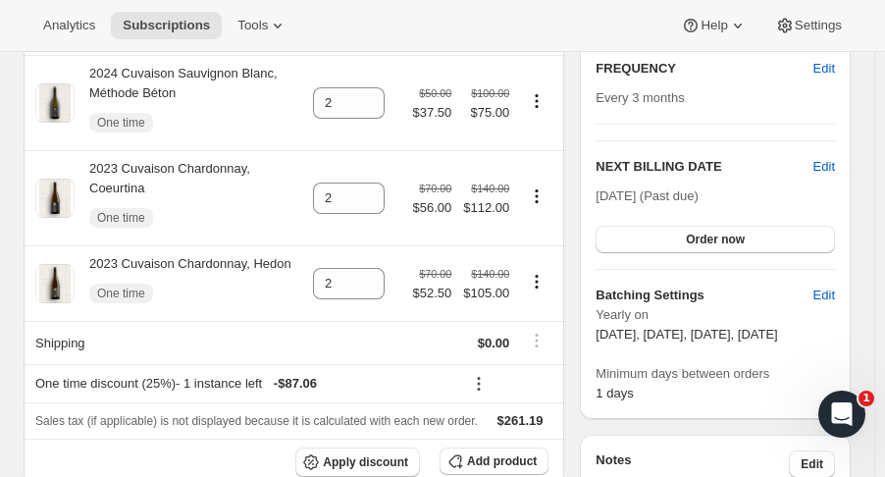
scroll to position [533, 0]
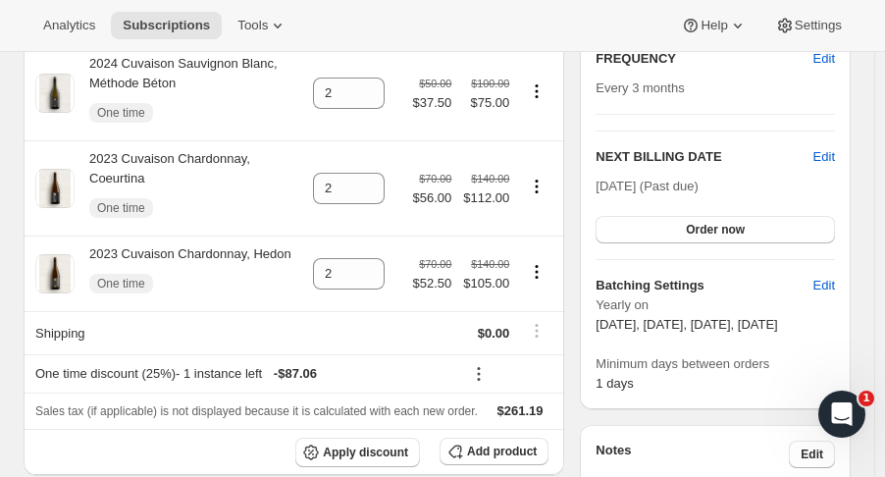
click at [728, 232] on span "Order now" at bounding box center [715, 230] width 59 height 16
click at [643, 229] on button "Click to confirm" at bounding box center [715, 229] width 239 height 27
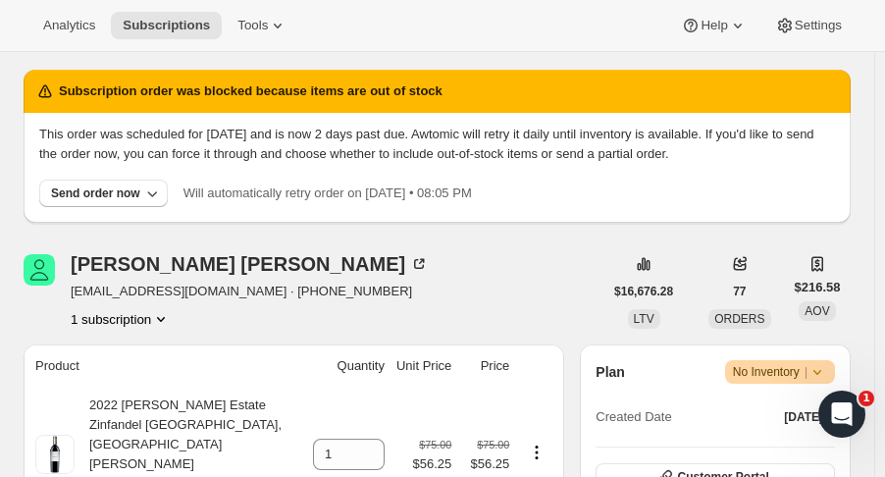
scroll to position [0, 0]
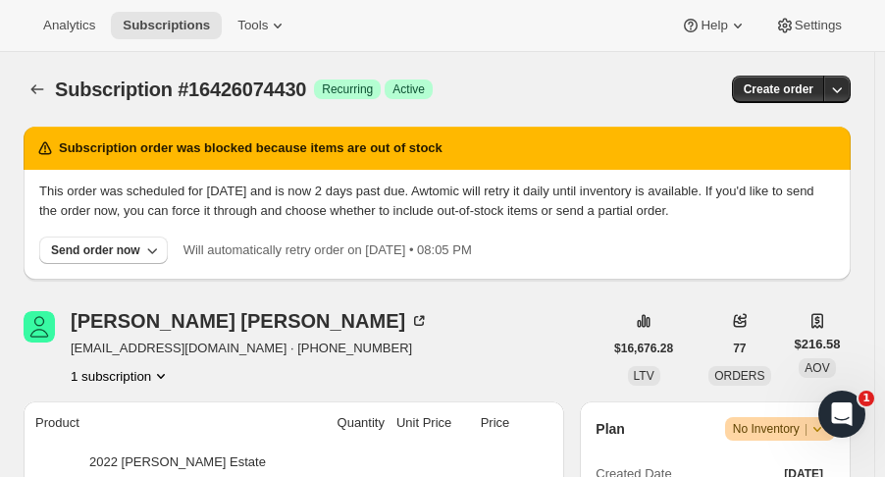
click at [120, 253] on div "Send order now" at bounding box center [95, 250] width 89 height 16
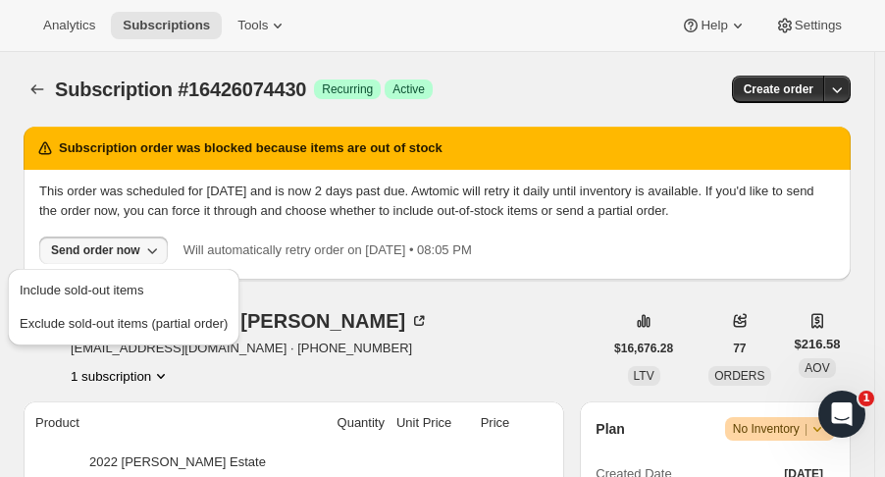
click at [160, 283] on span "Include sold-out items" at bounding box center [124, 291] width 208 height 20
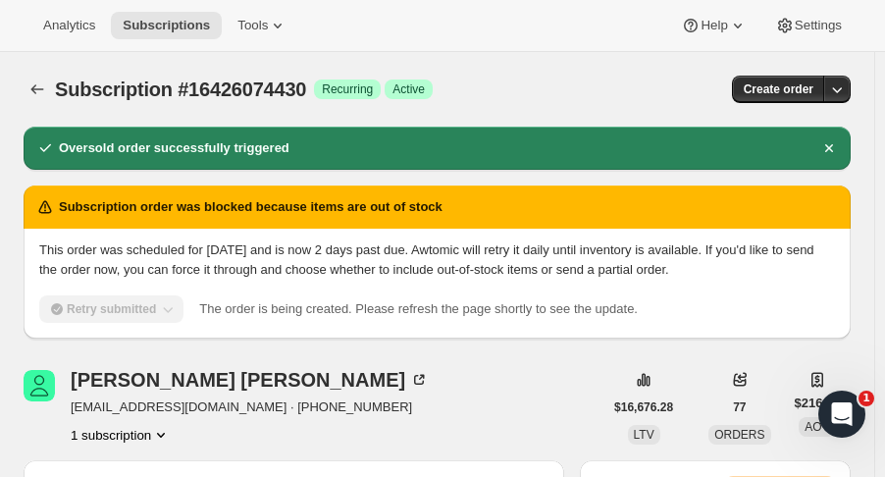
click at [43, 93] on icon "Subscriptions" at bounding box center [37, 89] width 20 height 20
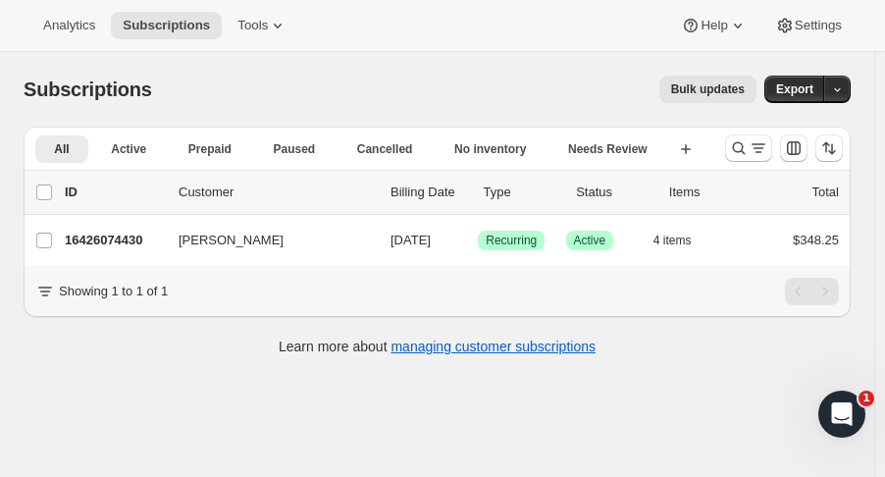
click at [116, 238] on p "16426074430" at bounding box center [114, 241] width 98 height 20
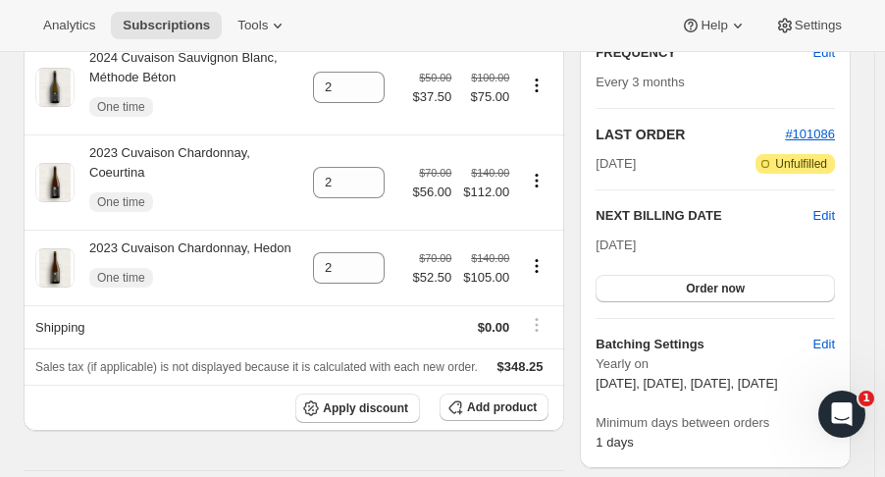
scroll to position [374, 0]
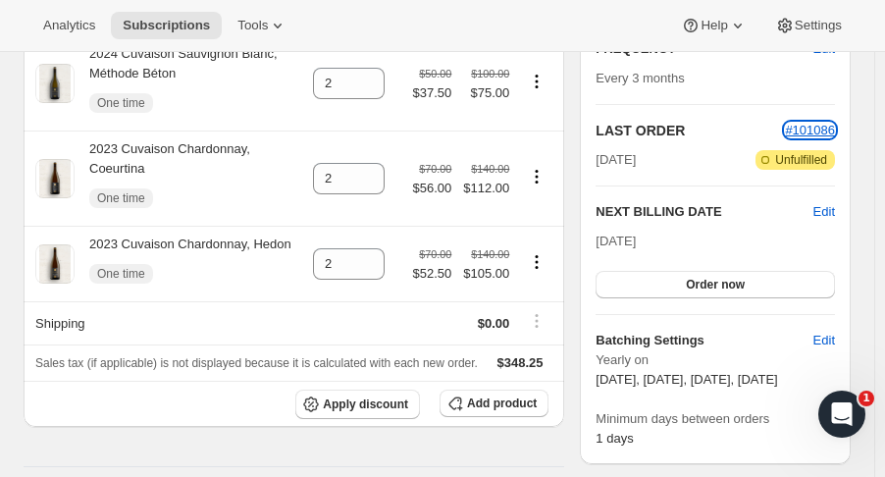
click at [835, 128] on span "#101086" at bounding box center [810, 130] width 50 height 15
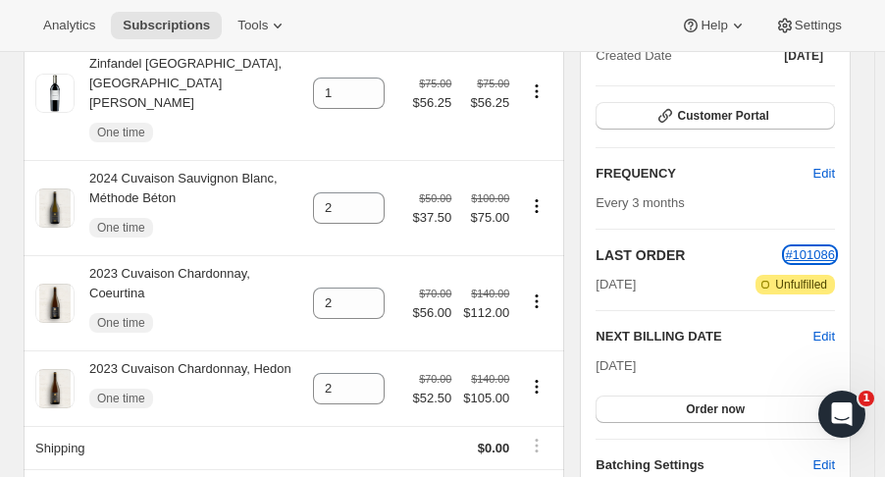
scroll to position [0, 0]
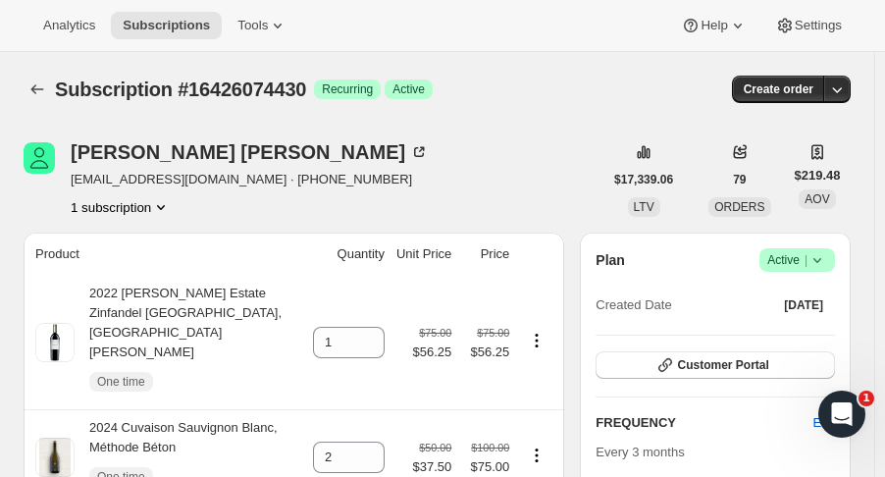
click at [38, 93] on icon "Subscriptions" at bounding box center [37, 89] width 20 height 20
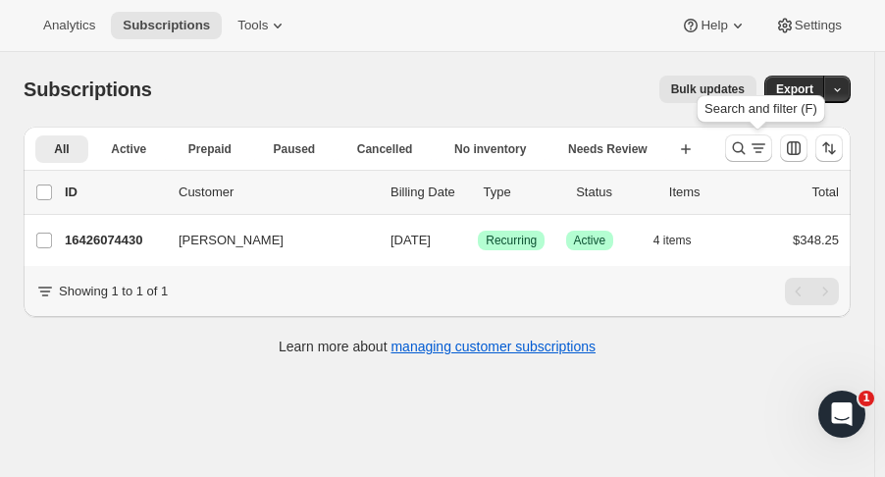
click at [745, 146] on icon "Search and filter results" at bounding box center [739, 148] width 20 height 20
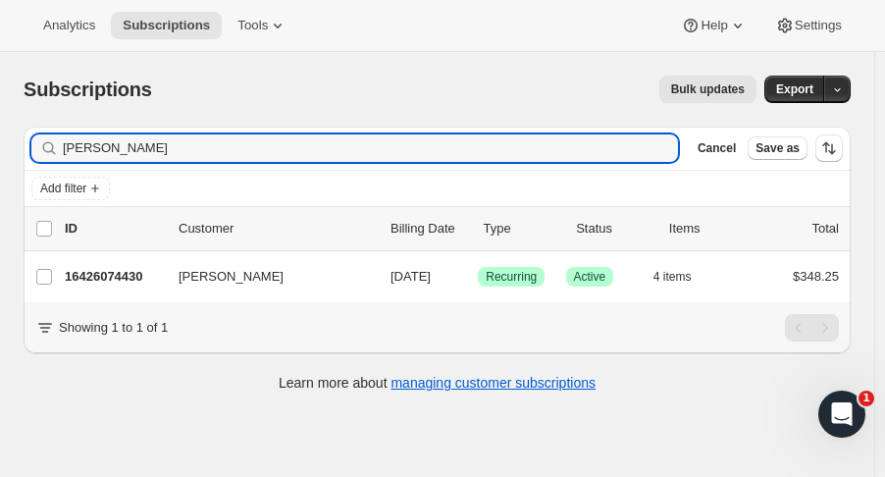
drag, startPoint x: 183, startPoint y: 148, endPoint x: -153, endPoint y: 135, distance: 335.9
click at [0, 135] on html "Analytics Subscriptions Tools Help Settings Skip to content Subscriptions. This…" at bounding box center [442, 238] width 885 height 477
type input "mark joseph"
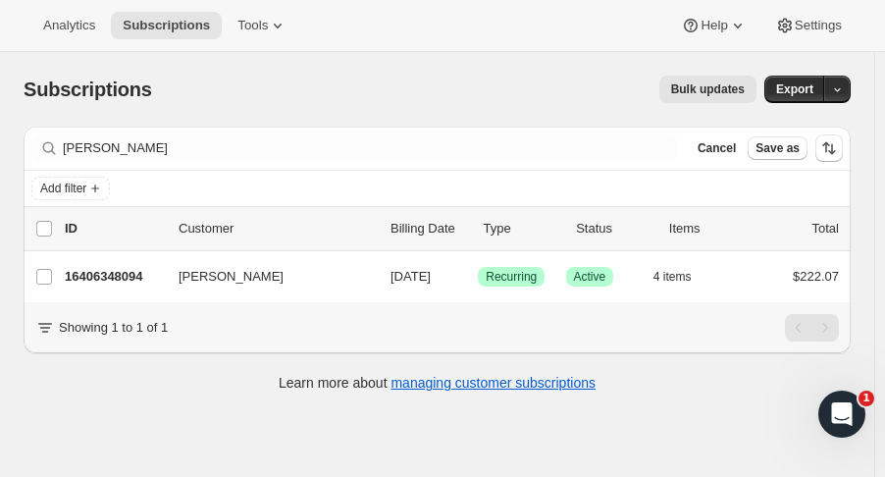
click at [76, 279] on p "16406348094" at bounding box center [114, 277] width 98 height 20
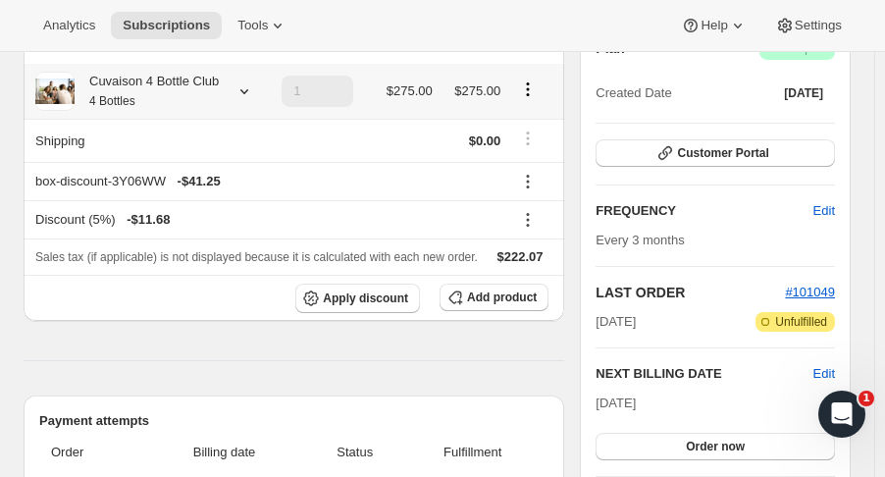
scroll to position [227, 0]
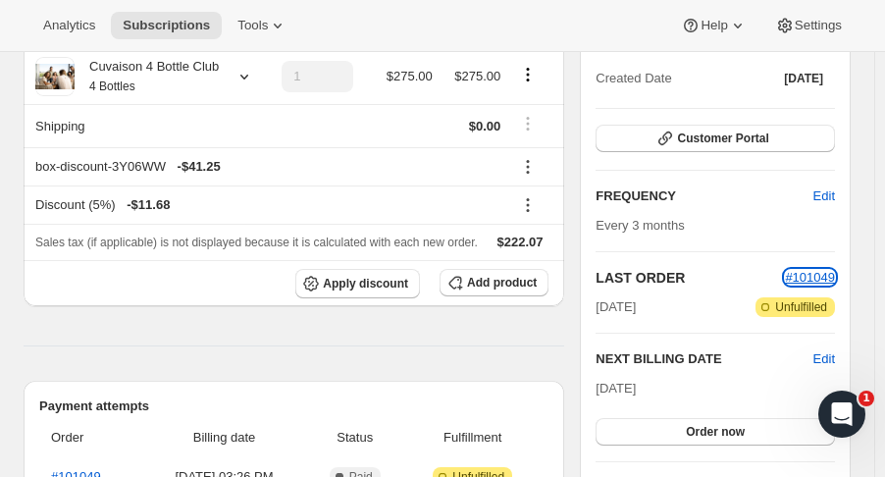
click at [822, 272] on span "#101049" at bounding box center [810, 277] width 50 height 15
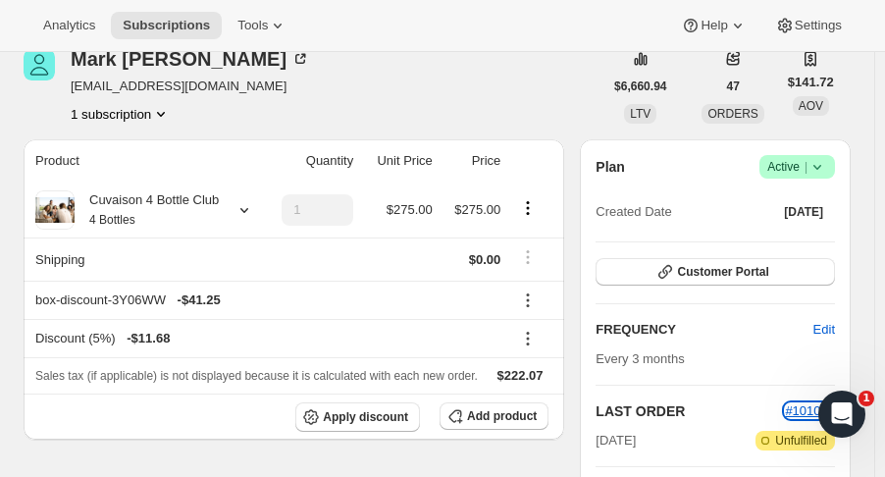
scroll to position [0, 0]
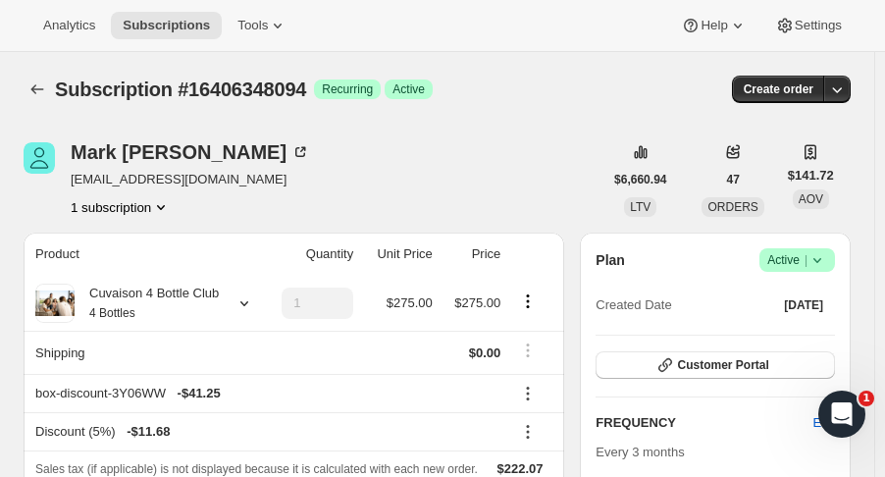
click at [847, 93] on icon "button" at bounding box center [837, 89] width 20 height 20
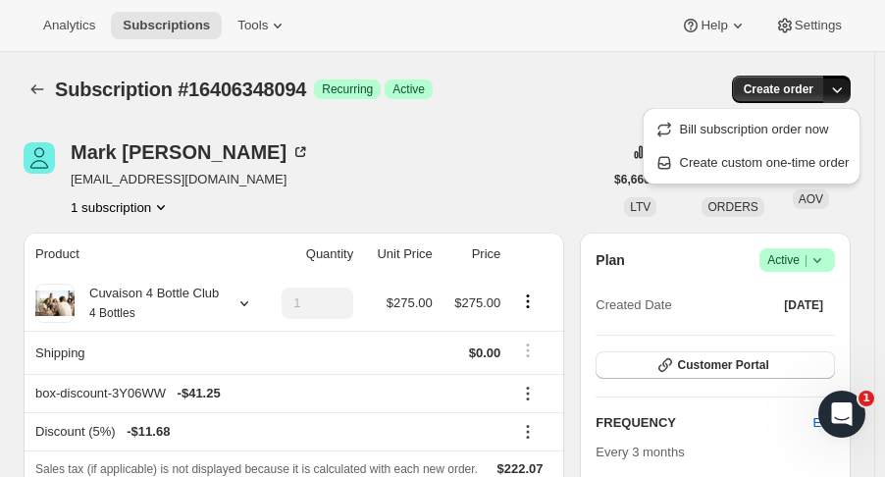
click at [780, 158] on span "Create custom one-time order" at bounding box center [765, 162] width 170 height 15
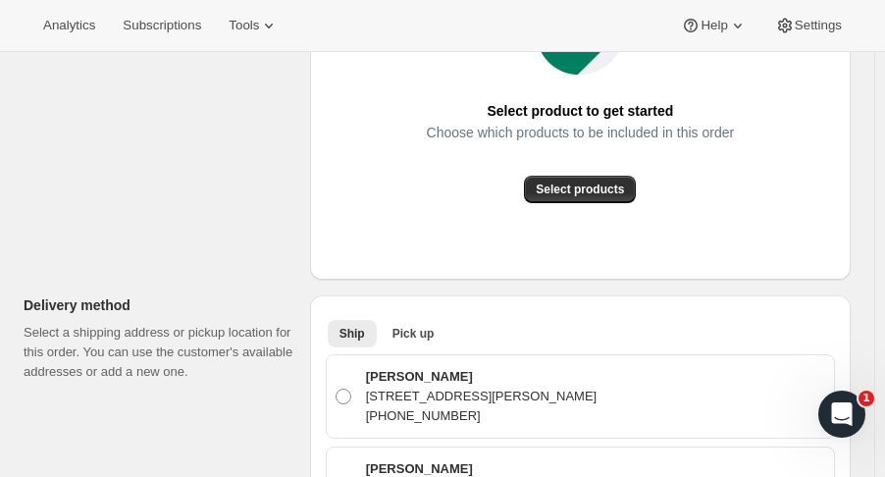
scroll to position [395, 0]
click at [614, 186] on span "Select products" at bounding box center [580, 190] width 88 height 16
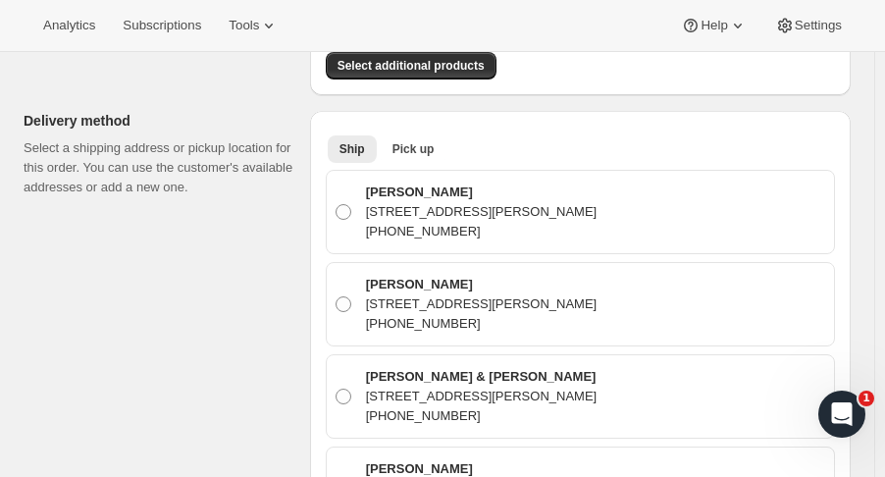
click at [423, 135] on button "Pick up" at bounding box center [414, 148] width 66 height 27
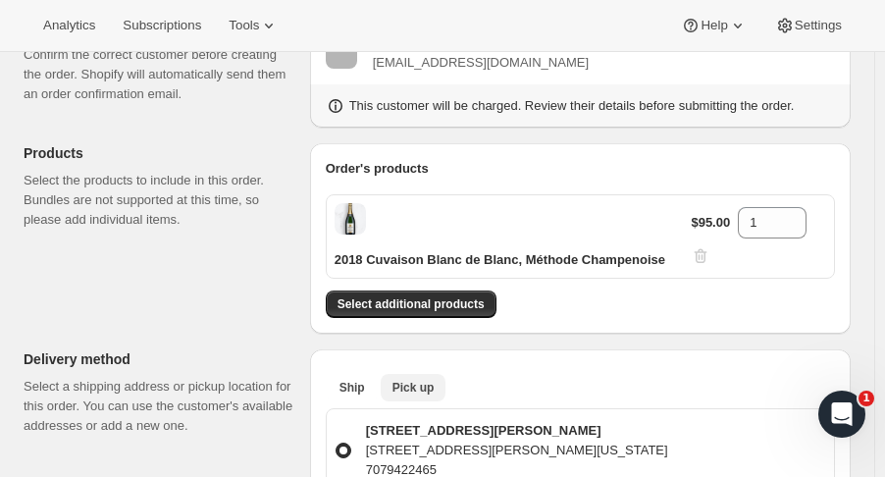
scroll to position [154, 0]
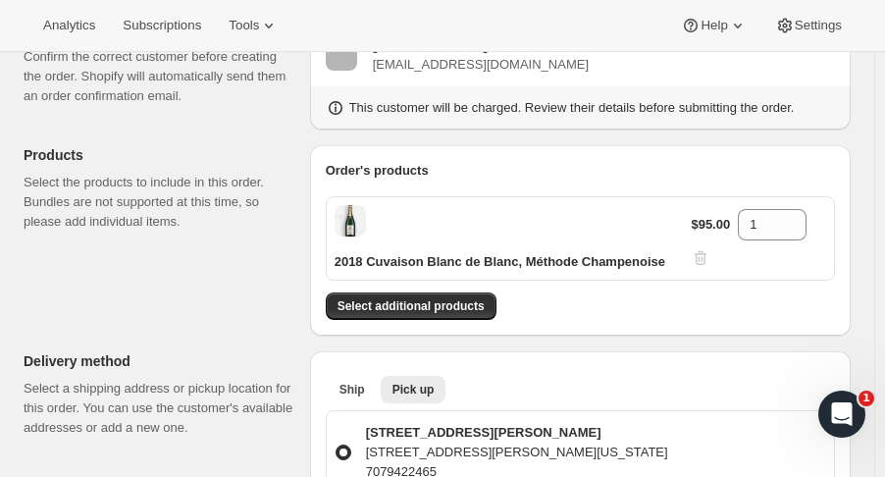
click at [473, 313] on span "Select additional products" at bounding box center [411, 306] width 147 height 16
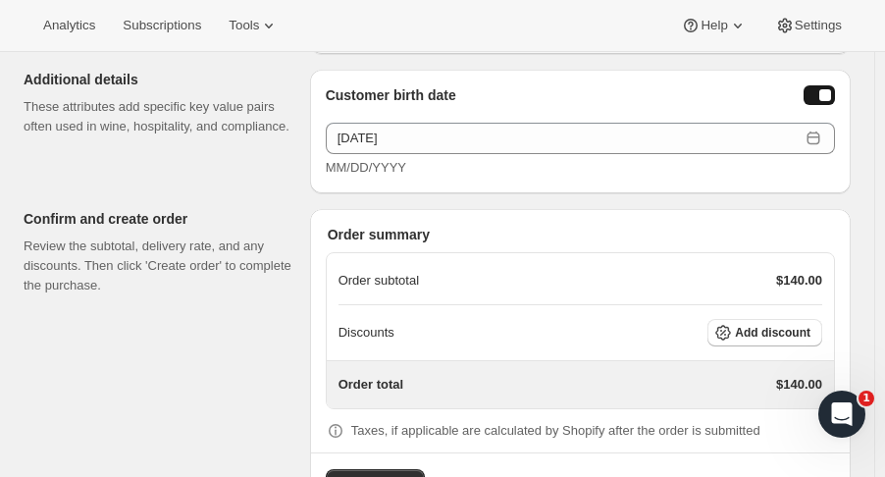
scroll to position [1092, 0]
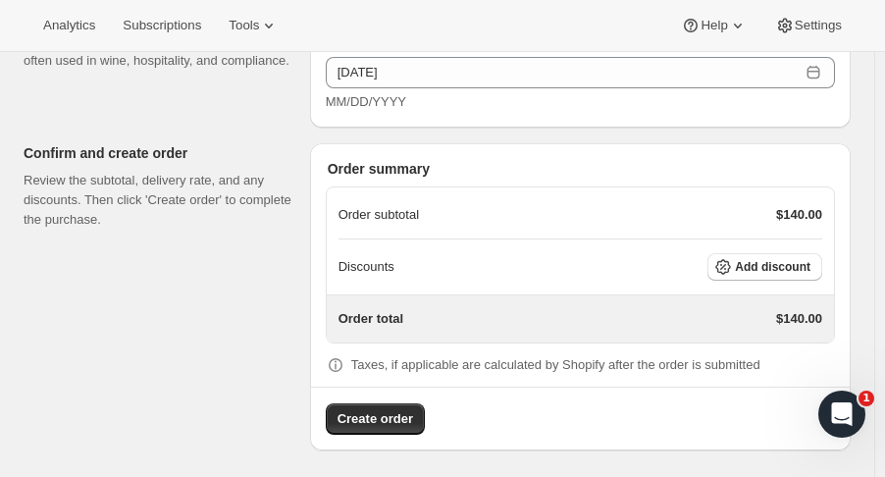
click at [811, 268] on span "Add discount" at bounding box center [773, 267] width 76 height 16
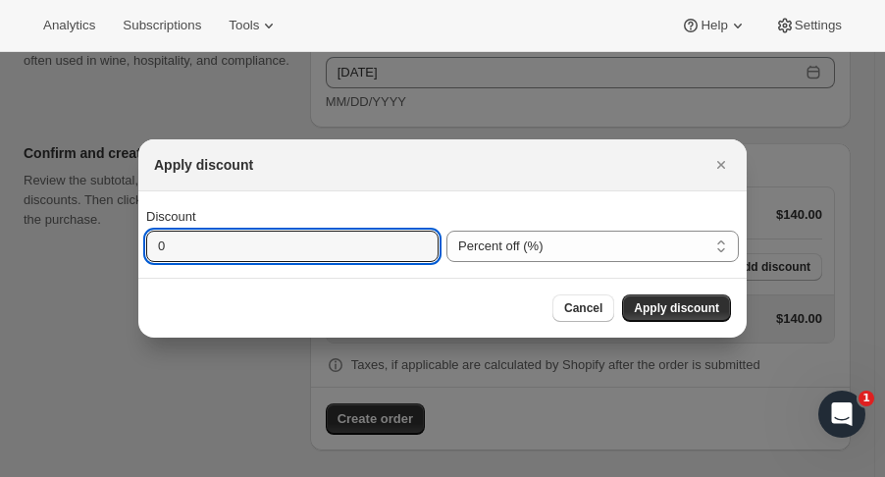
click at [334, 253] on input "0" at bounding box center [277, 246] width 263 height 31
type input "41.25"
click at [642, 253] on select "Percent off (%) Amount off ($)" at bounding box center [593, 246] width 292 height 31
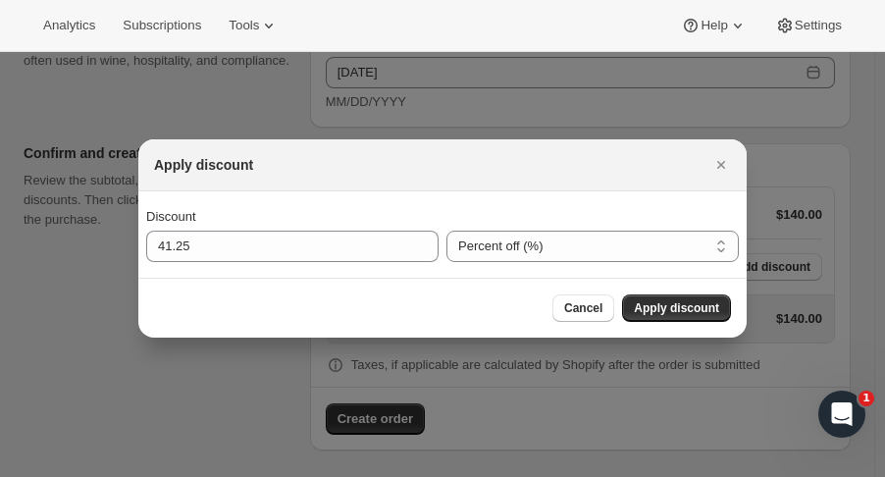
select select "fixedAmount"
click at [447, 231] on select "Percent off (%) Amount off ($)" at bounding box center [593, 246] width 292 height 31
click at [694, 302] on span "Apply discount" at bounding box center [676, 308] width 85 height 16
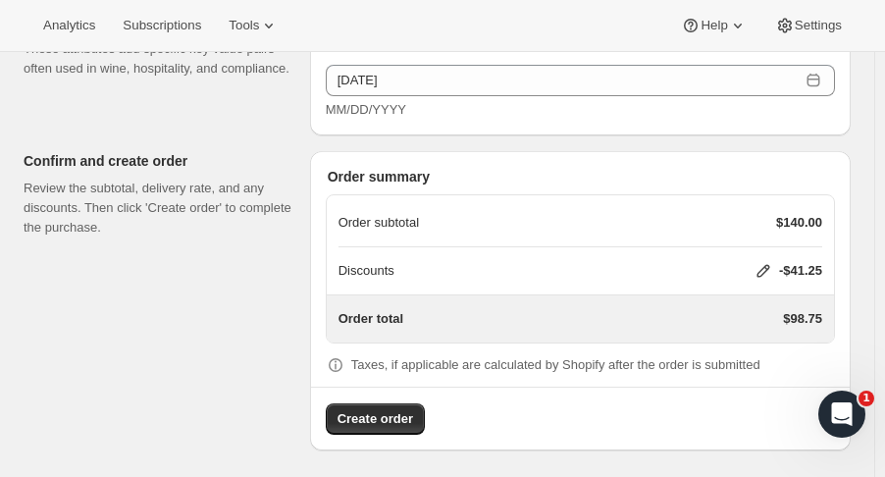
click at [388, 416] on span "Create order" at bounding box center [376, 419] width 76 height 20
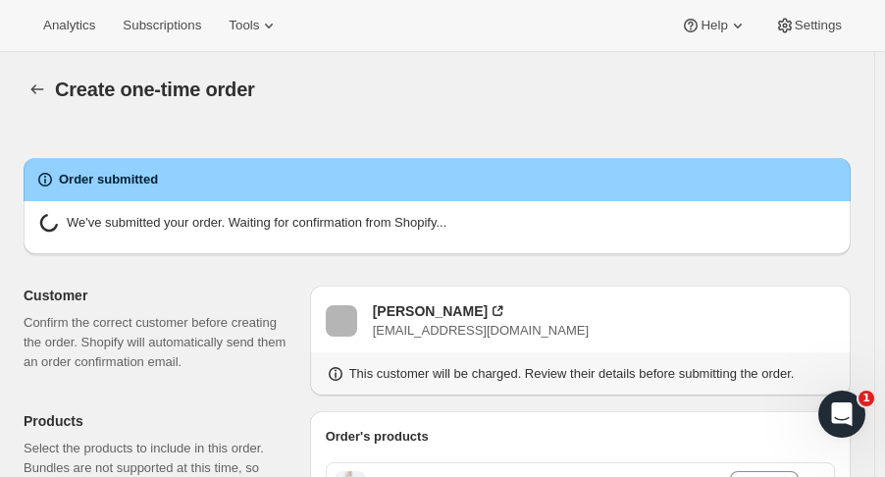
radio input "true"
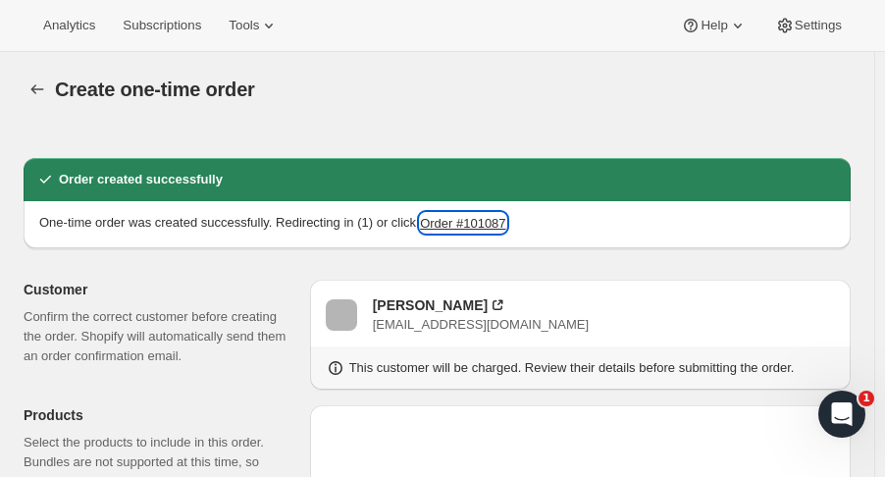
click at [455, 224] on button "Order #101087" at bounding box center [462, 223] width 85 height 20
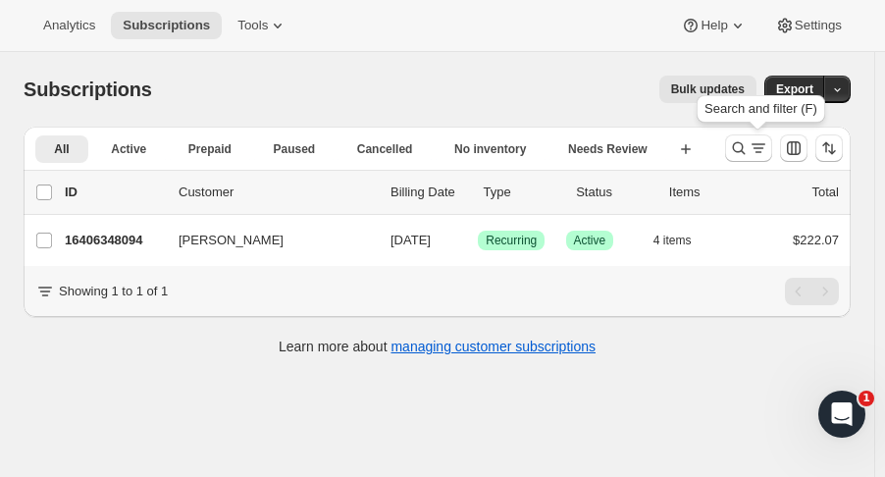
click at [742, 153] on icon "Search and filter results" at bounding box center [739, 148] width 20 height 20
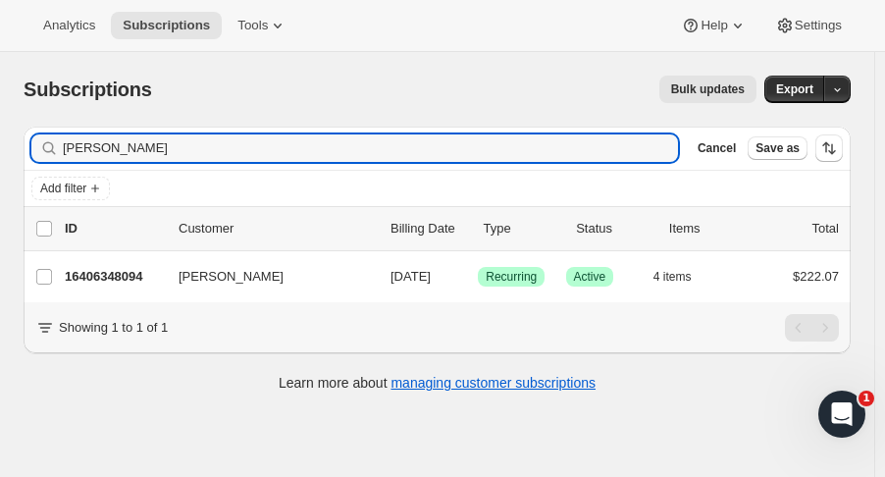
drag, startPoint x: 177, startPoint y: 152, endPoint x: 117, endPoint y: 140, distance: 61.0
click at [117, 140] on input "[PERSON_NAME]" at bounding box center [370, 147] width 615 height 27
click at [96, 148] on input "mark joseph" at bounding box center [370, 147] width 615 height 27
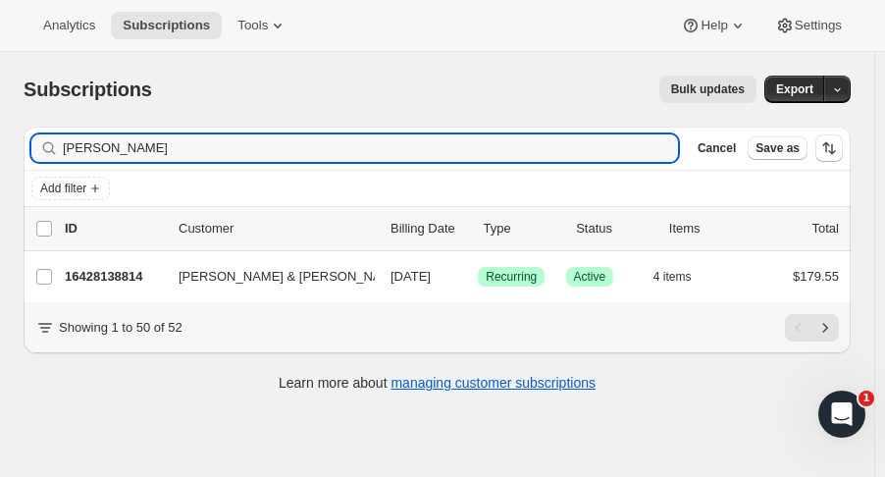
type input "[PERSON_NAME]"
click at [122, 283] on p "16428138814" at bounding box center [114, 277] width 98 height 20
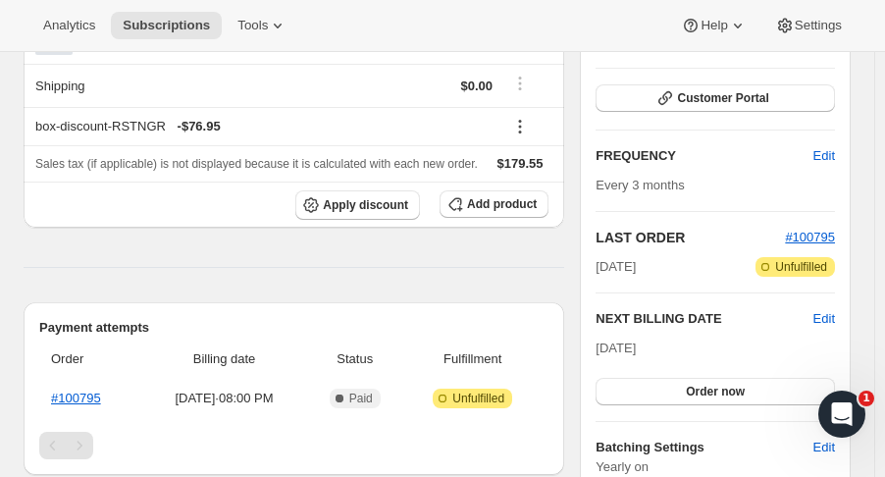
scroll to position [271, 0]
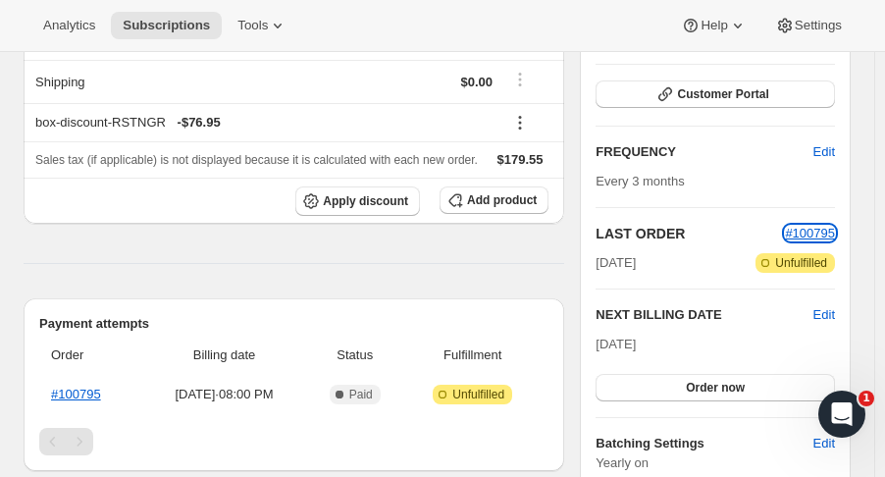
click at [807, 229] on span "#100795" at bounding box center [810, 233] width 50 height 15
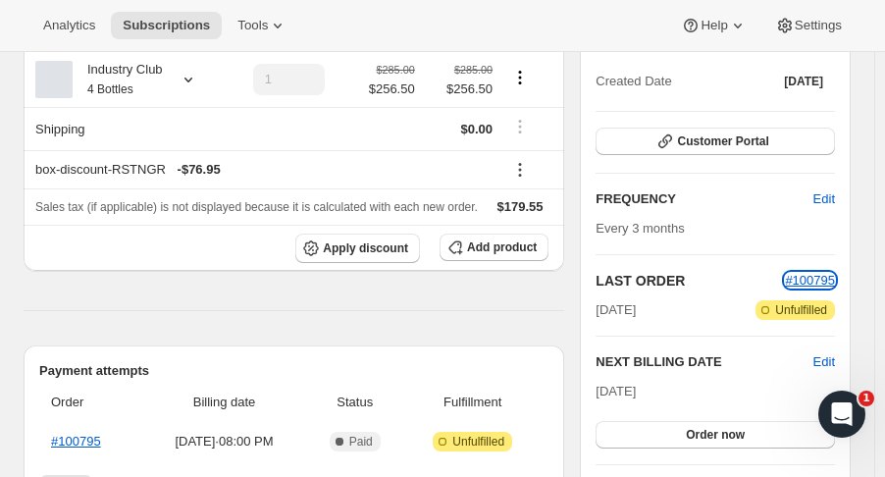
scroll to position [0, 0]
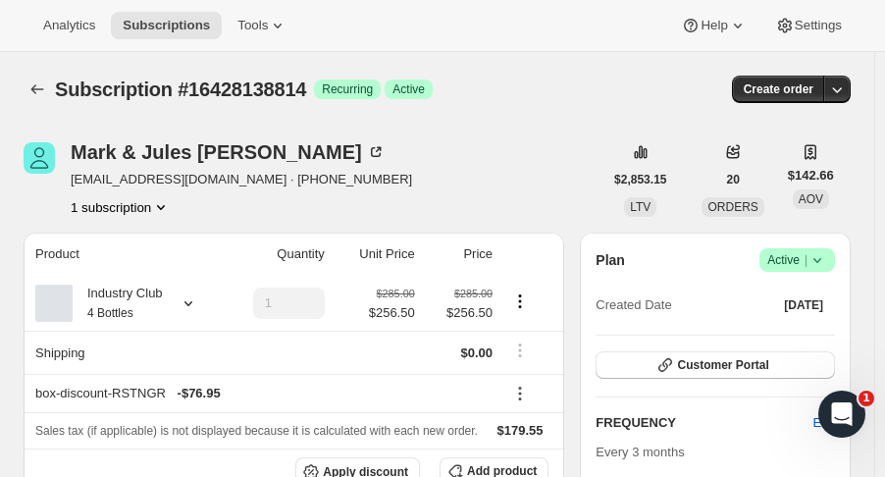
click at [847, 93] on icon "button" at bounding box center [837, 89] width 20 height 20
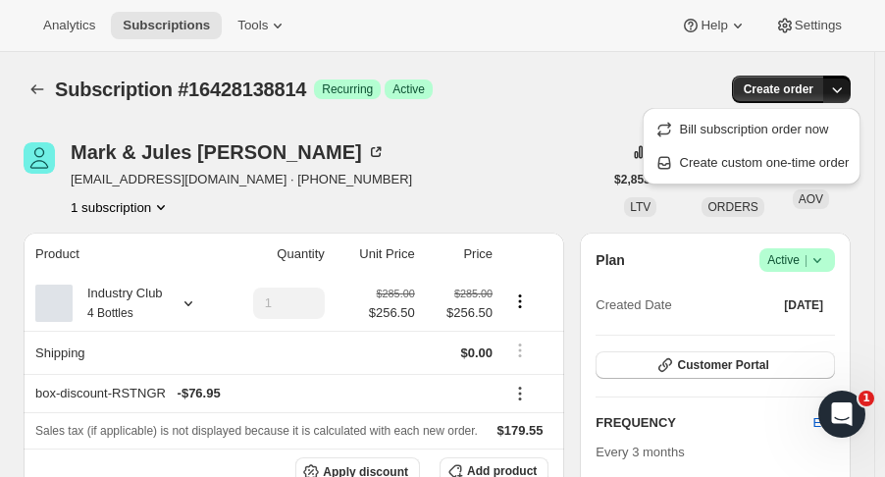
click at [755, 159] on span "Create custom one-time order" at bounding box center [765, 162] width 170 height 15
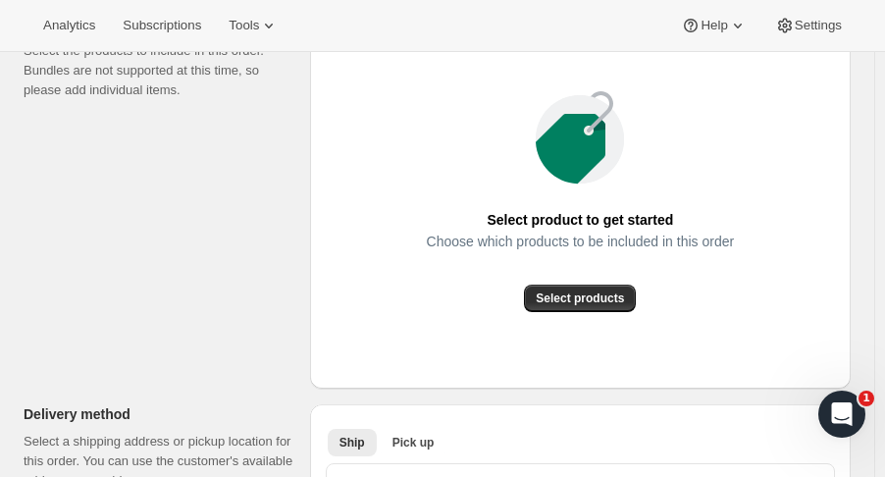
scroll to position [284, 0]
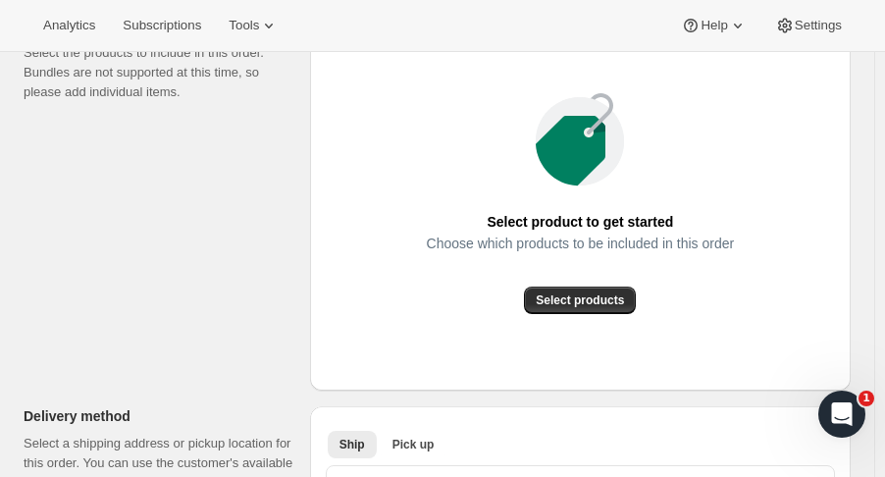
click at [612, 302] on span "Select products" at bounding box center [580, 300] width 88 height 16
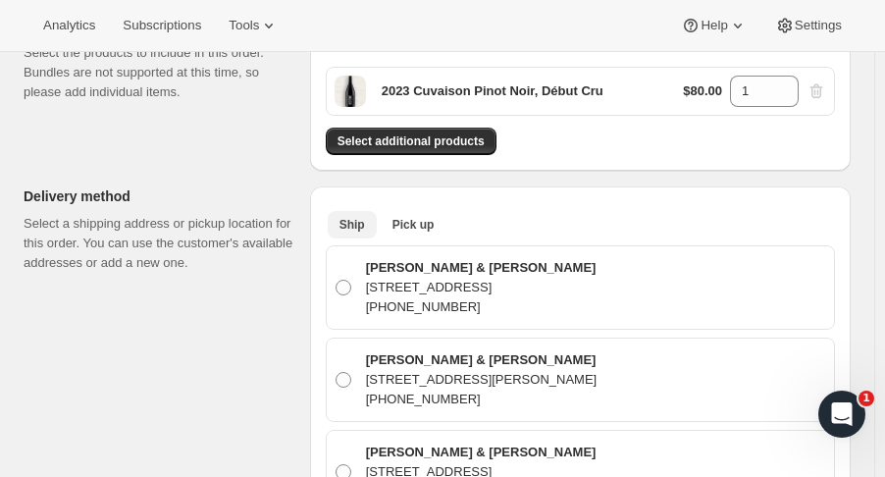
click at [414, 233] on button "Pick up" at bounding box center [414, 224] width 66 height 27
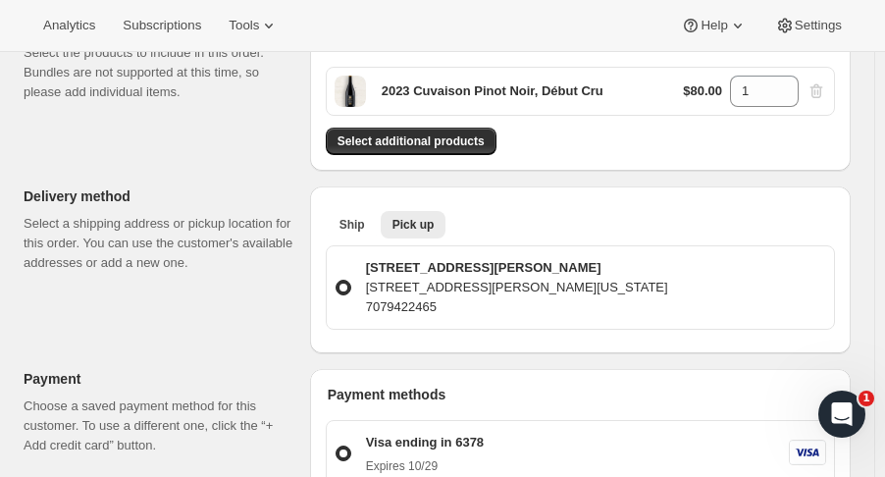
click at [451, 132] on button "Select additional products" at bounding box center [411, 141] width 171 height 27
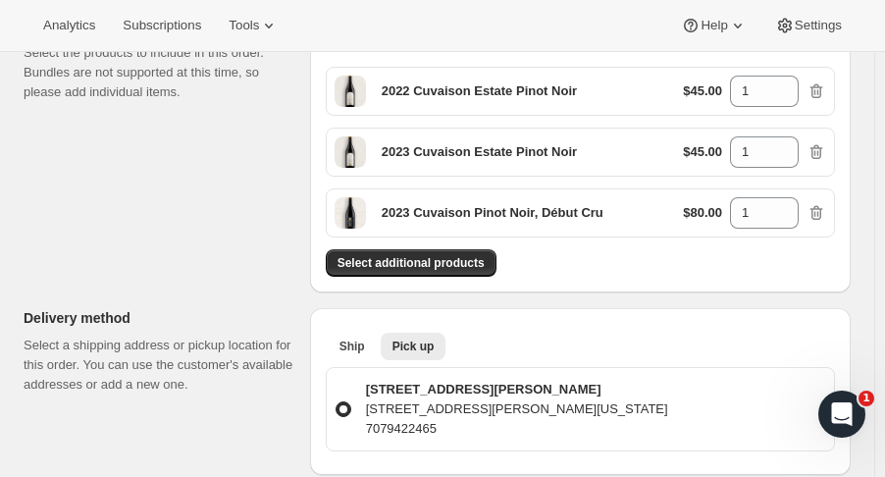
click at [426, 256] on span "Select additional products" at bounding box center [411, 263] width 147 height 16
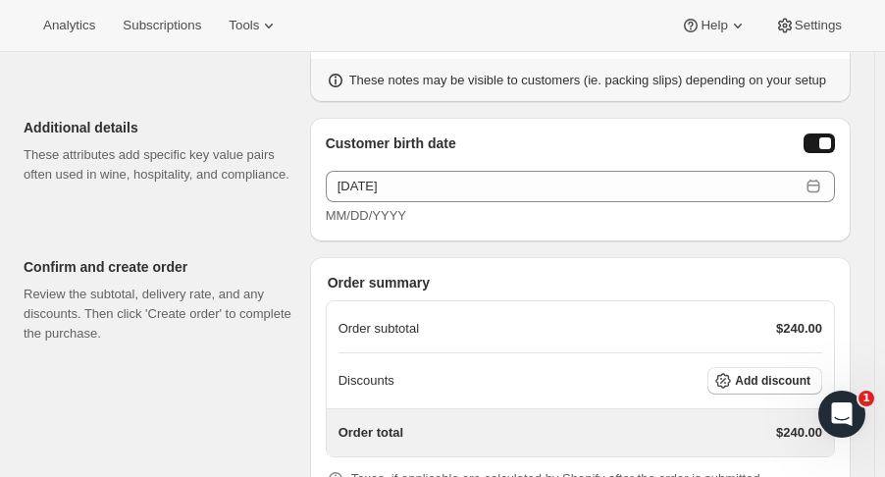
scroll to position [1178, 0]
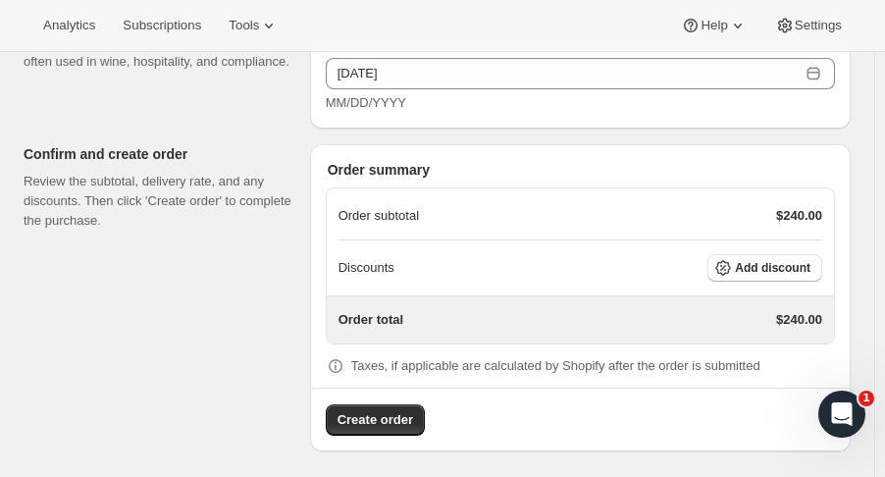
click at [807, 262] on span "Add discount" at bounding box center [773, 268] width 76 height 16
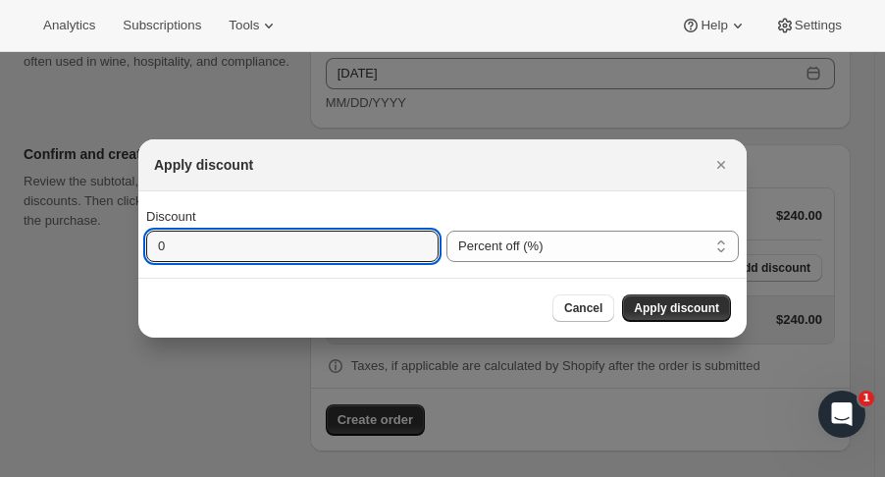
click at [360, 247] on input "0" at bounding box center [277, 246] width 263 height 31
type input "30"
click at [694, 311] on span "Apply discount" at bounding box center [676, 308] width 85 height 16
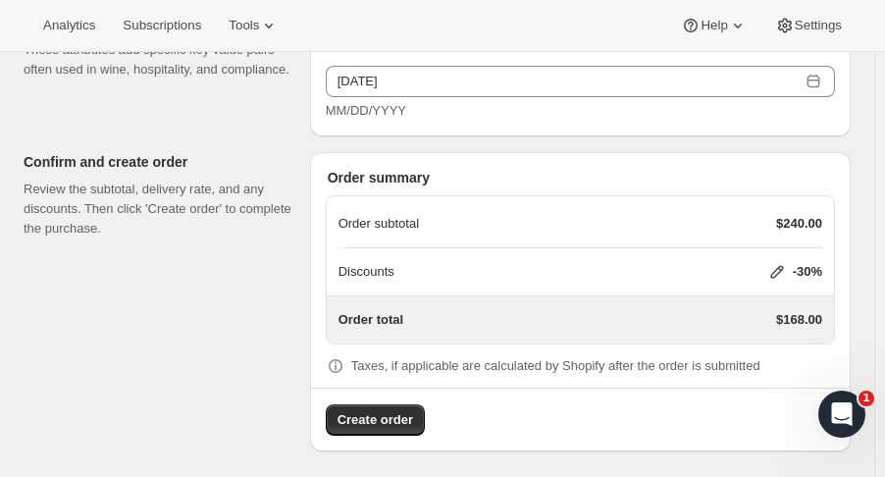
click at [414, 416] on button "Create order" at bounding box center [375, 419] width 99 height 31
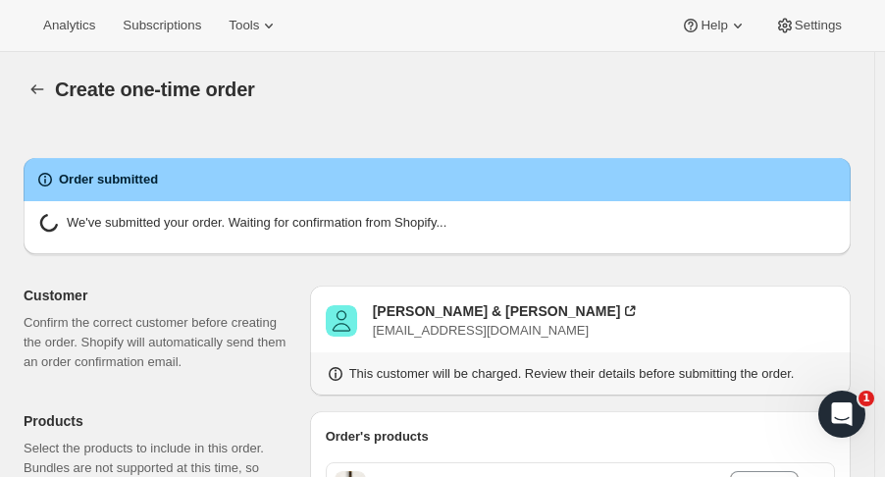
radio input "true"
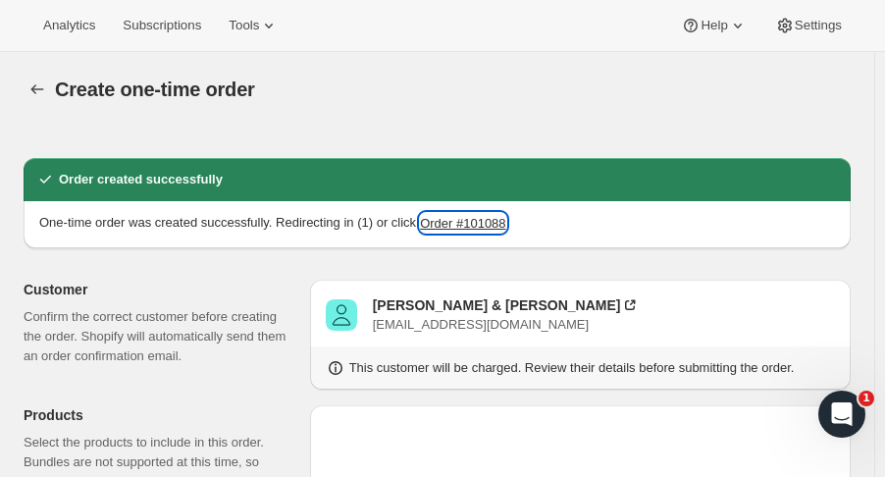
click at [467, 217] on button "Order #101088" at bounding box center [462, 223] width 85 height 20
click at [32, 89] on icon "button" at bounding box center [37, 89] width 13 height 10
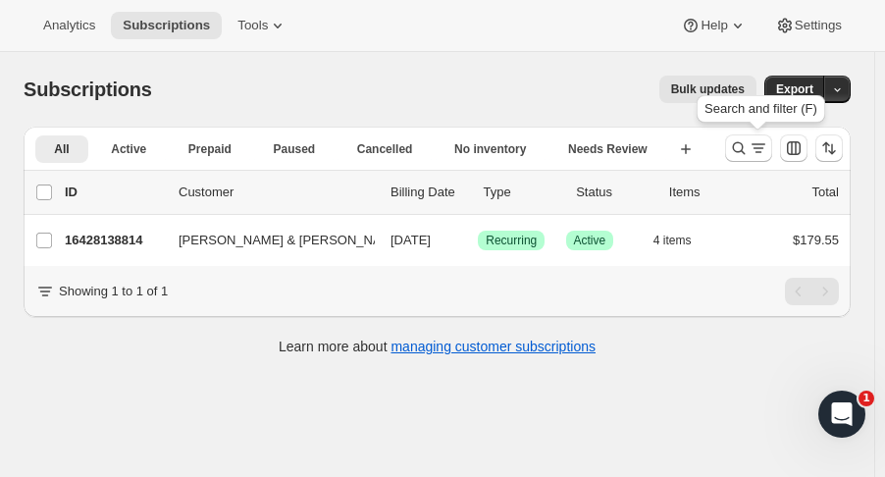
click at [745, 146] on icon "Search and filter results" at bounding box center [739, 148] width 20 height 20
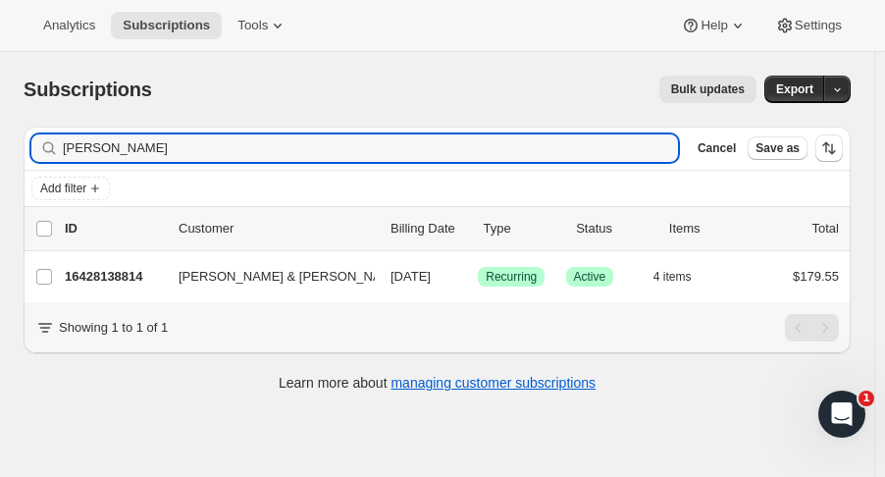
drag, startPoint x: -32, startPoint y: 140, endPoint x: -103, endPoint y: 138, distance: 70.7
click at [0, 138] on html "Analytics Subscriptions Tools Help Settings Skip to content Subscriptions. This…" at bounding box center [442, 238] width 885 height 477
type input "wereb"
click at [110, 280] on p "16442065214" at bounding box center [114, 277] width 98 height 20
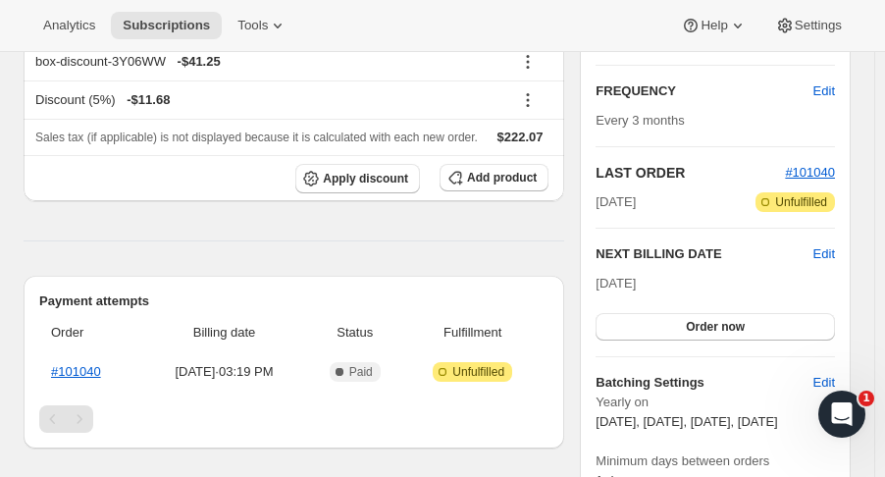
scroll to position [342, 0]
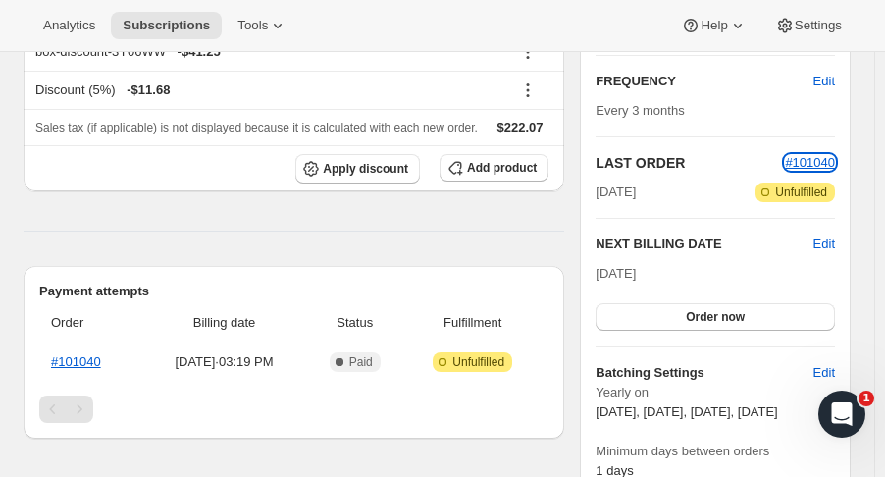
click at [835, 163] on span "#101040" at bounding box center [810, 162] width 50 height 15
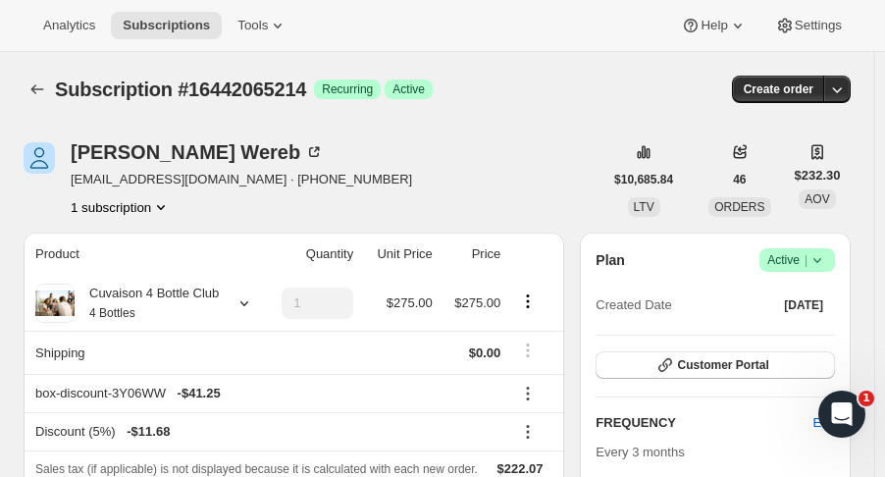
click at [35, 89] on icon "Subscriptions" at bounding box center [37, 89] width 13 height 10
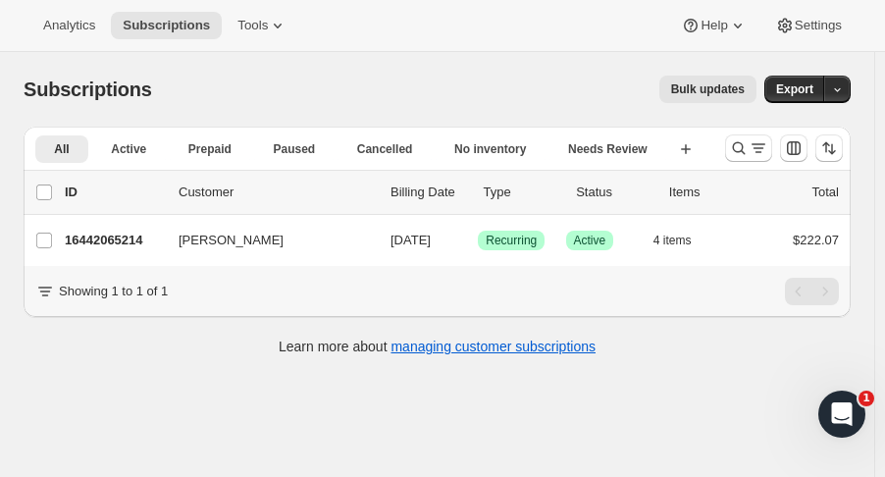
click at [746, 151] on icon "Search and filter results" at bounding box center [739, 148] width 13 height 13
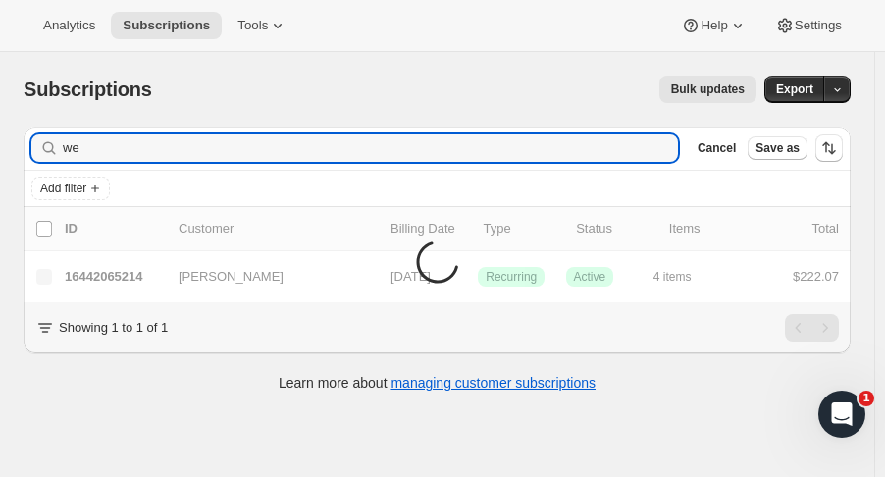
type input "w"
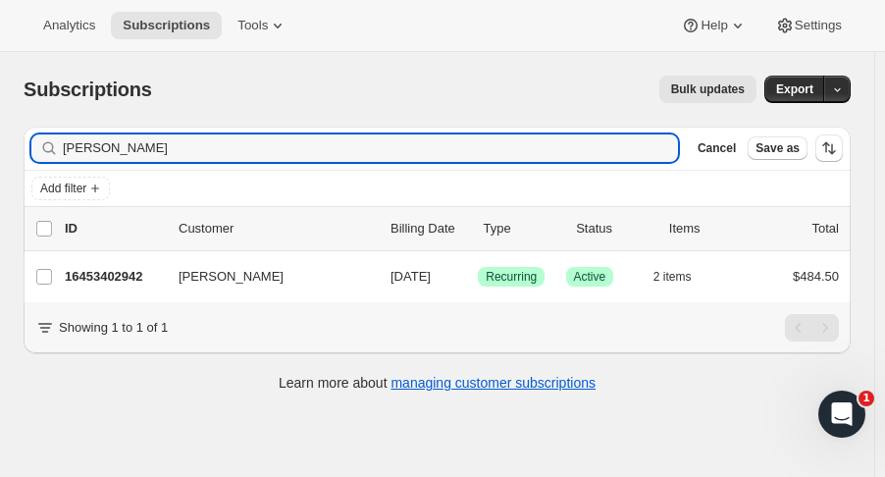
type input "[PERSON_NAME]"
click at [141, 284] on p "16453402942" at bounding box center [114, 277] width 98 height 20
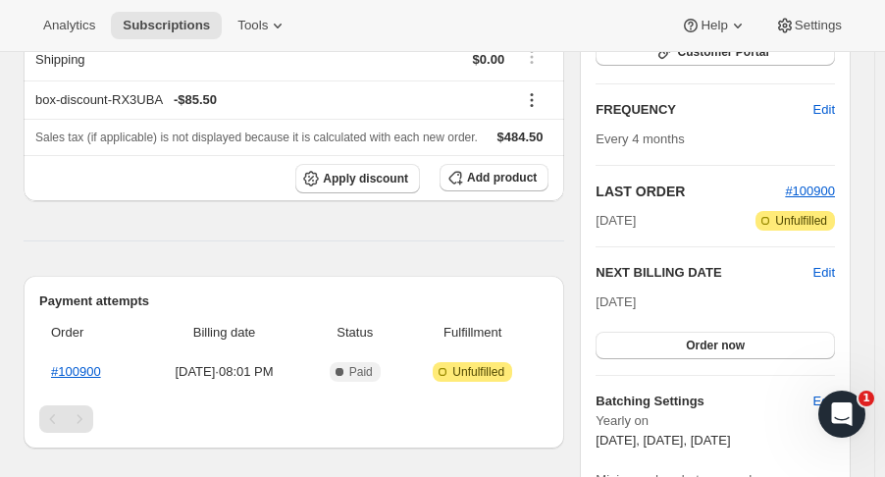
scroll to position [315, 0]
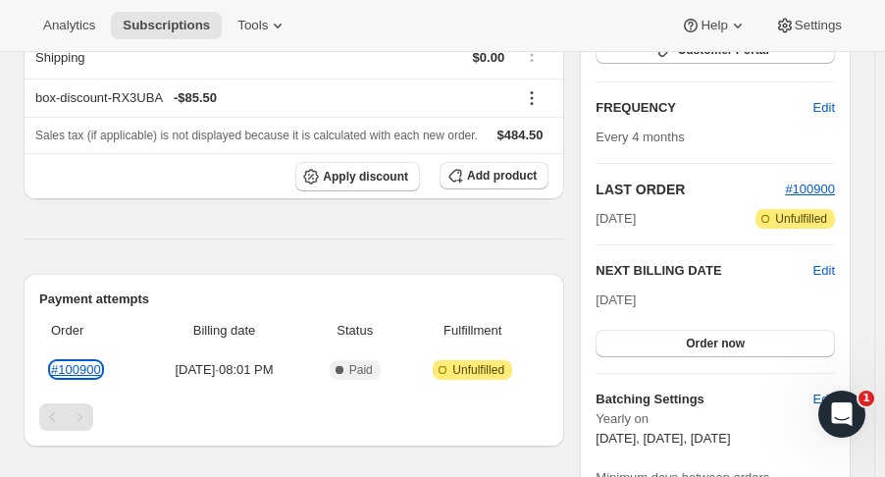
click at [82, 362] on link "#100900" at bounding box center [76, 369] width 50 height 15
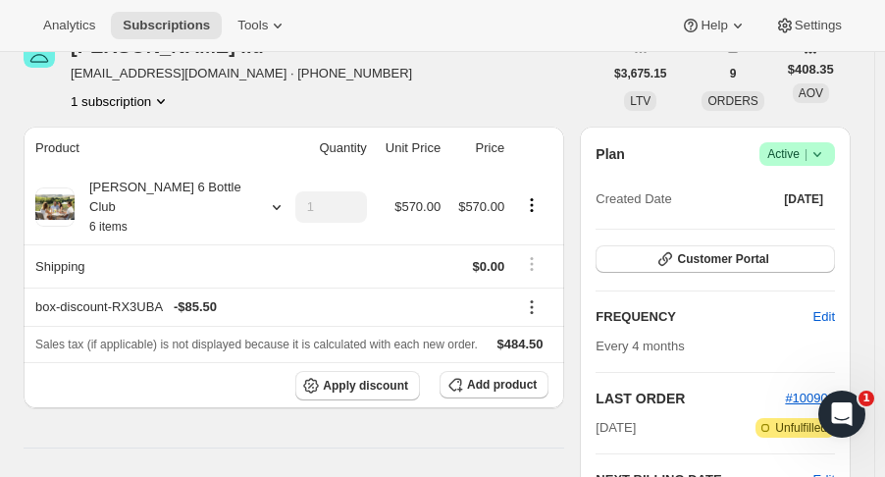
scroll to position [0, 0]
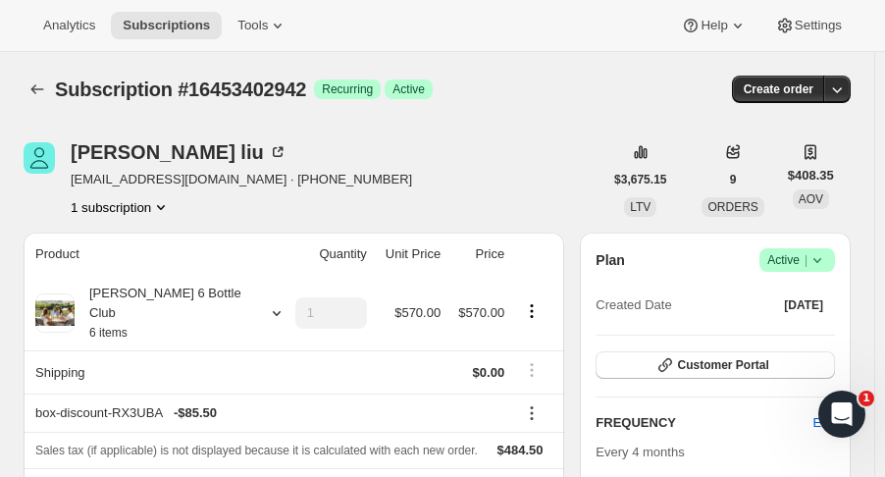
click at [46, 87] on icon "Subscriptions" at bounding box center [37, 89] width 20 height 20
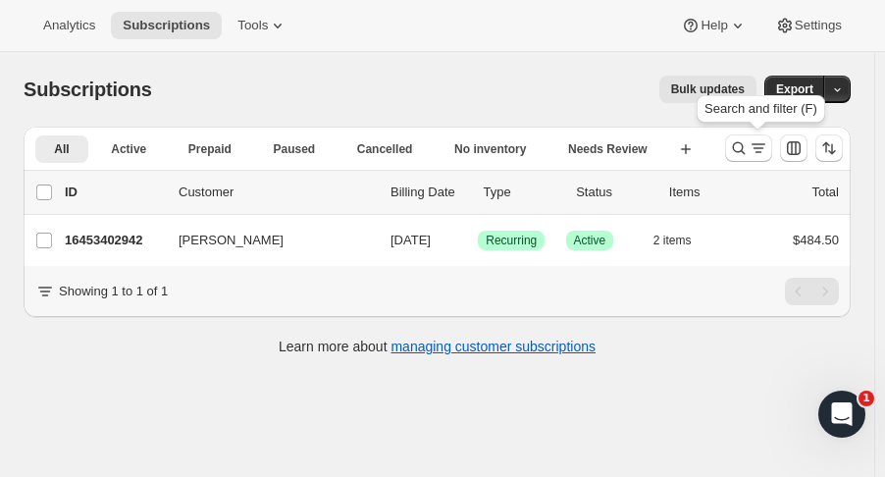
click at [746, 150] on icon "Search and filter results" at bounding box center [739, 148] width 13 height 13
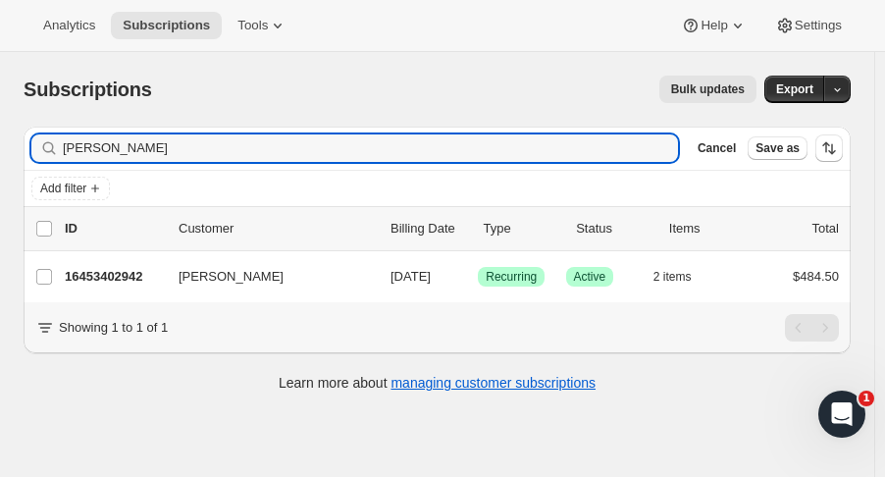
drag, startPoint x: 116, startPoint y: 146, endPoint x: -111, endPoint y: 164, distance: 227.4
click at [0, 164] on html "Analytics Subscriptions Tools Help Settings Skip to content Subscriptions. This…" at bounding box center [442, 238] width 885 height 477
type input "[PERSON_NAME]"
click at [134, 270] on p "16416670014" at bounding box center [114, 277] width 98 height 20
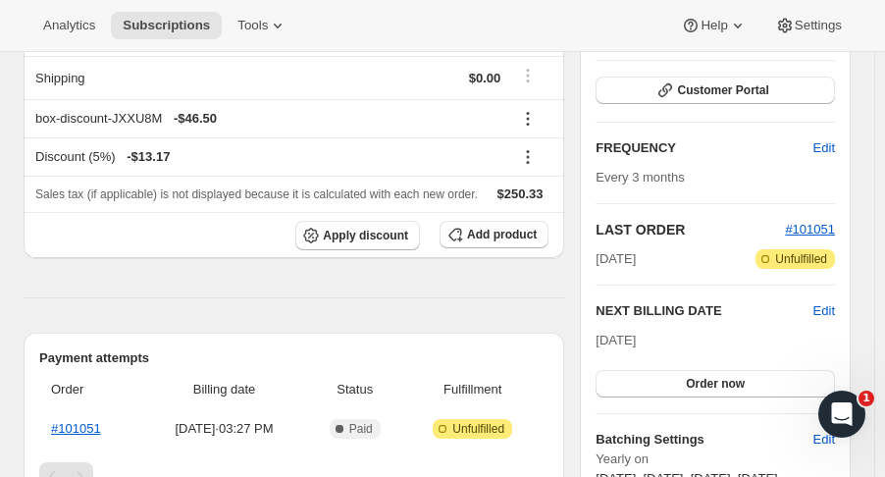
scroll to position [293, 0]
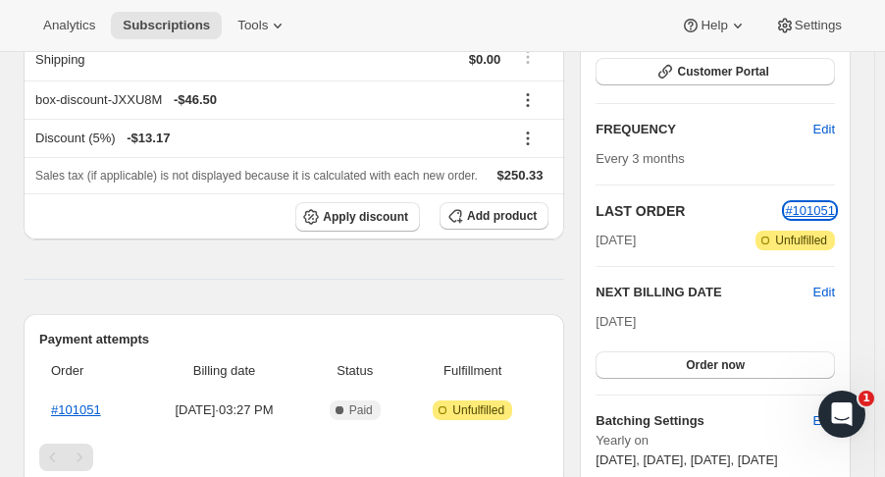
click at [819, 213] on span "#101051" at bounding box center [810, 210] width 50 height 15
click at [817, 204] on span "#101051" at bounding box center [810, 210] width 50 height 15
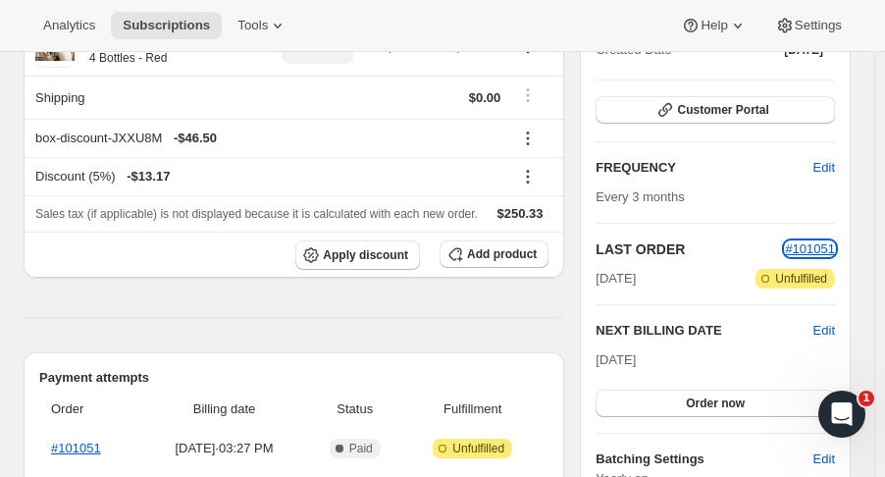
scroll to position [405, 0]
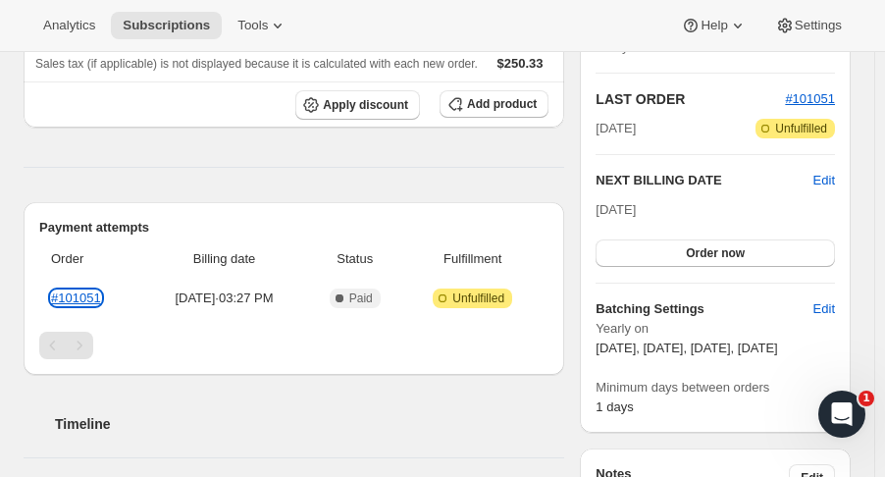
click at [79, 300] on link "#101051" at bounding box center [76, 298] width 50 height 15
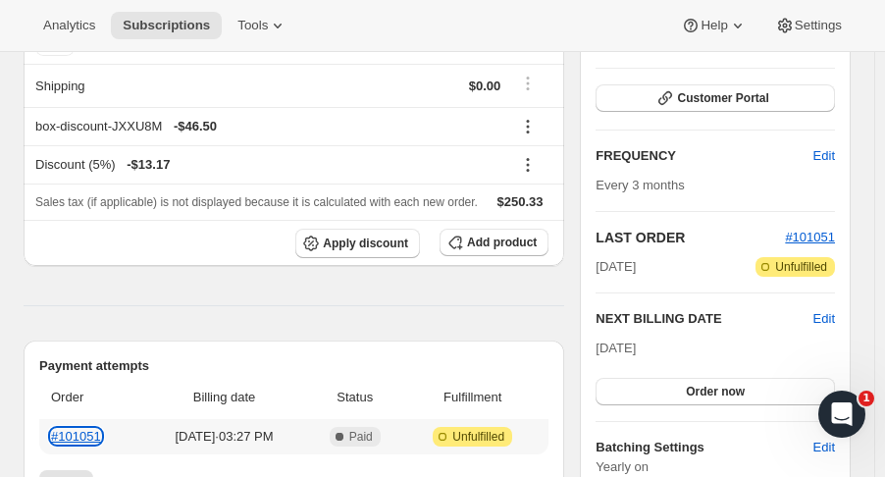
scroll to position [0, 0]
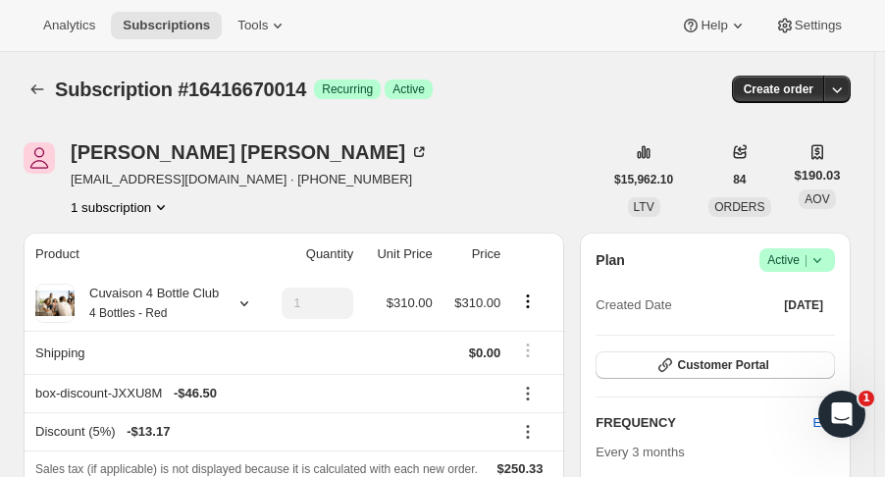
click at [33, 84] on icon "Subscriptions" at bounding box center [37, 89] width 20 height 20
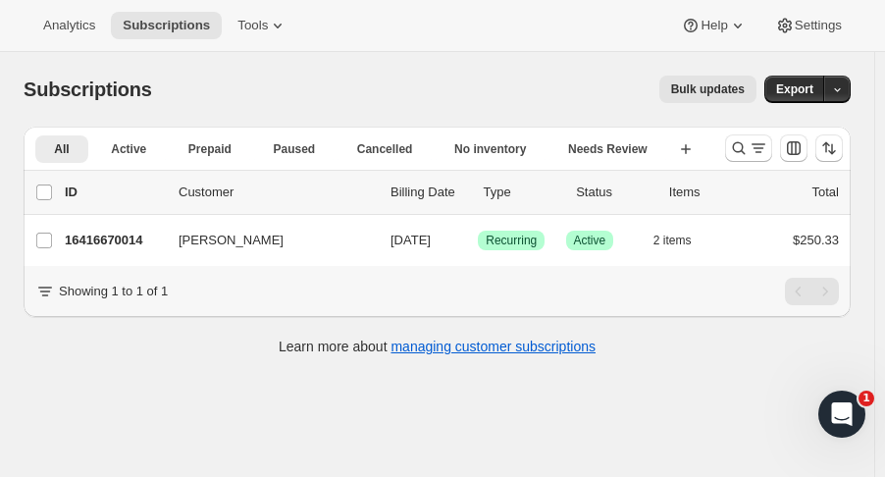
click at [139, 238] on p "16416670014" at bounding box center [114, 241] width 98 height 20
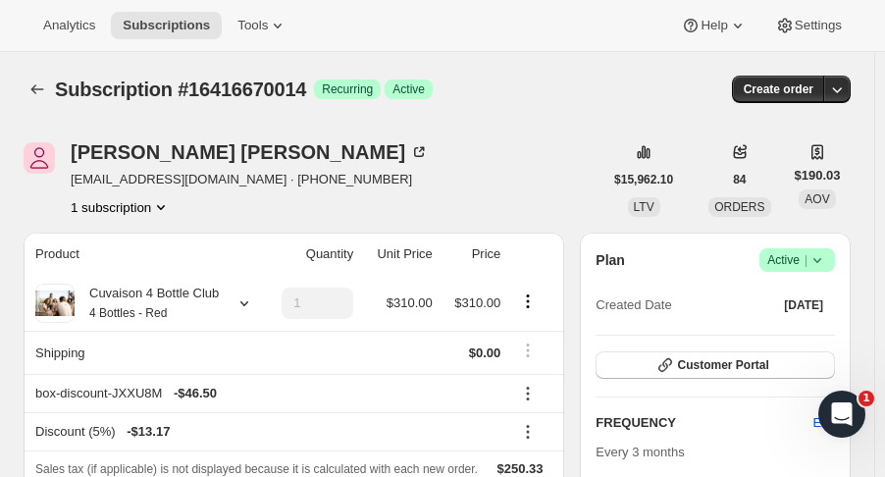
click at [842, 93] on icon "button" at bounding box center [837, 89] width 20 height 20
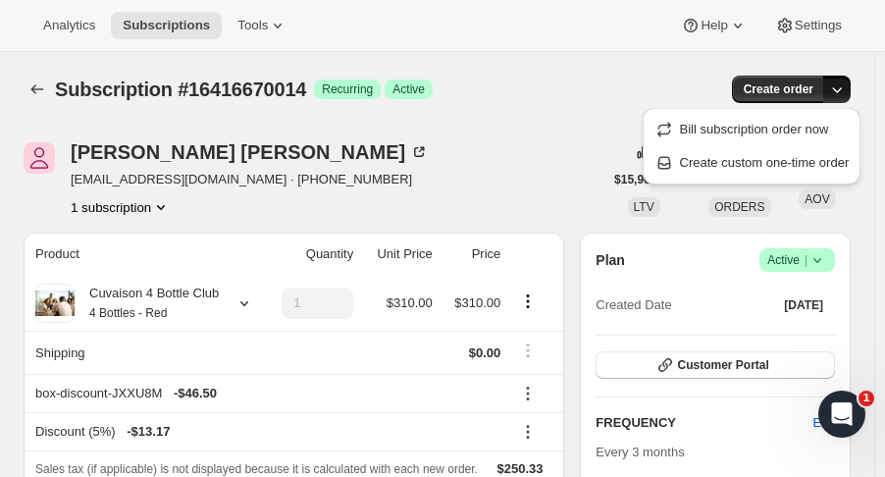
click at [712, 166] on span "Create custom one-time order" at bounding box center [765, 162] width 170 height 15
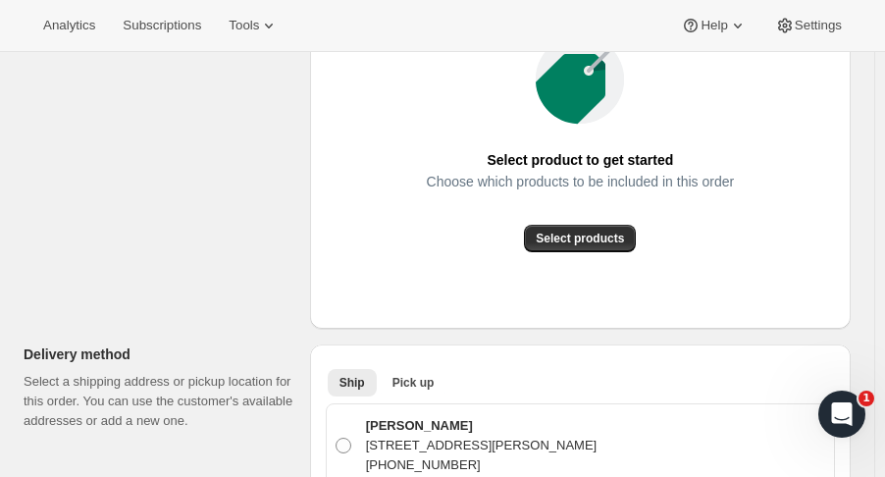
scroll to position [363, 0]
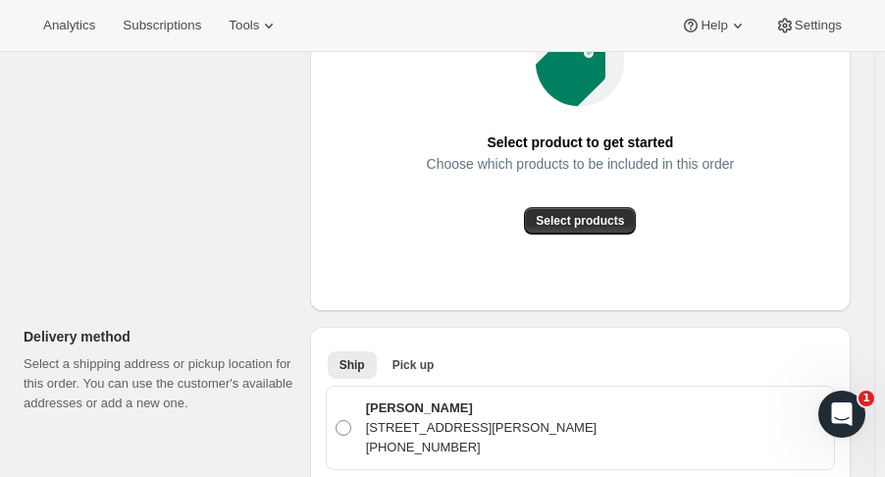
click at [610, 225] on span "Select products" at bounding box center [580, 221] width 88 height 16
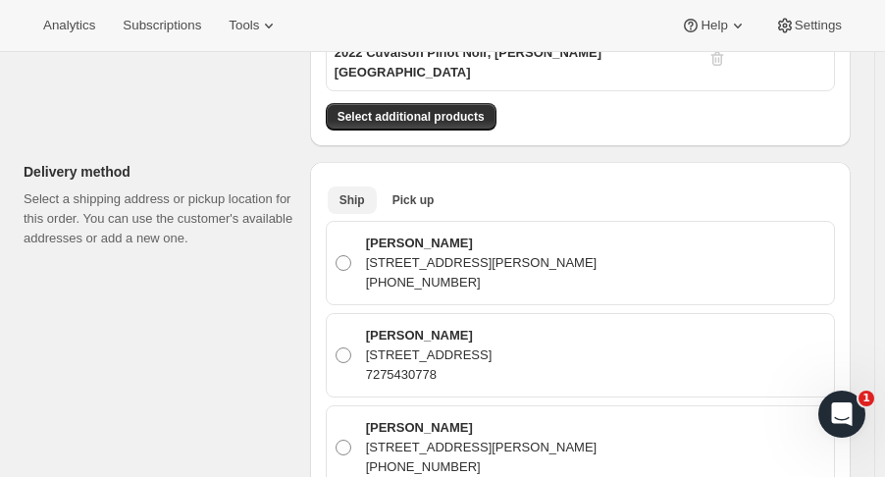
click at [401, 192] on span "Pick up" at bounding box center [414, 200] width 42 height 16
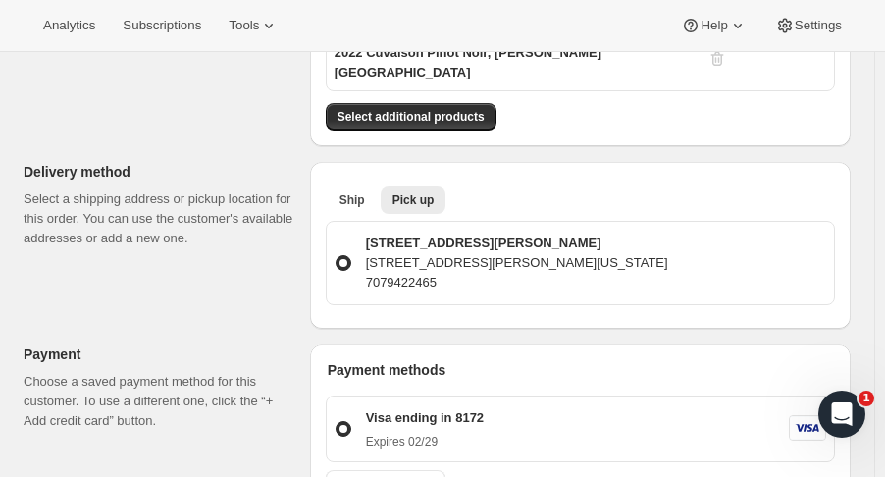
click at [436, 103] on button "Select additional products" at bounding box center [411, 116] width 171 height 27
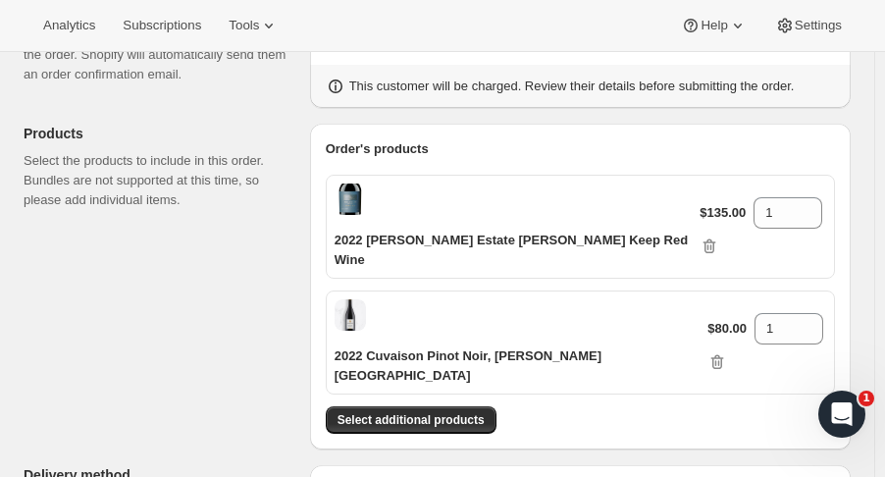
scroll to position [169, 0]
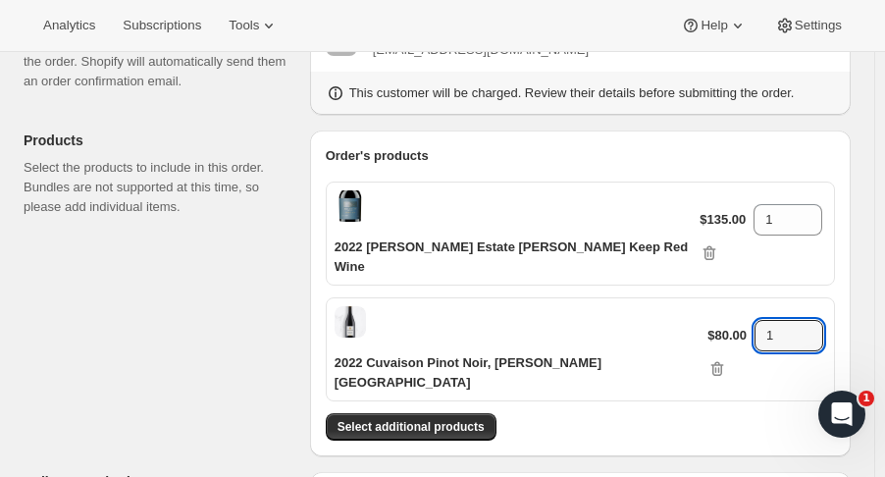
click at [799, 320] on icon at bounding box center [809, 330] width 20 height 20
type input "2"
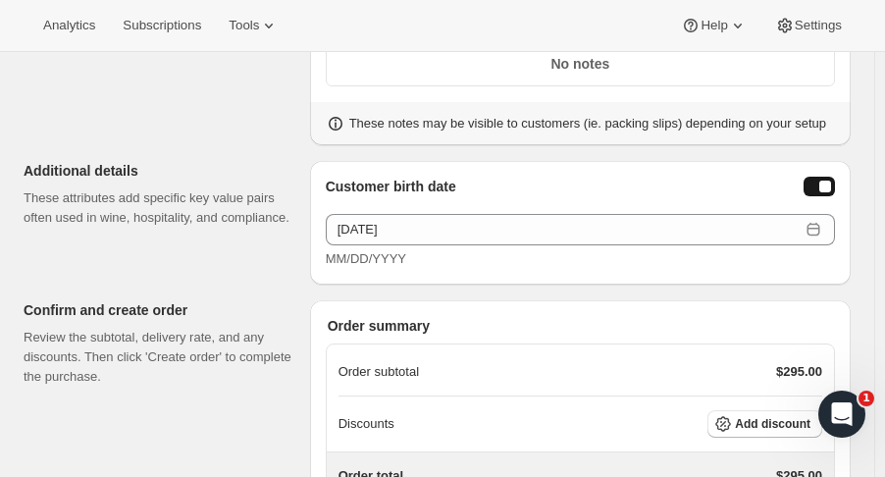
scroll to position [1033, 0]
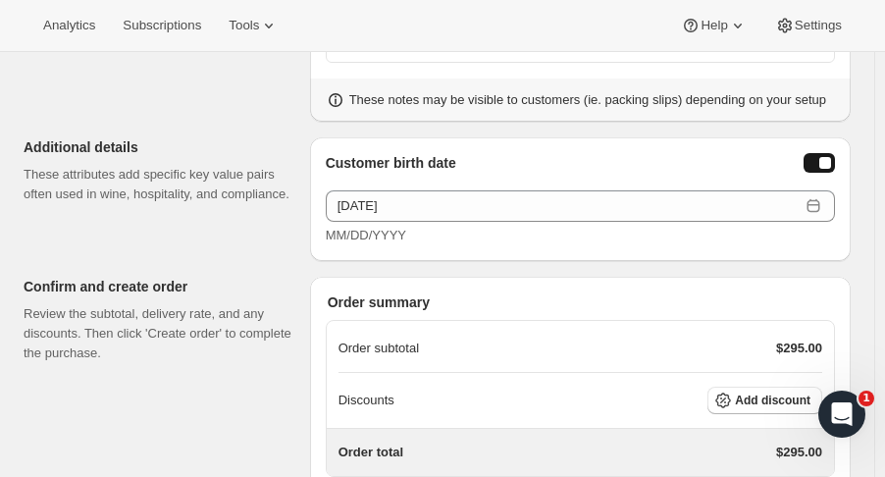
click at [800, 387] on button "Add discount" at bounding box center [765, 400] width 115 height 27
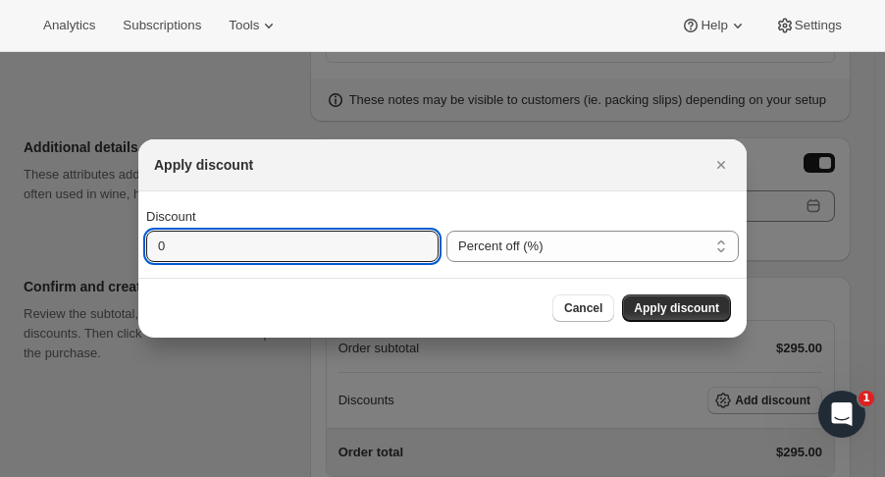
click at [406, 248] on input "0" at bounding box center [277, 246] width 263 height 31
type input "20"
click at [697, 311] on span "Apply discount" at bounding box center [676, 308] width 85 height 16
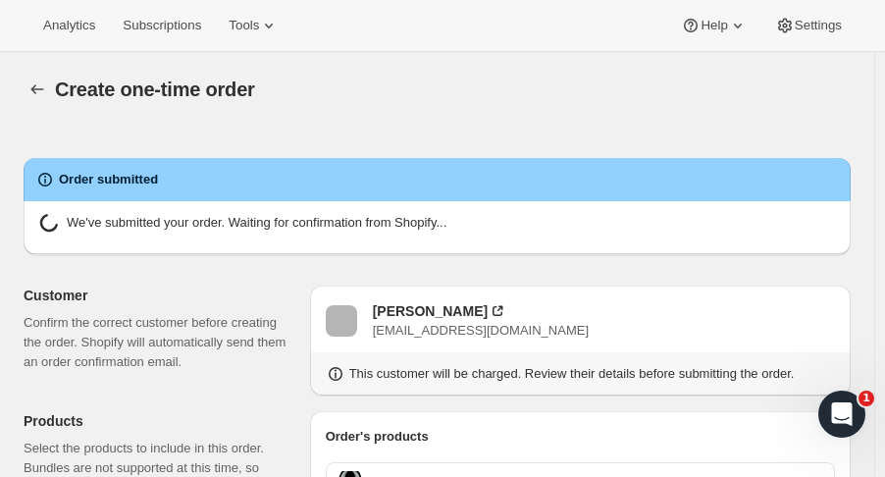
radio input "true"
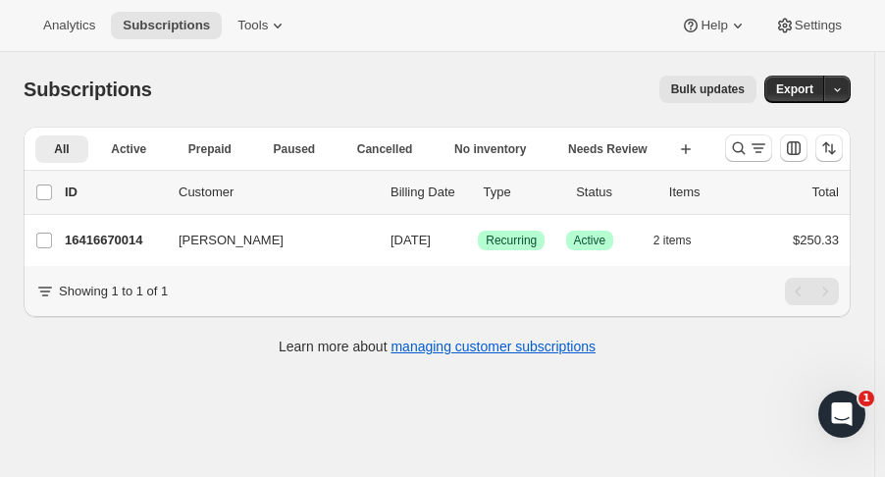
click at [734, 157] on div at bounding box center [783, 148] width 133 height 39
click at [740, 152] on icon "Search and filter results" at bounding box center [739, 148] width 20 height 20
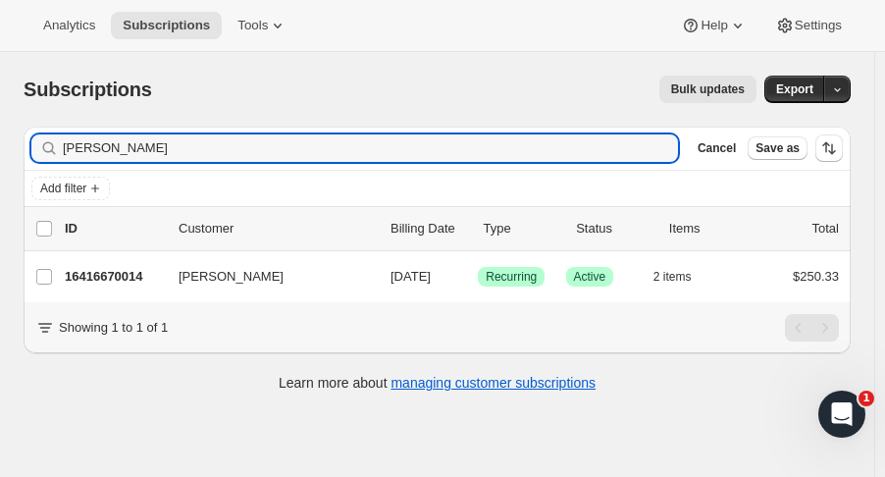
drag, startPoint x: 185, startPoint y: 148, endPoint x: -236, endPoint y: 124, distance: 420.8
click at [0, 124] on html "Analytics Subscriptions Tools Help Settings Skip to content Subscriptions. This…" at bounding box center [442, 238] width 885 height 477
type input "farge"
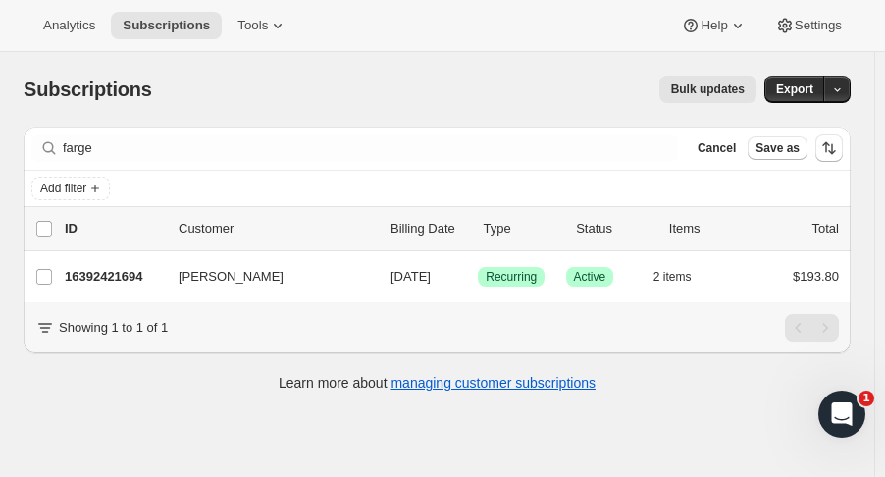
click at [80, 269] on p "16392421694" at bounding box center [114, 277] width 98 height 20
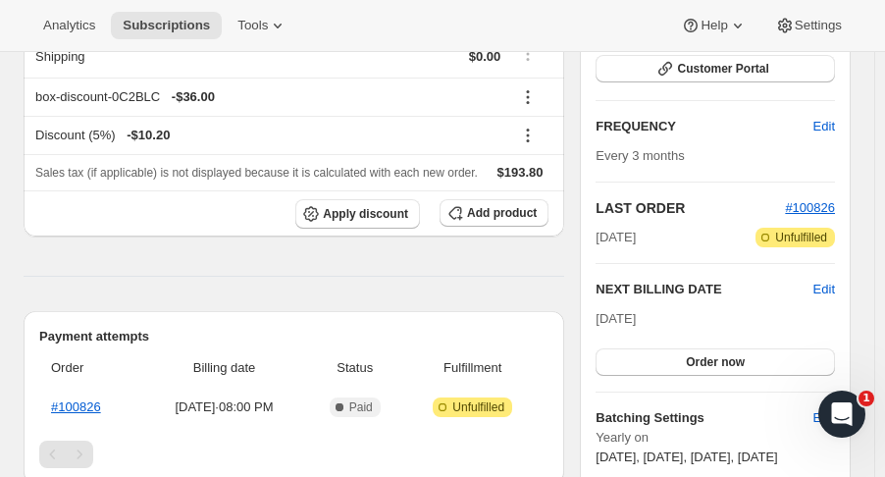
scroll to position [332, 0]
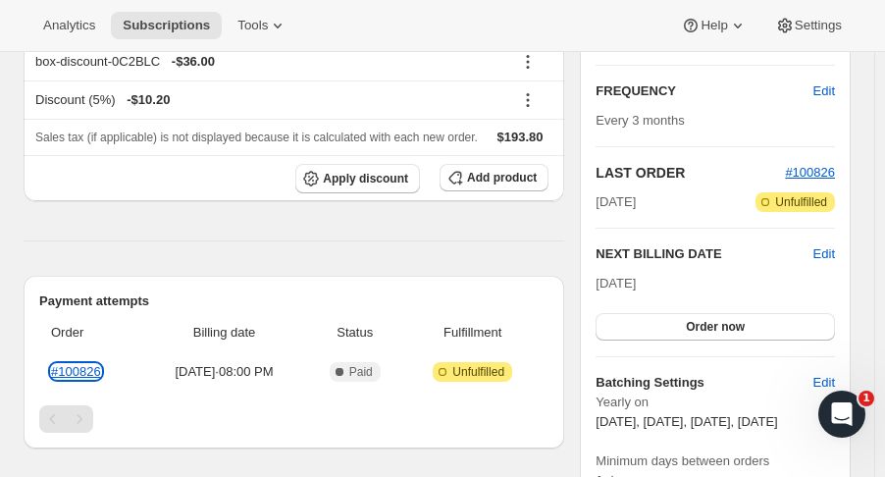
click at [89, 374] on link "#100826" at bounding box center [76, 371] width 50 height 15
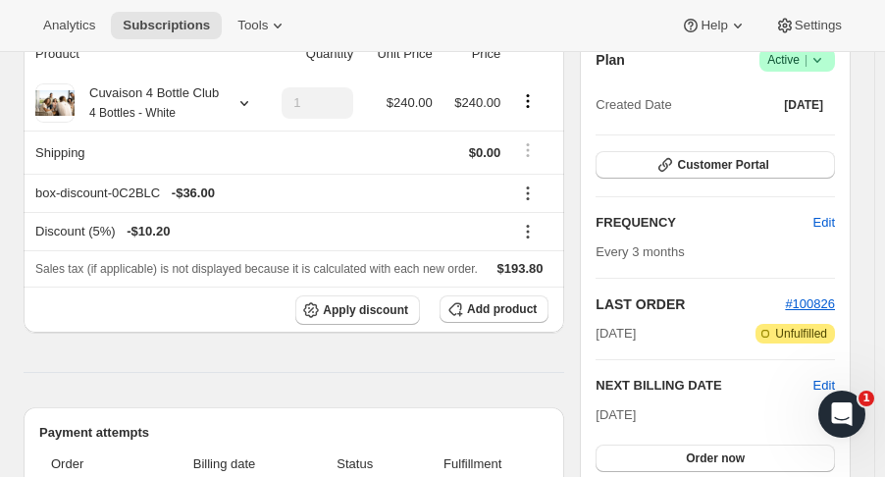
scroll to position [0, 0]
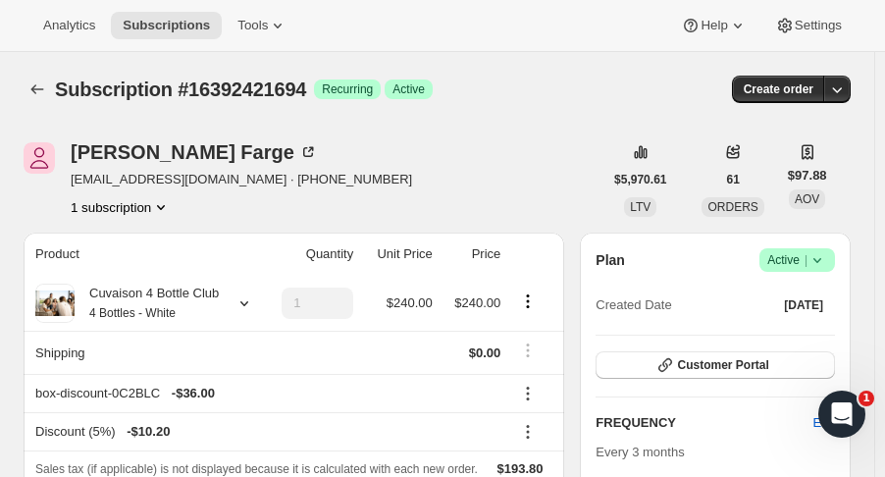
click at [847, 89] on icon "button" at bounding box center [837, 89] width 20 height 20
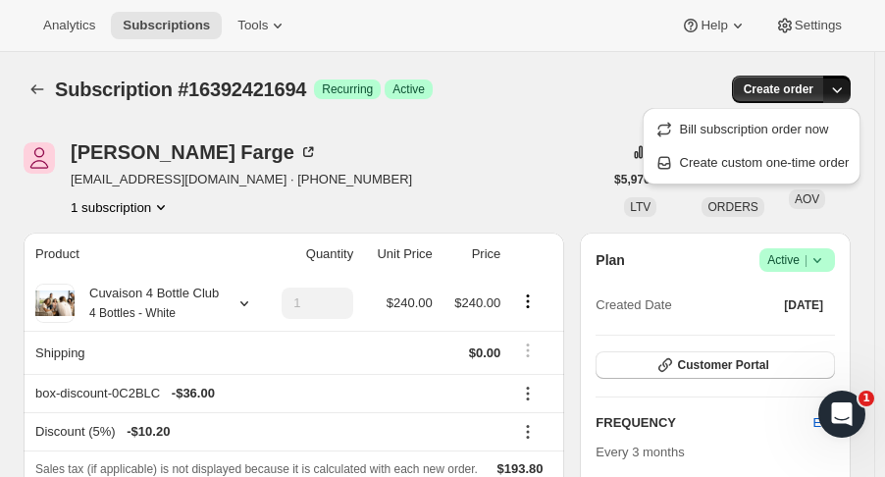
click at [791, 160] on span "Create custom one-time order" at bounding box center [765, 162] width 170 height 15
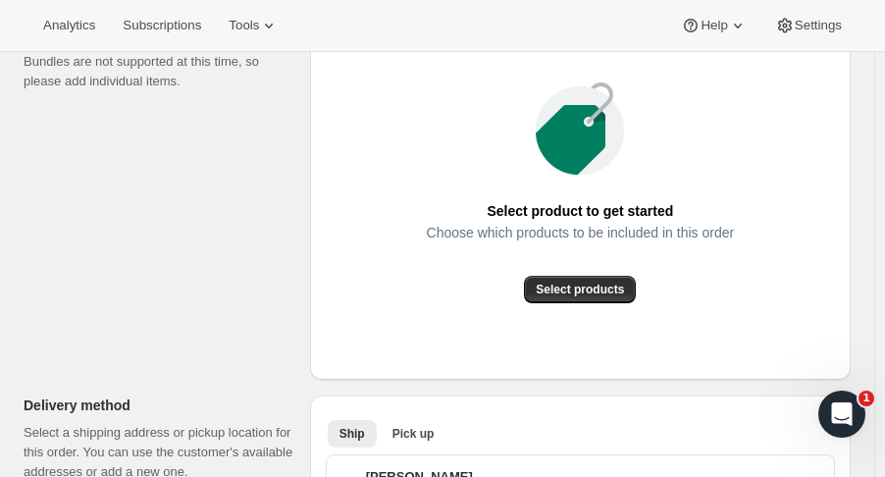
scroll to position [296, 0]
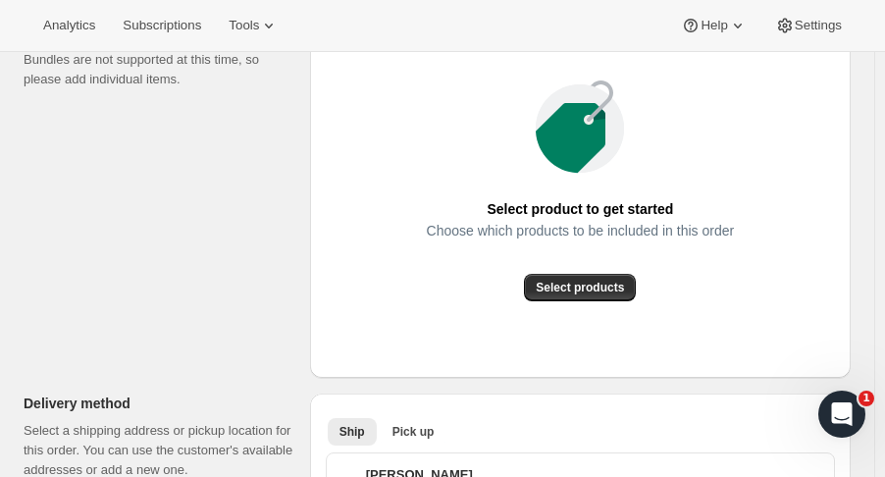
click at [618, 285] on span "Select products" at bounding box center [580, 288] width 88 height 16
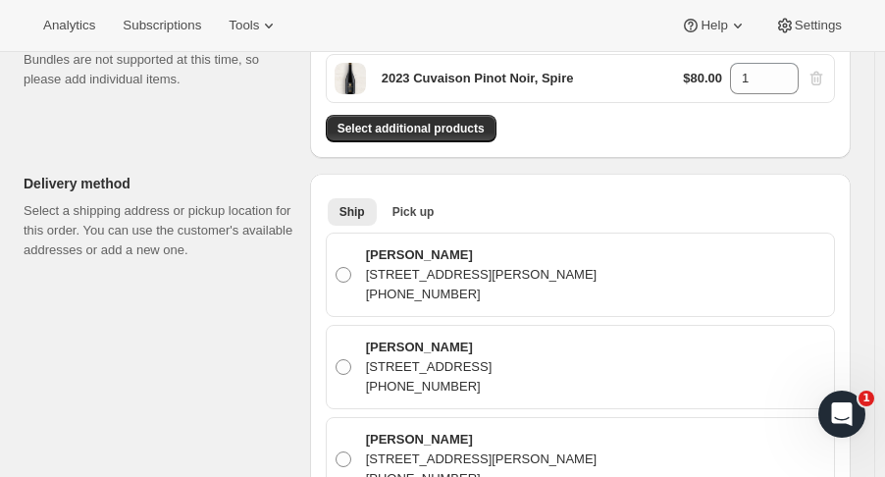
click at [416, 220] on button "Pick up" at bounding box center [414, 211] width 66 height 27
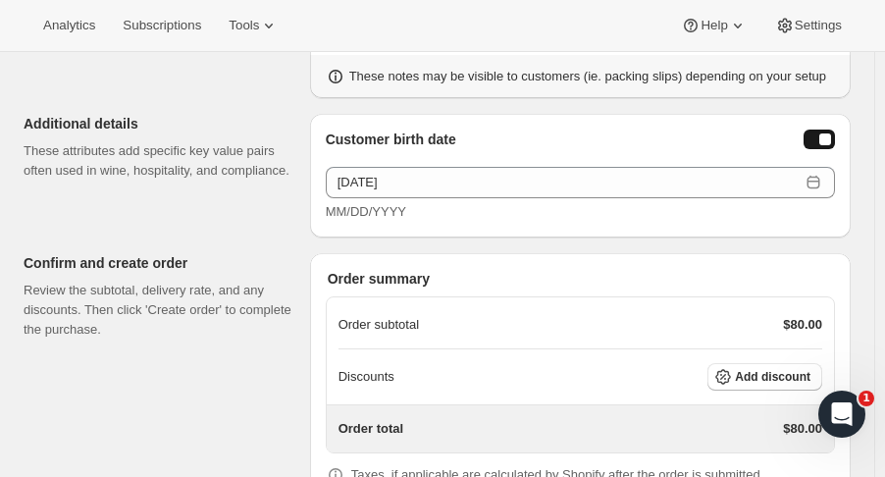
scroll to position [940, 0]
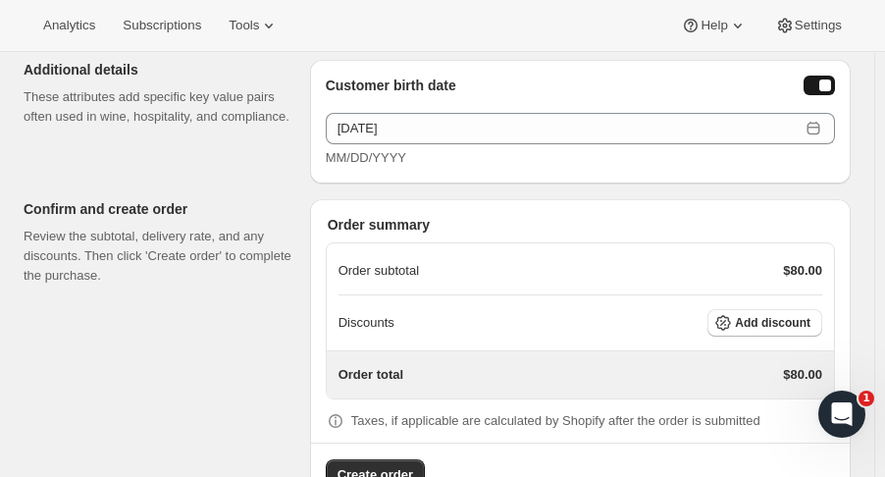
click at [807, 331] on button "Add discount" at bounding box center [765, 322] width 115 height 27
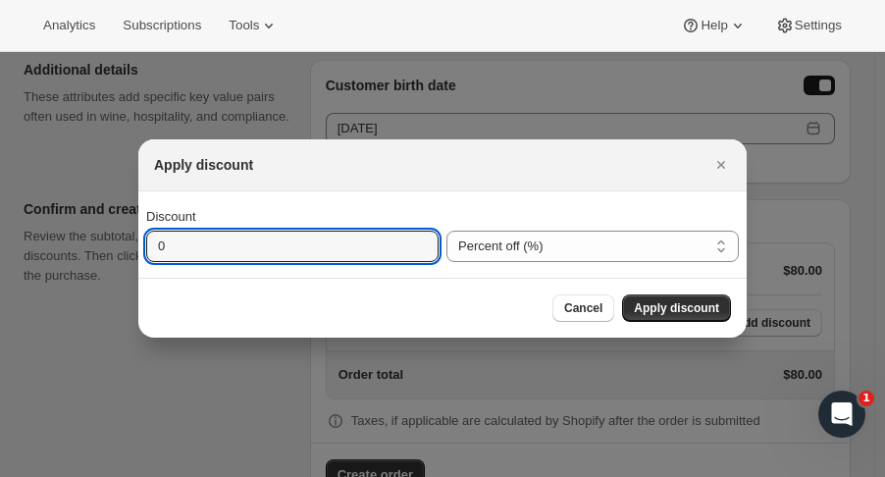
click at [348, 249] on input "0" at bounding box center [277, 246] width 263 height 31
type input "25"
click at [705, 307] on span "Apply discount" at bounding box center [676, 308] width 85 height 16
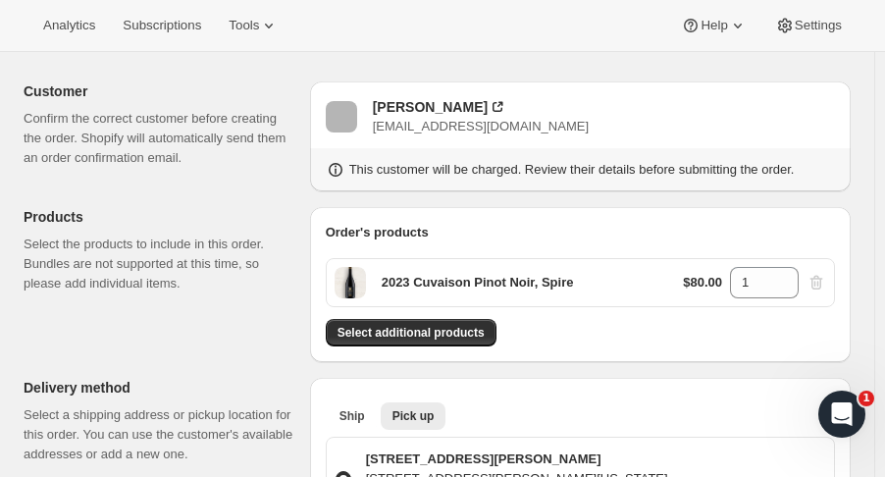
scroll to position [94, 0]
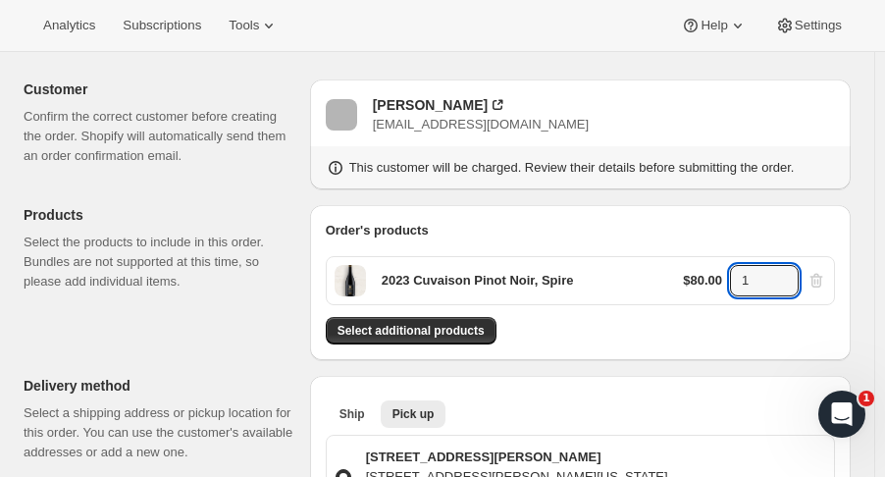
click at [769, 279] on input "1" at bounding box center [749, 280] width 39 height 31
click at [794, 273] on icon at bounding box center [784, 275] width 20 height 20
type input "2"
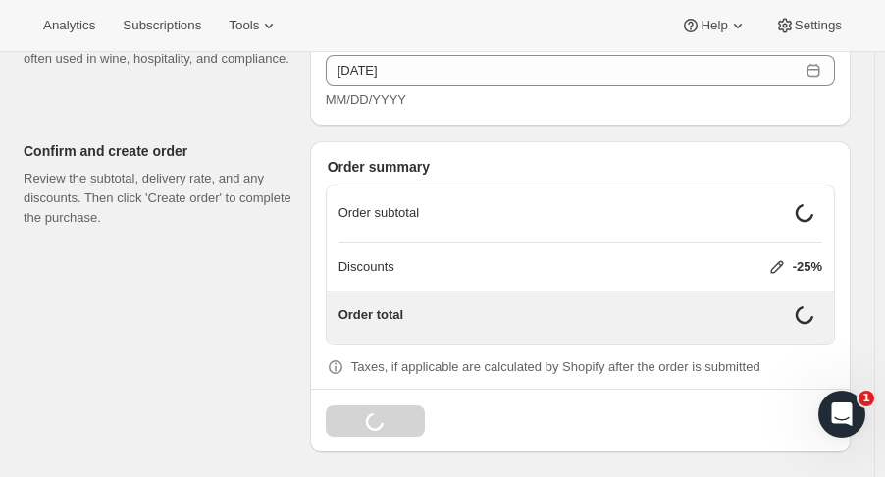
scroll to position [989, 0]
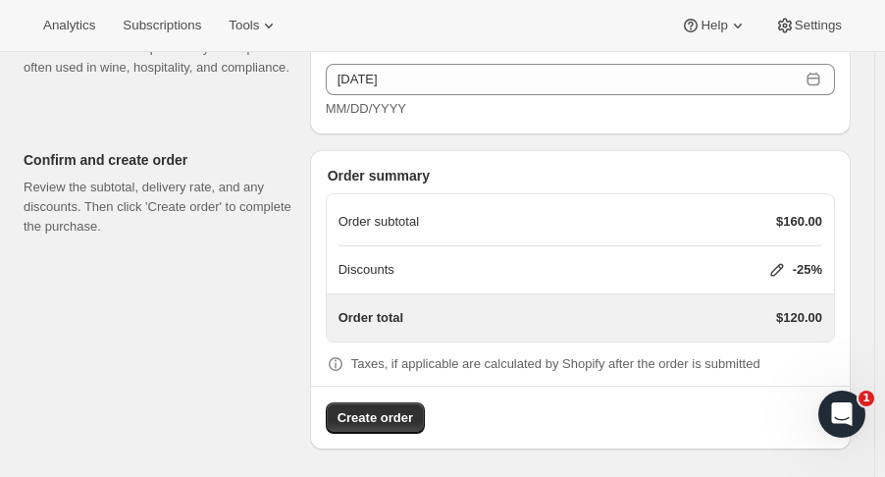
click at [396, 415] on span "Create order" at bounding box center [376, 418] width 76 height 20
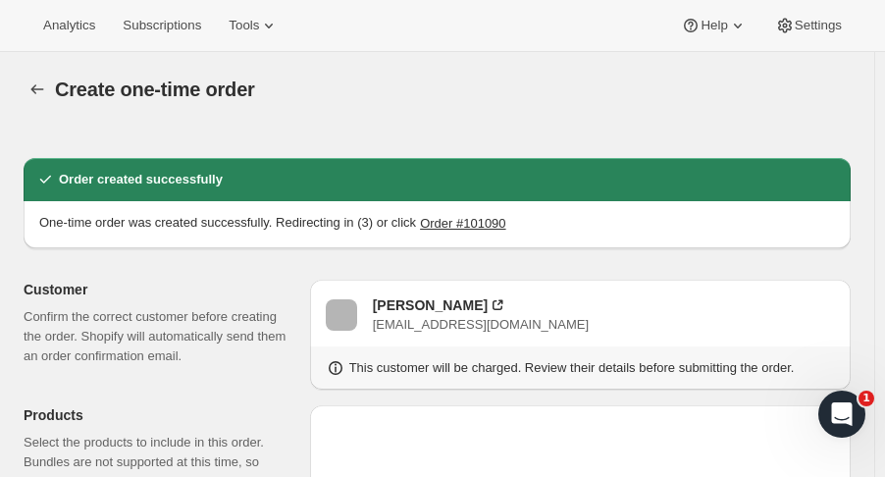
radio input "true"
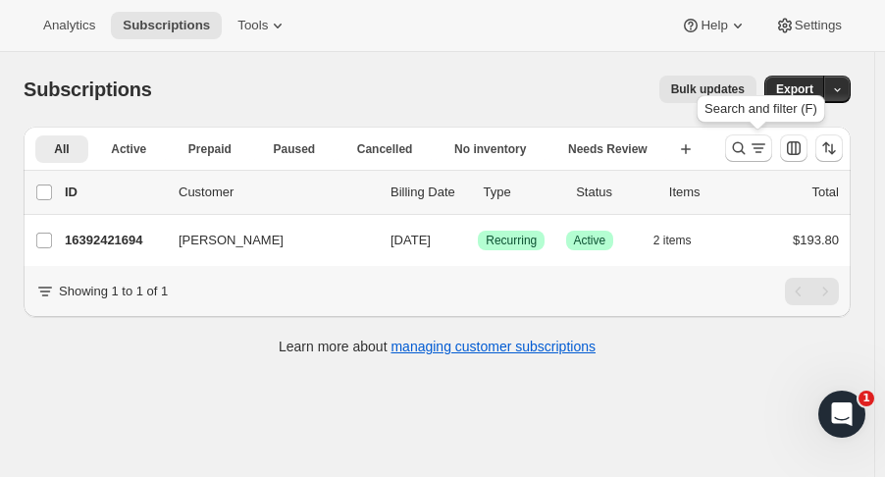
click at [746, 152] on icon "Search and filter results" at bounding box center [739, 148] width 20 height 20
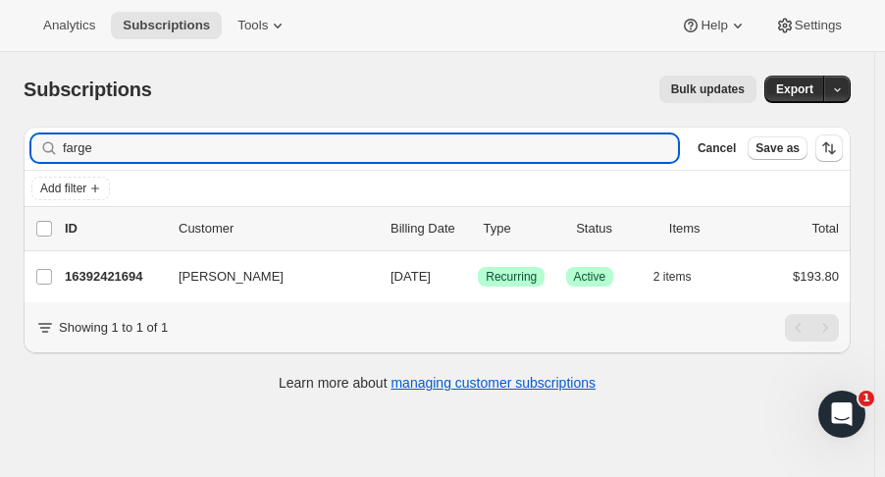
drag, startPoint x: 18, startPoint y: 154, endPoint x: -31, endPoint y: 165, distance: 50.2
click at [0, 165] on html "Analytics Subscriptions Tools Help Settings Skip to content Subscriptions. This…" at bounding box center [442, 238] width 885 height 477
type input "[PERSON_NAME]"
click at [102, 275] on p "16373481790" at bounding box center [114, 277] width 98 height 20
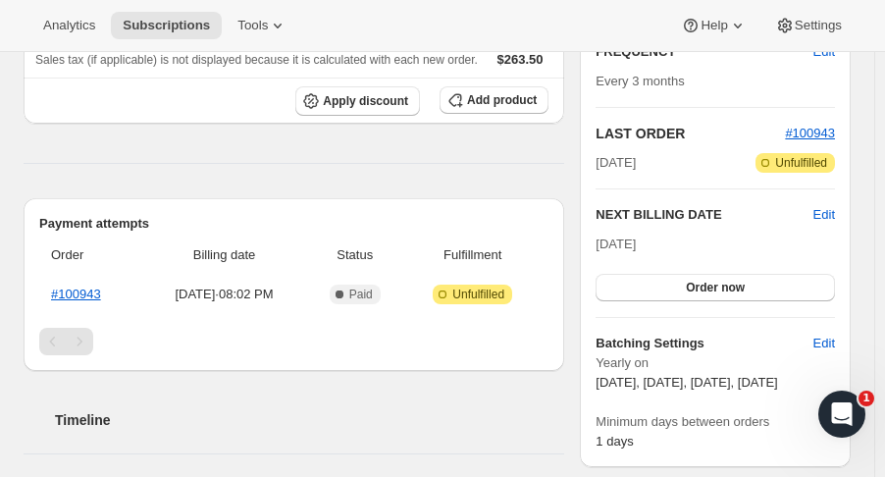
scroll to position [394, 0]
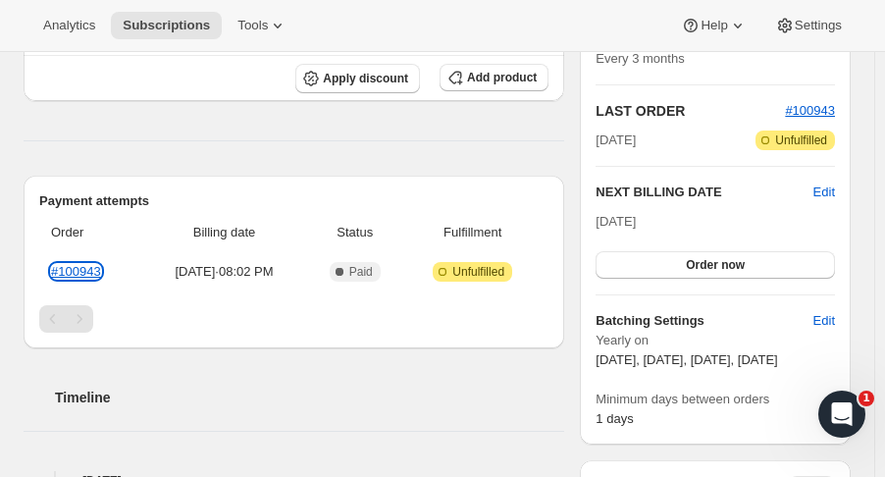
click at [88, 270] on link "#100943" at bounding box center [76, 271] width 50 height 15
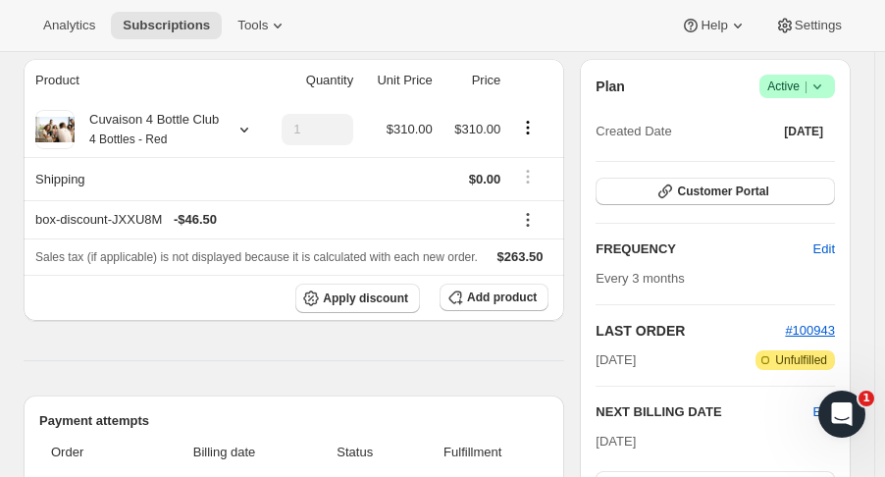
scroll to position [0, 0]
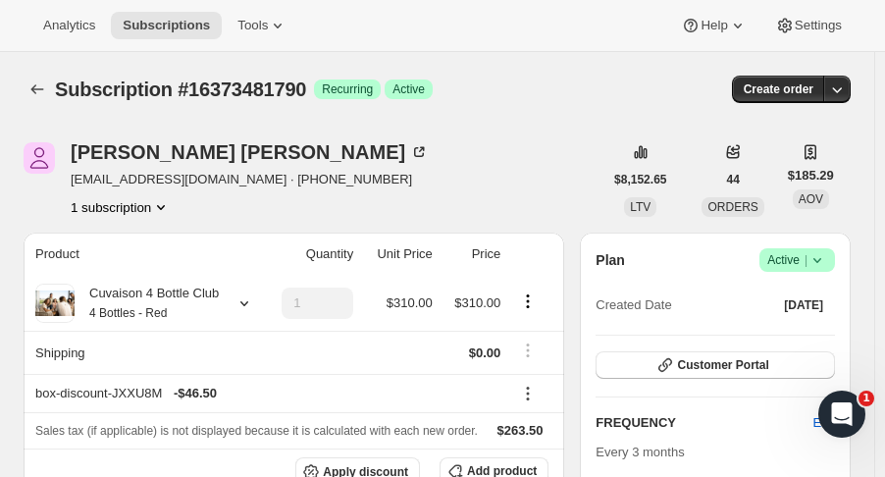
click at [847, 93] on icon "button" at bounding box center [837, 89] width 20 height 20
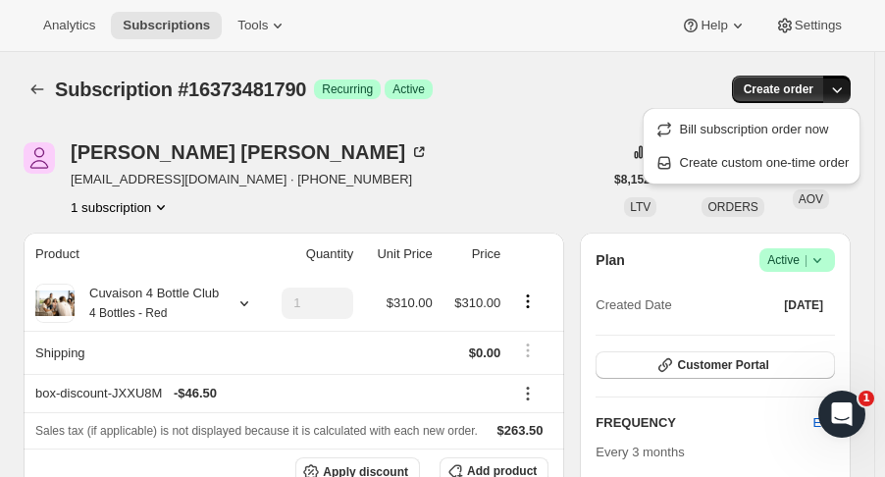
click at [785, 167] on span "Create custom one-time order" at bounding box center [765, 162] width 170 height 15
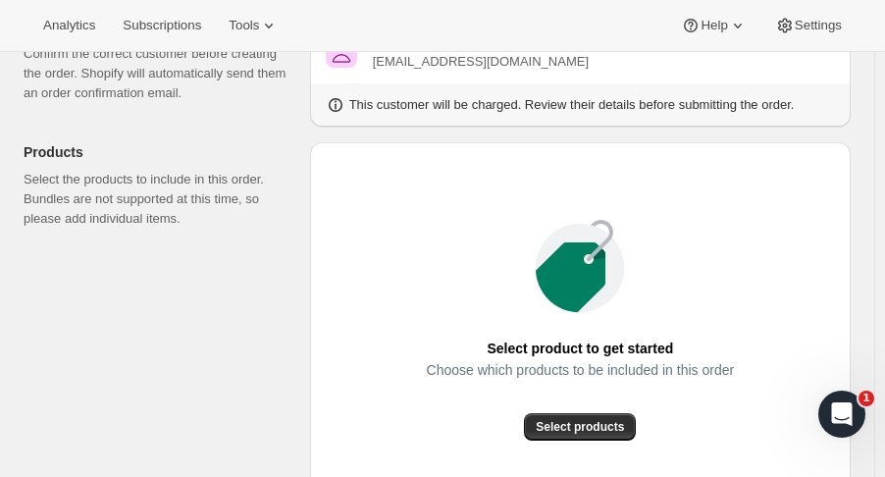
scroll to position [158, 0]
click at [571, 423] on span "Select products" at bounding box center [580, 426] width 88 height 16
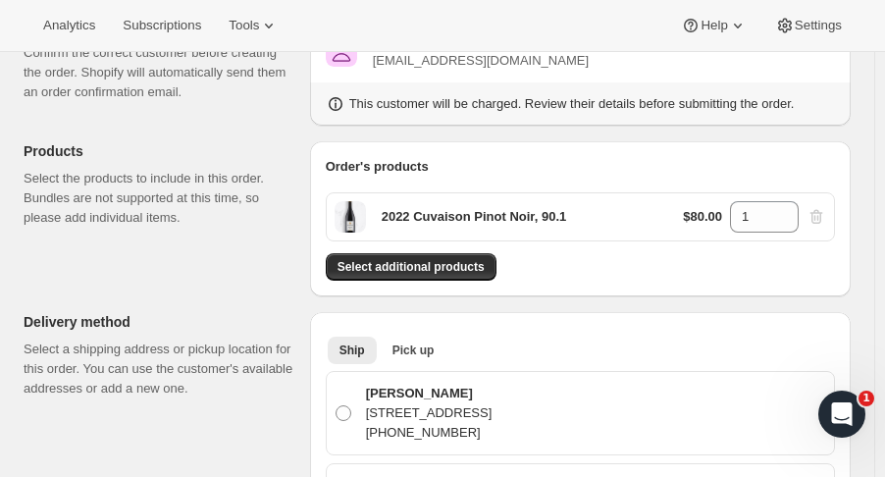
click at [416, 355] on span "Pick up" at bounding box center [414, 351] width 42 height 16
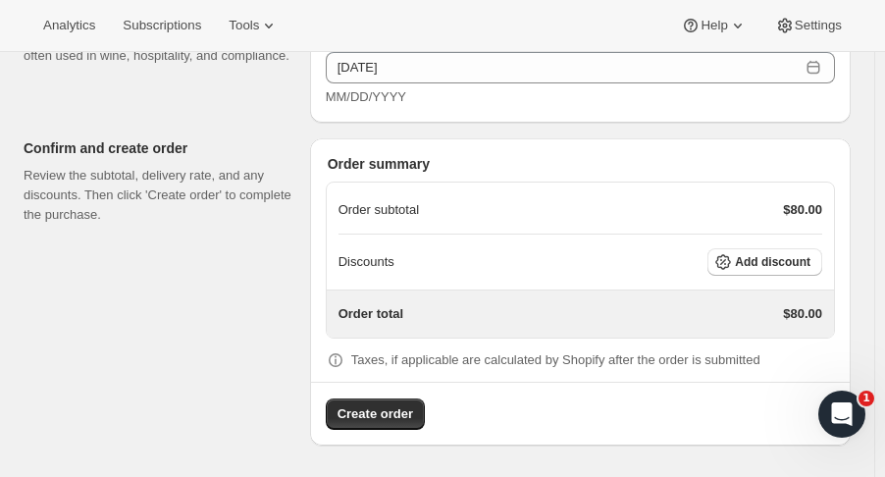
scroll to position [997, 0]
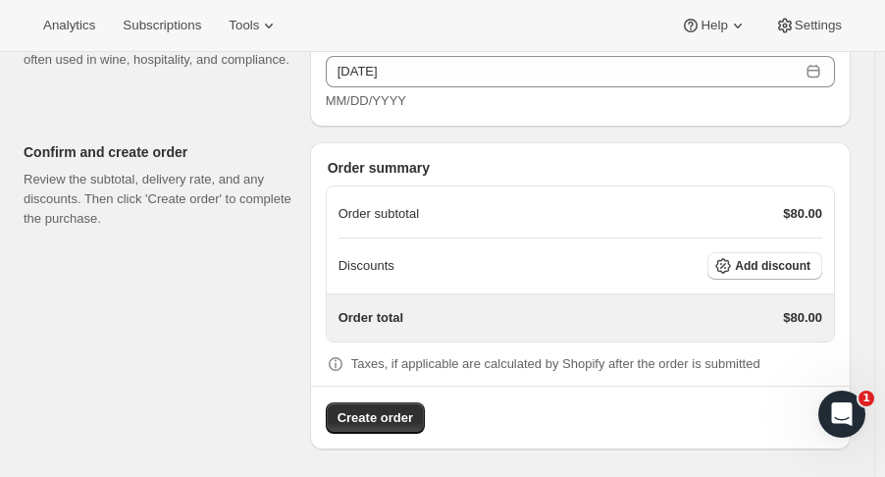
click at [809, 262] on span "Add discount" at bounding box center [773, 266] width 76 height 16
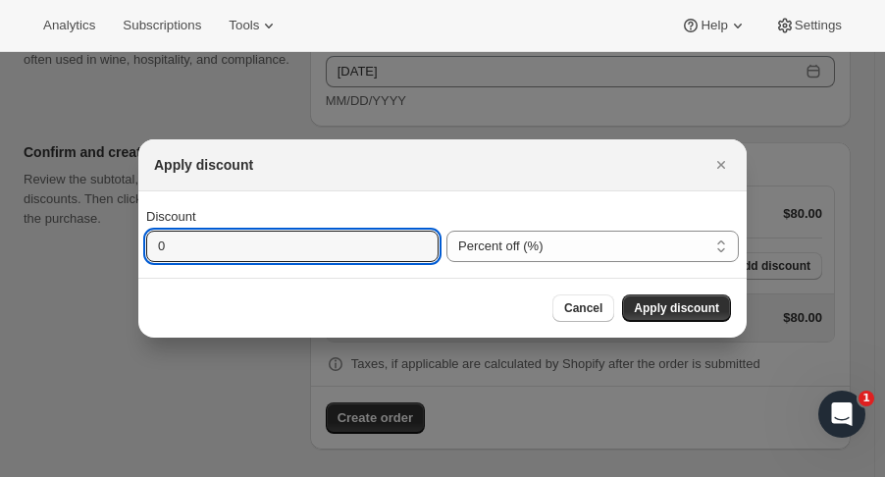
click at [256, 238] on input "0" at bounding box center [277, 246] width 263 height 31
type input "15"
click at [704, 313] on span "Apply discount" at bounding box center [676, 308] width 85 height 16
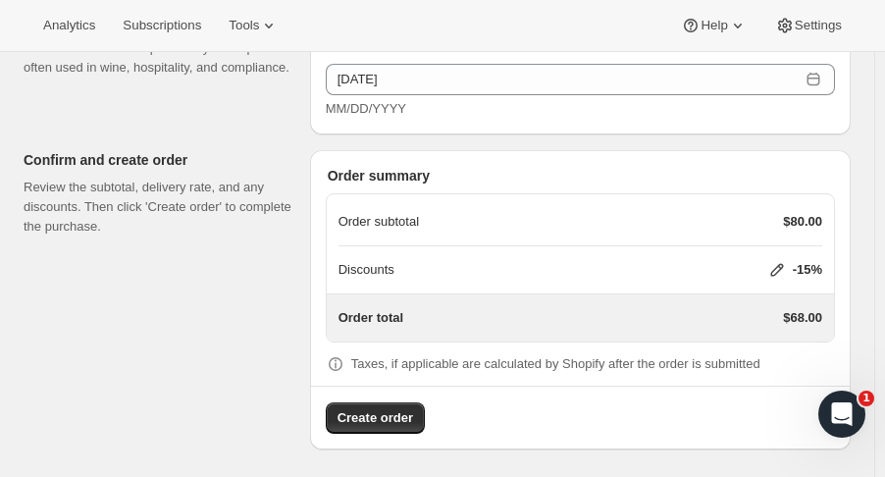
click at [395, 413] on span "Create order" at bounding box center [376, 418] width 76 height 20
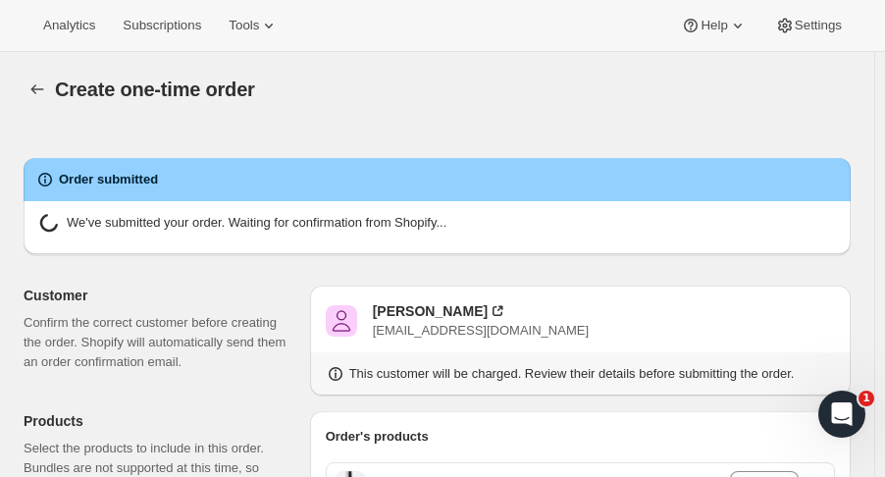
radio input "true"
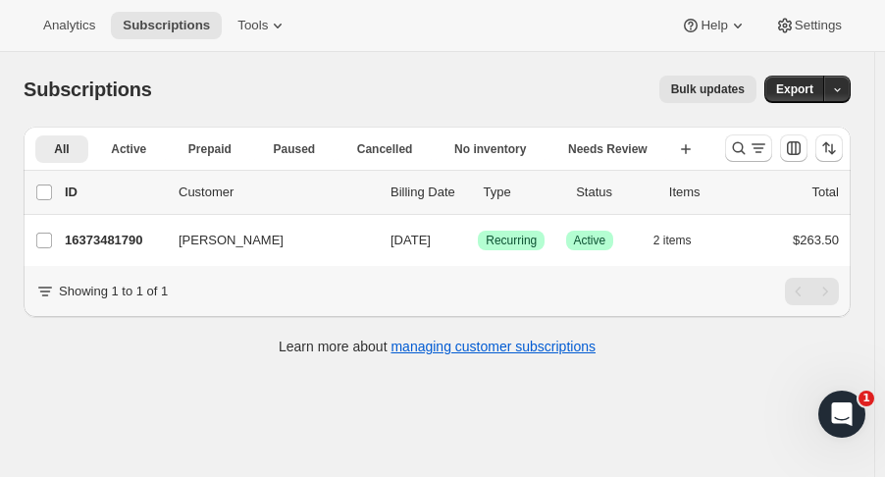
click at [749, 153] on icon "Search and filter results" at bounding box center [739, 148] width 20 height 20
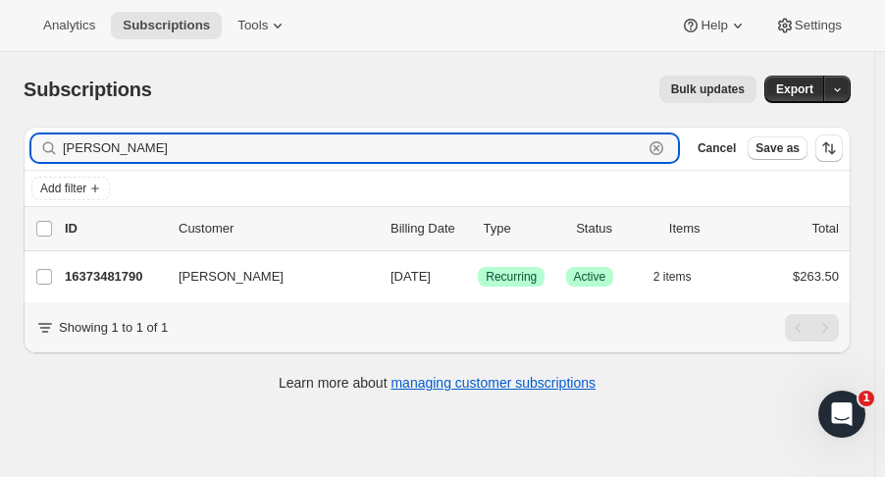
drag, startPoint x: 135, startPoint y: 140, endPoint x: -29, endPoint y: 140, distance: 164.9
click at [0, 140] on html "Analytics Subscriptions Tools Help Settings Skip to content Subscriptions. This…" at bounding box center [442, 238] width 885 height 477
type input "amal d"
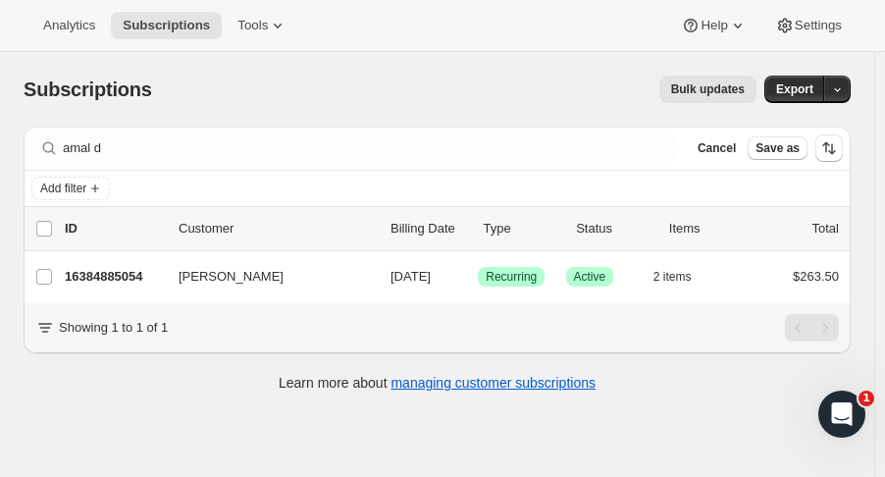
click at [108, 272] on p "16384885054" at bounding box center [114, 277] width 98 height 20
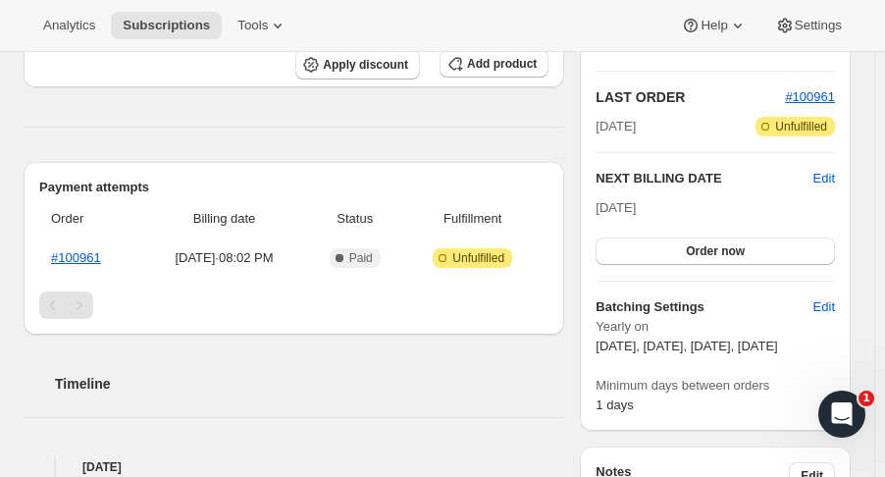
scroll to position [405, 0]
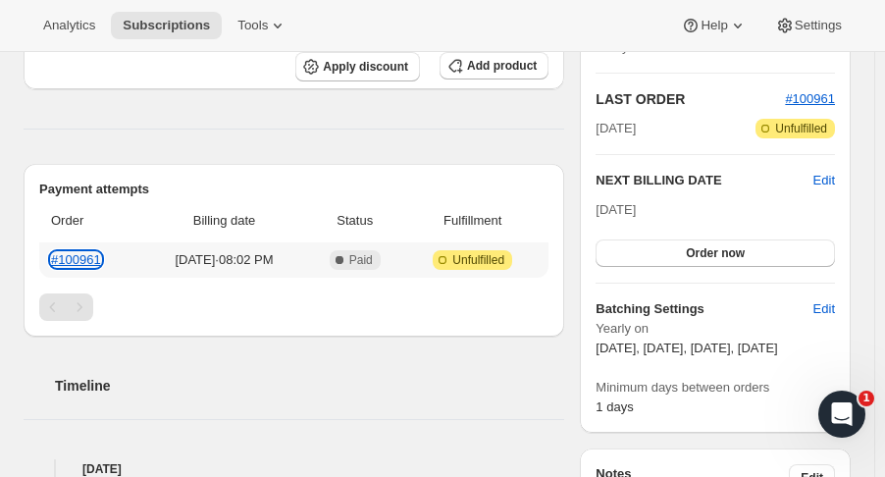
click at [89, 258] on link "#100961" at bounding box center [76, 259] width 50 height 15
click at [79, 258] on link "#100961" at bounding box center [76, 259] width 50 height 15
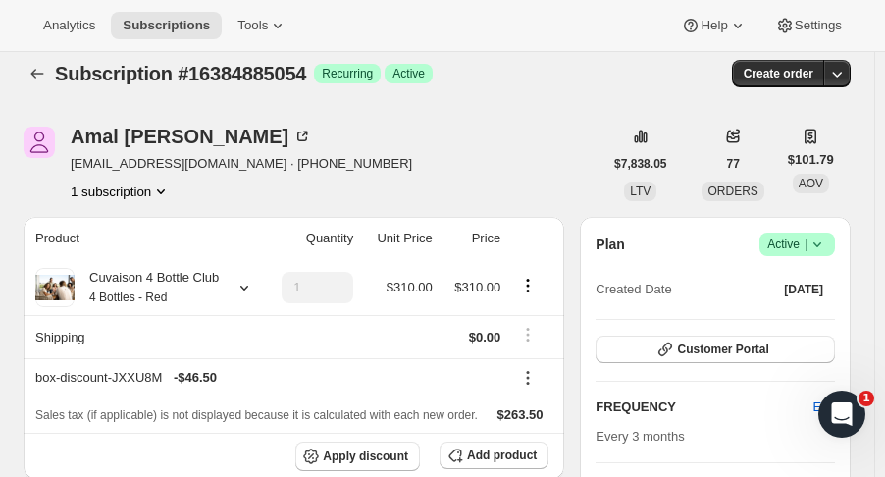
scroll to position [0, 0]
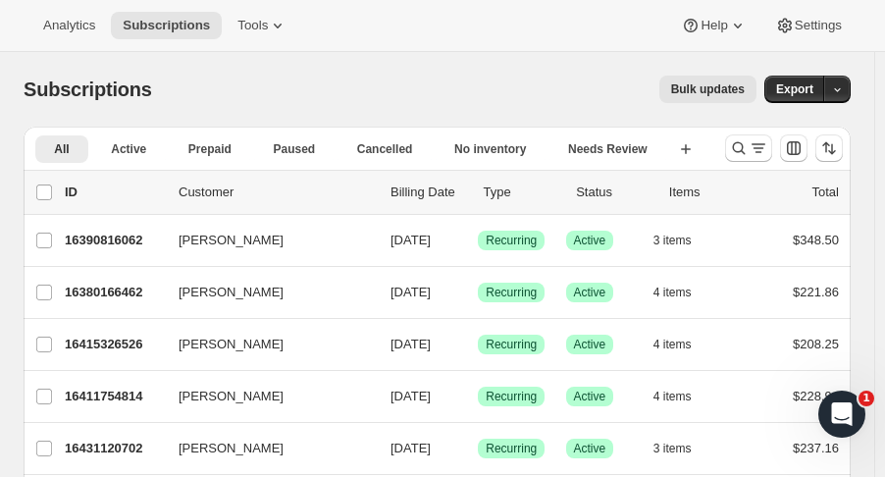
click at [738, 152] on button "Search and filter results" at bounding box center [748, 147] width 47 height 27
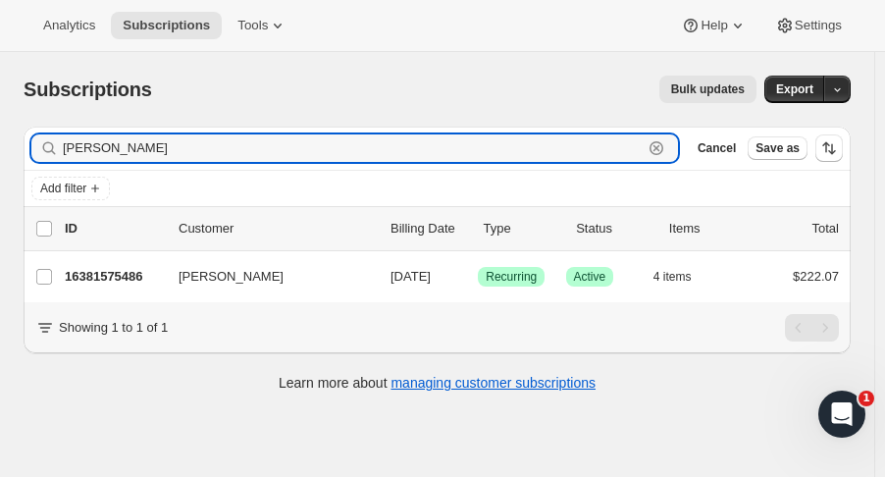
type input "[PERSON_NAME]"
click at [118, 270] on p "16381575486" at bounding box center [114, 277] width 98 height 20
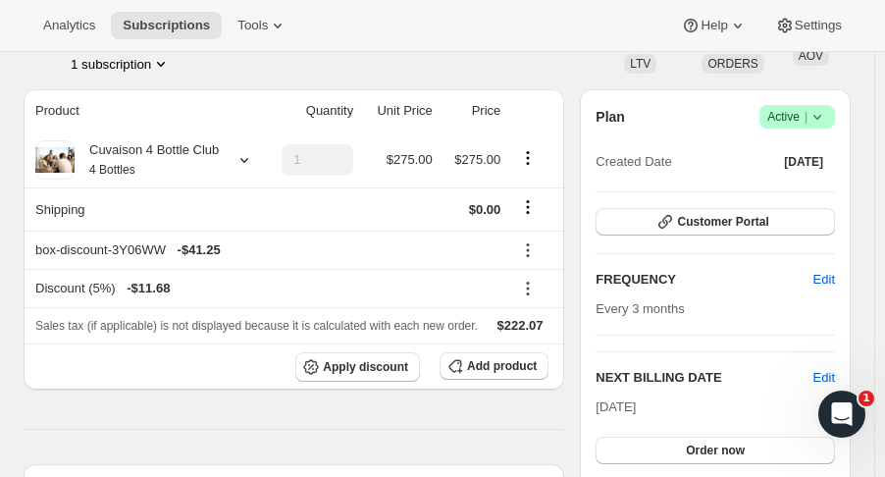
scroll to position [141, 0]
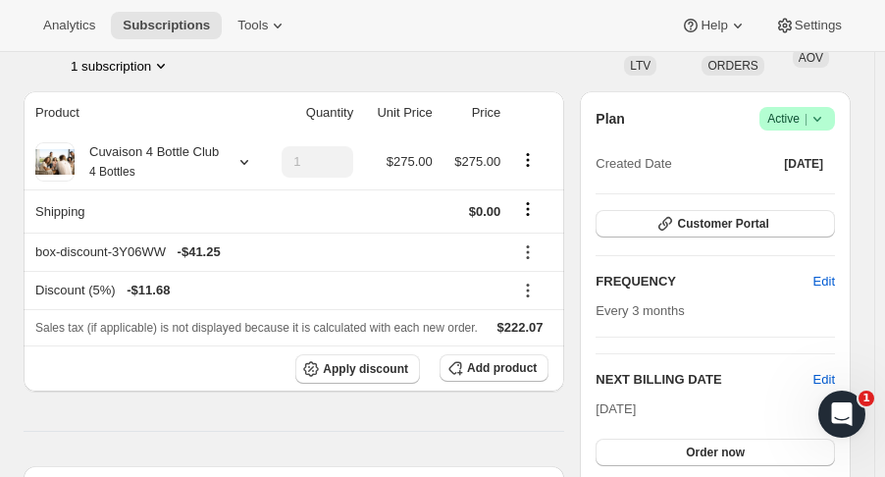
click at [799, 228] on button "Customer Portal" at bounding box center [715, 223] width 239 height 27
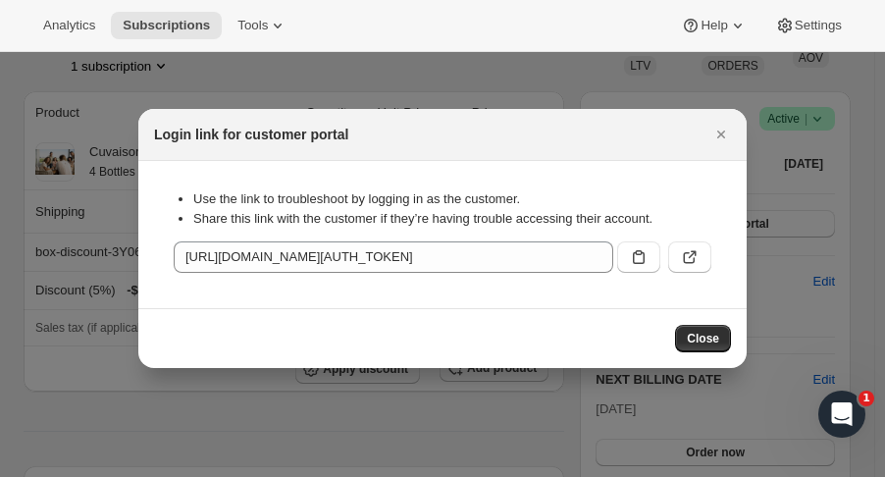
click at [687, 262] on icon ":rce:" at bounding box center [690, 257] width 20 height 20
click at [723, 131] on icon "Close" at bounding box center [722, 135] width 20 height 20
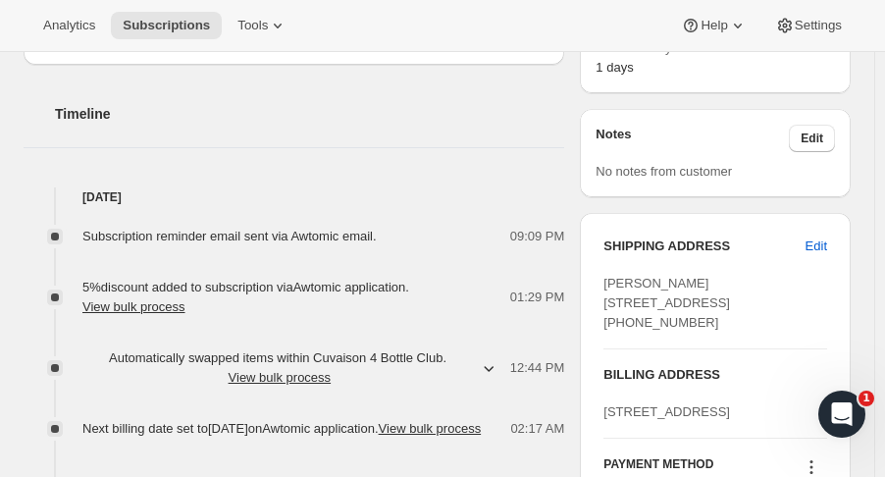
scroll to position [683, 0]
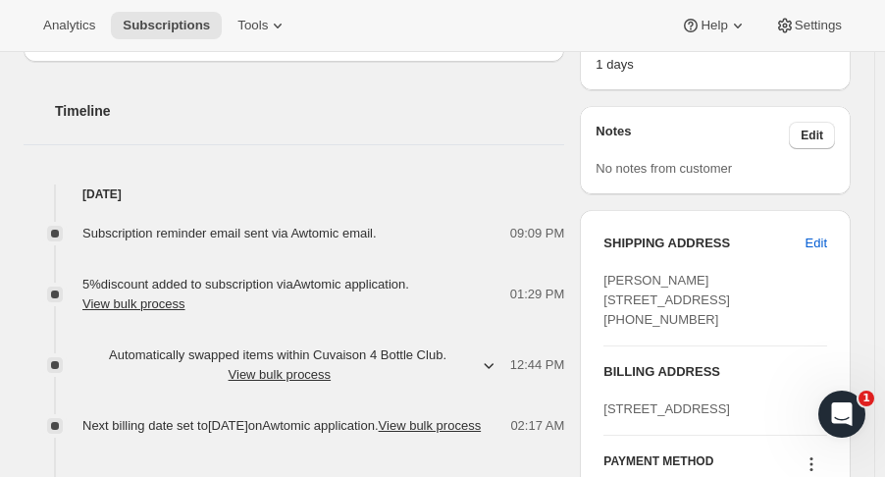
click at [827, 253] on span "Edit" at bounding box center [817, 244] width 22 height 20
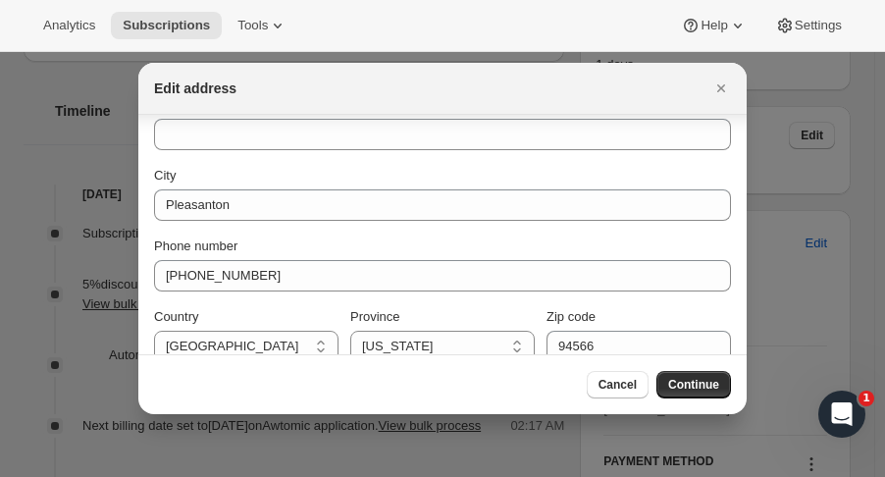
scroll to position [270, 0]
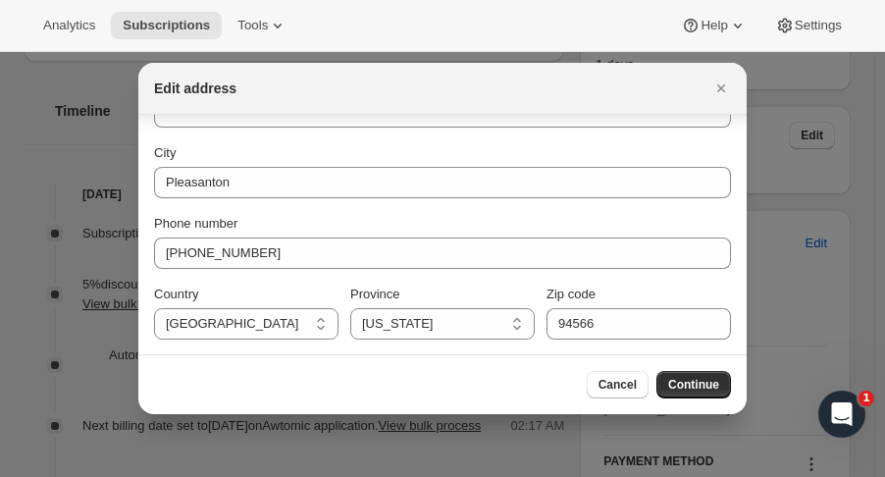
click at [620, 389] on span "Cancel" at bounding box center [618, 385] width 38 height 16
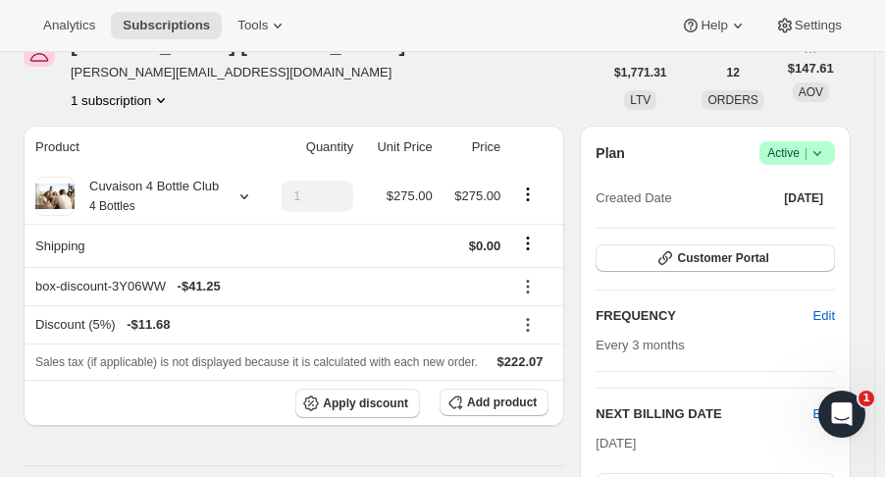
scroll to position [104, 0]
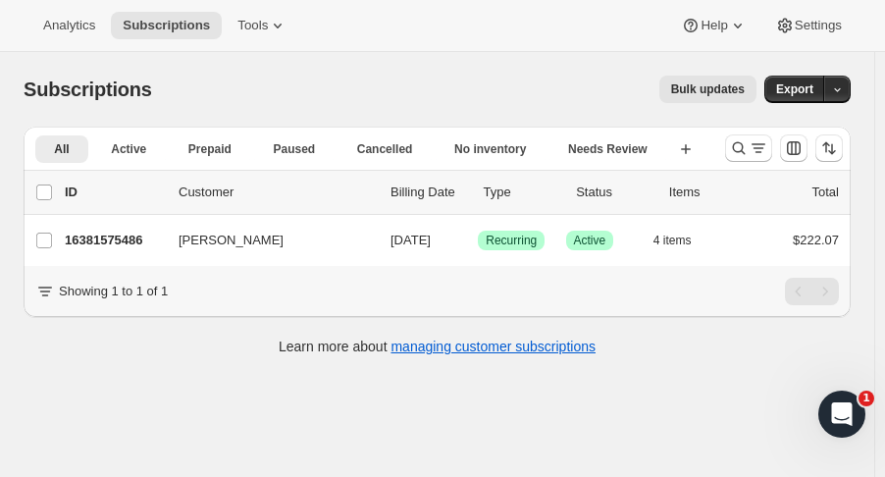
click at [85, 245] on p "16381575486" at bounding box center [114, 241] width 98 height 20
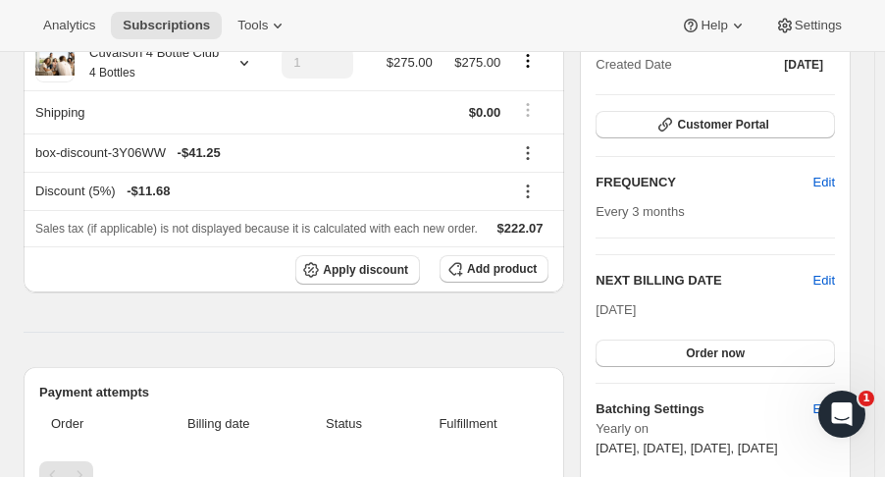
scroll to position [240, 0]
click at [797, 357] on button "Order now" at bounding box center [715, 353] width 239 height 27
click at [765, 359] on button "Click to confirm" at bounding box center [715, 353] width 239 height 27
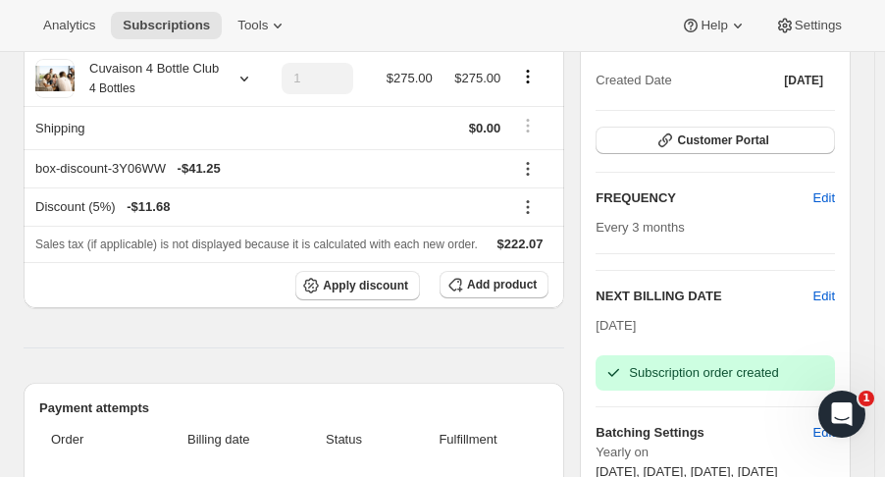
scroll to position [0, 0]
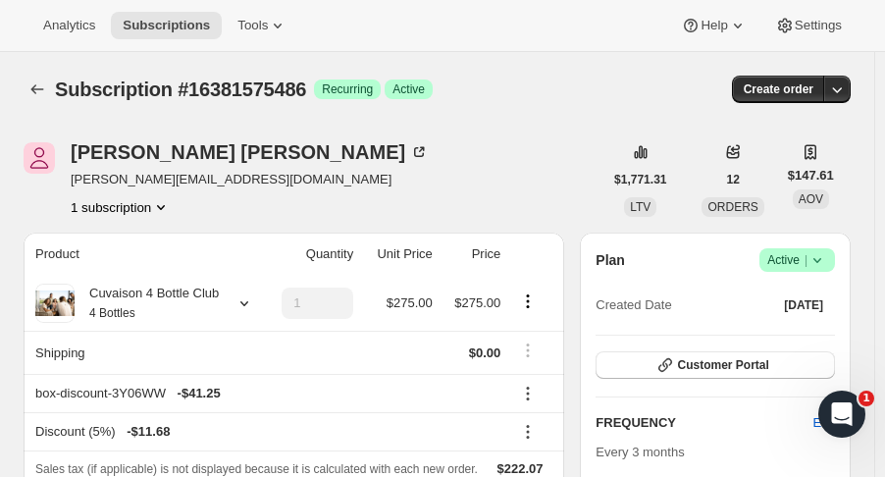
click at [41, 83] on icon "Subscriptions" at bounding box center [37, 89] width 20 height 20
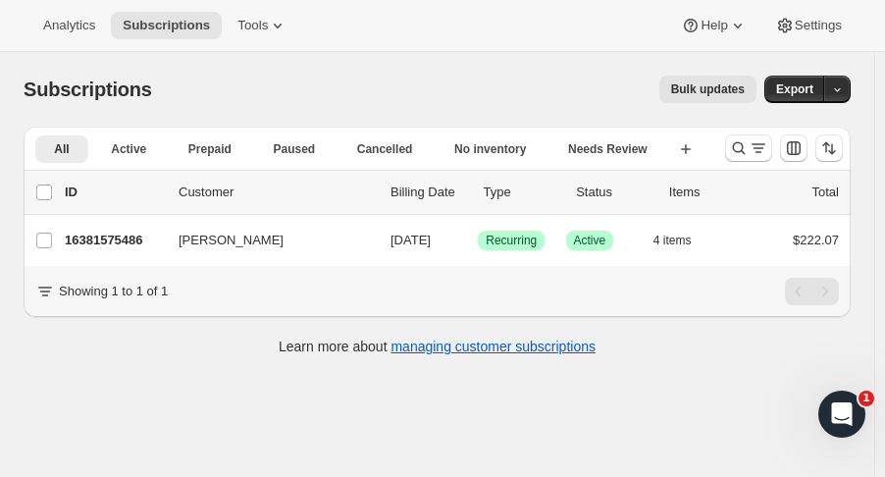
click at [94, 248] on p "16381575486" at bounding box center [114, 241] width 98 height 20
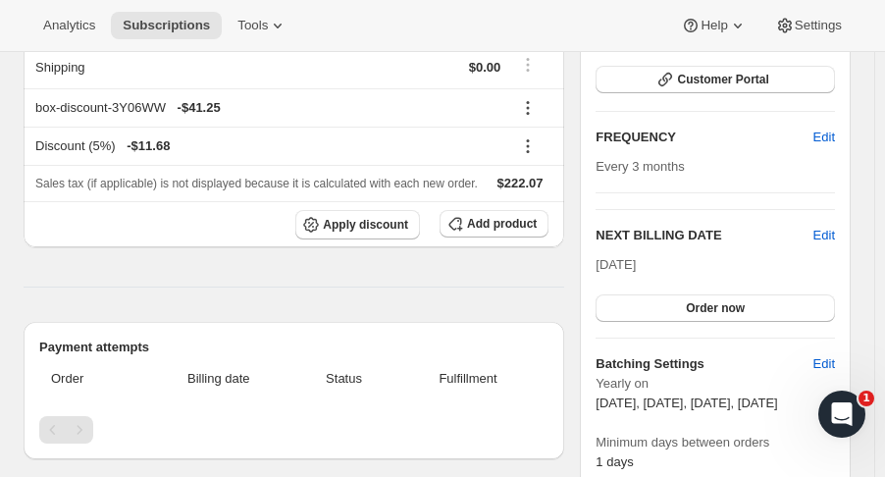
scroll to position [280, 0]
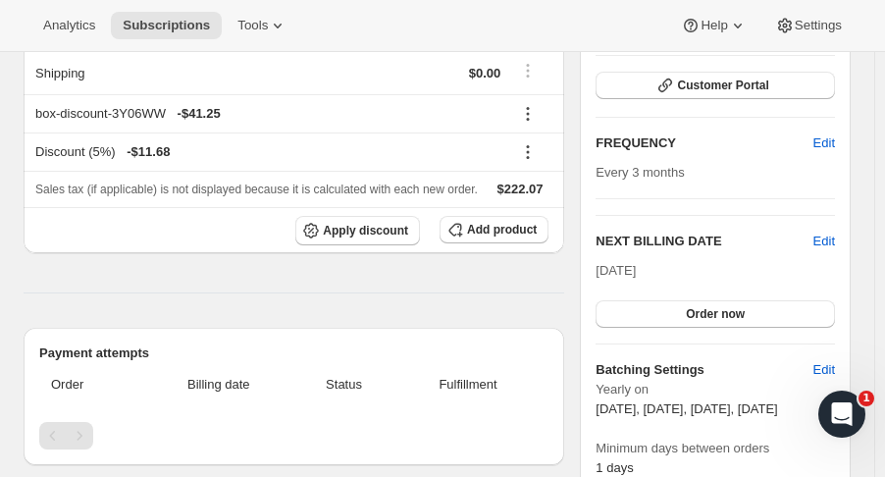
click at [820, 314] on button "Order now" at bounding box center [715, 313] width 239 height 27
click at [808, 316] on button "Click to confirm" at bounding box center [715, 313] width 239 height 27
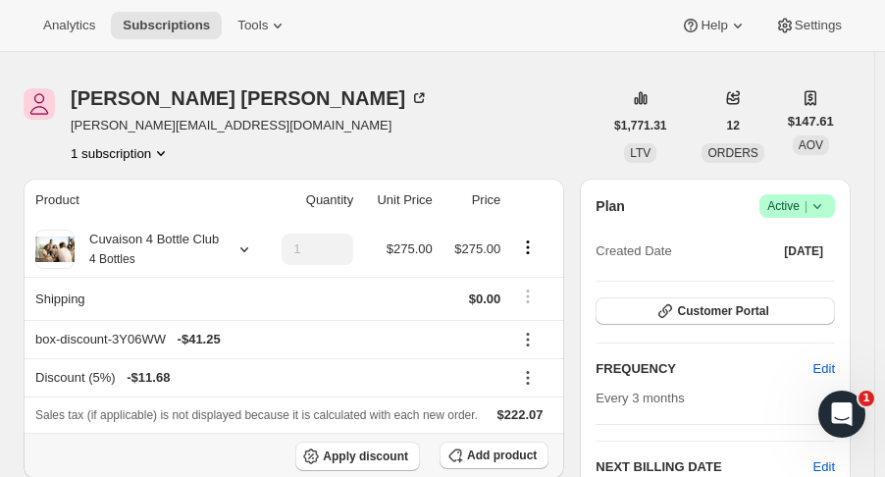
scroll to position [0, 0]
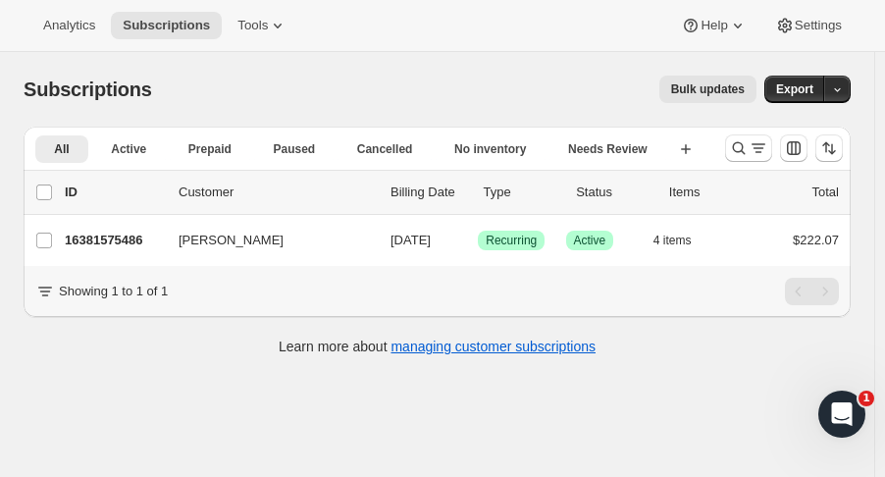
click at [120, 233] on p "16381575486" at bounding box center [114, 241] width 98 height 20
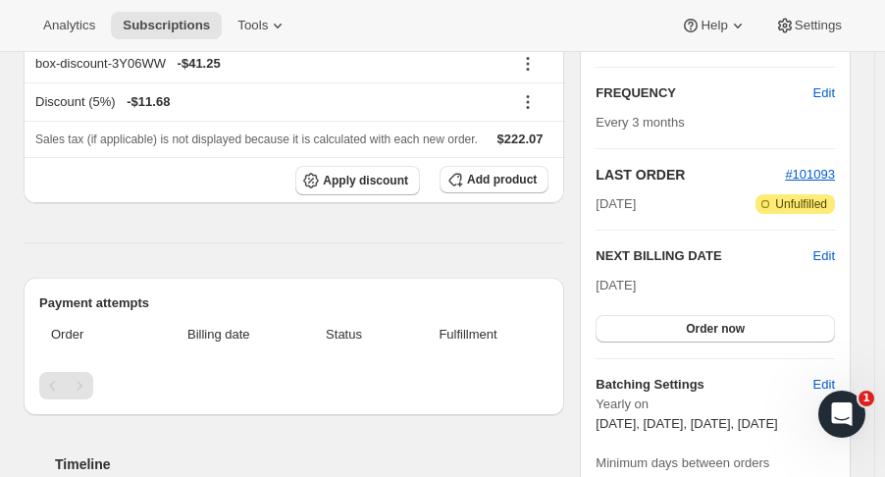
scroll to position [326, 0]
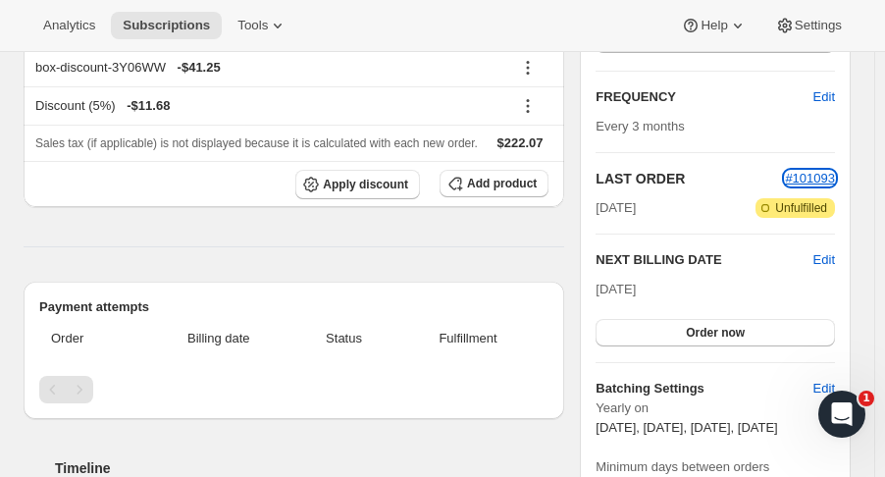
click at [822, 181] on span "#101093" at bounding box center [810, 178] width 50 height 15
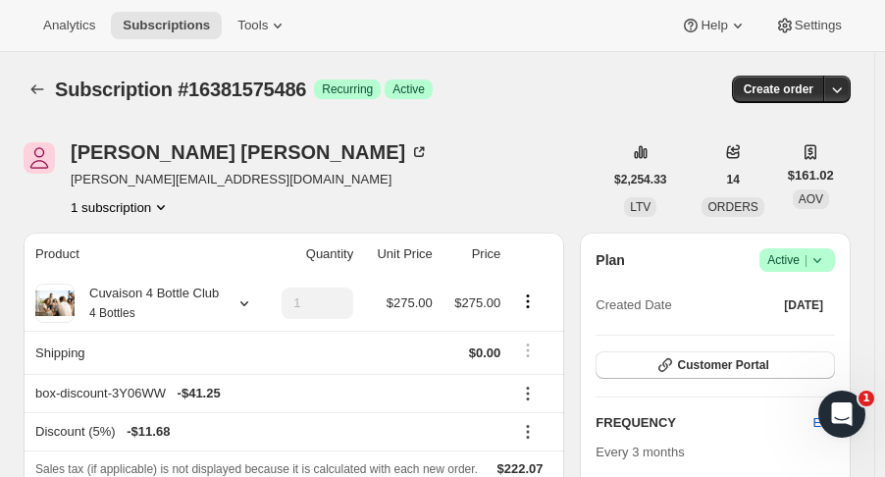
click at [26, 86] on button "Subscriptions" at bounding box center [37, 89] width 27 height 27
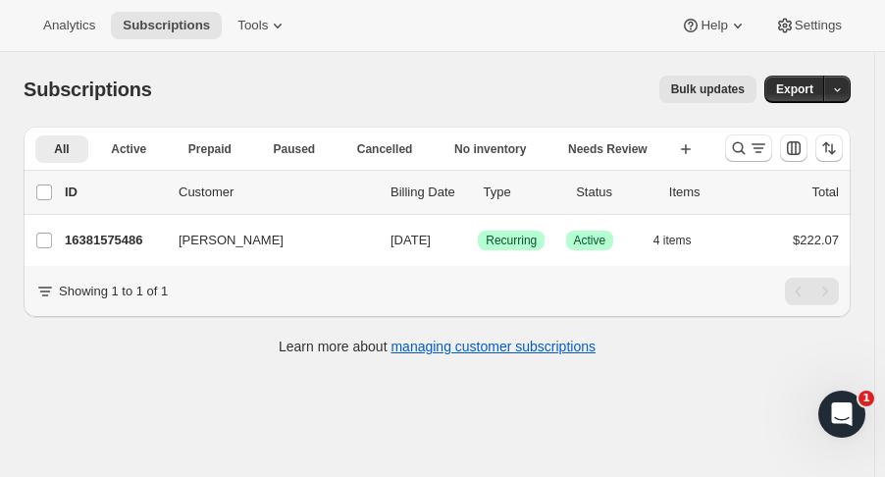
click at [133, 238] on p "16381575486" at bounding box center [114, 241] width 98 height 20
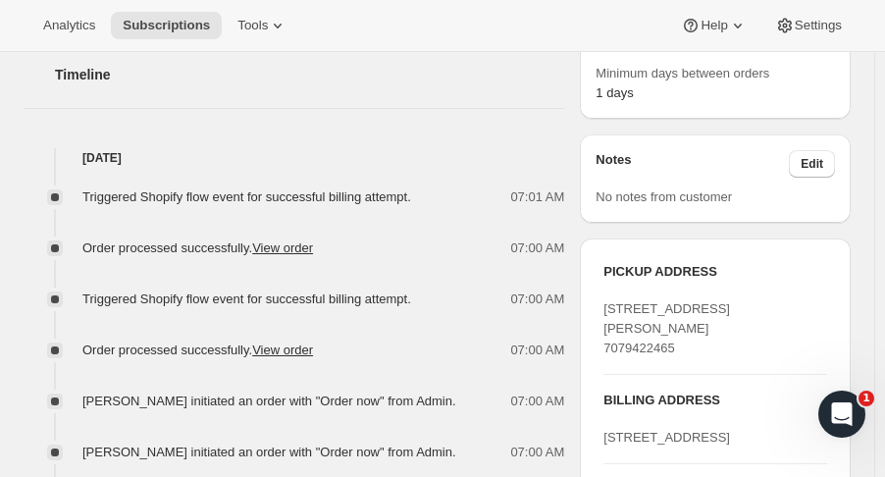
scroll to position [714, 0]
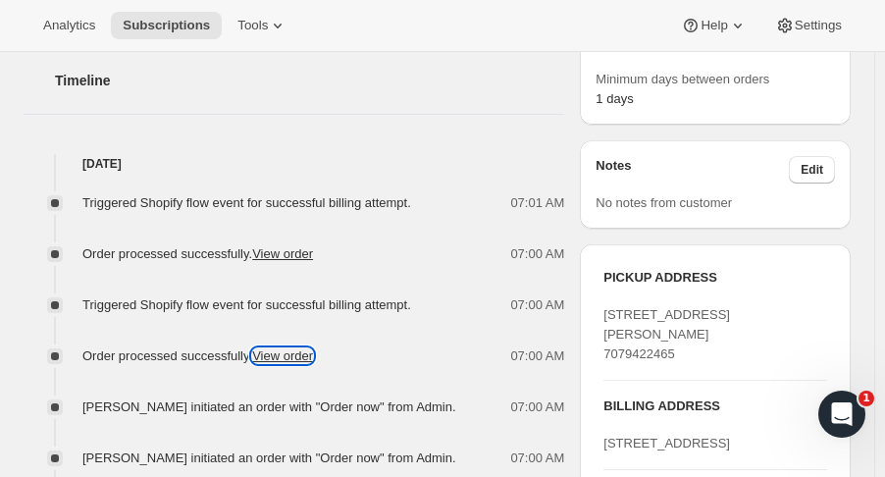
click at [300, 358] on link "View order" at bounding box center [282, 355] width 61 height 15
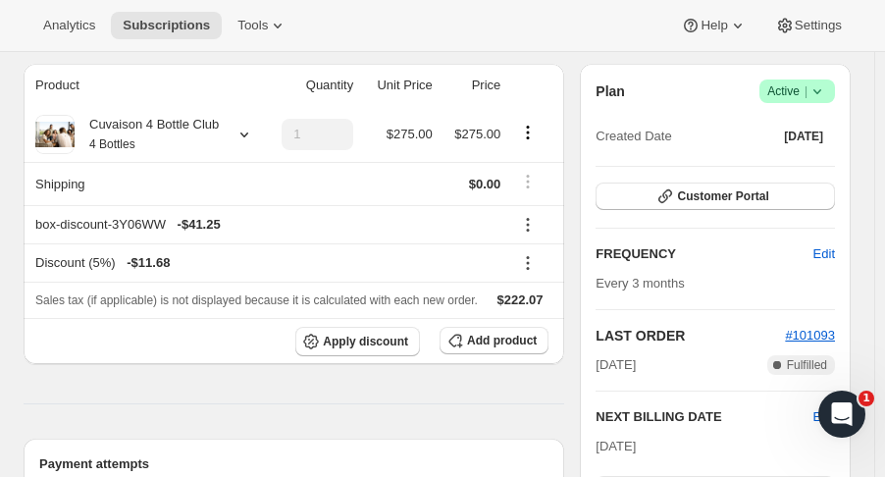
scroll to position [171, 0]
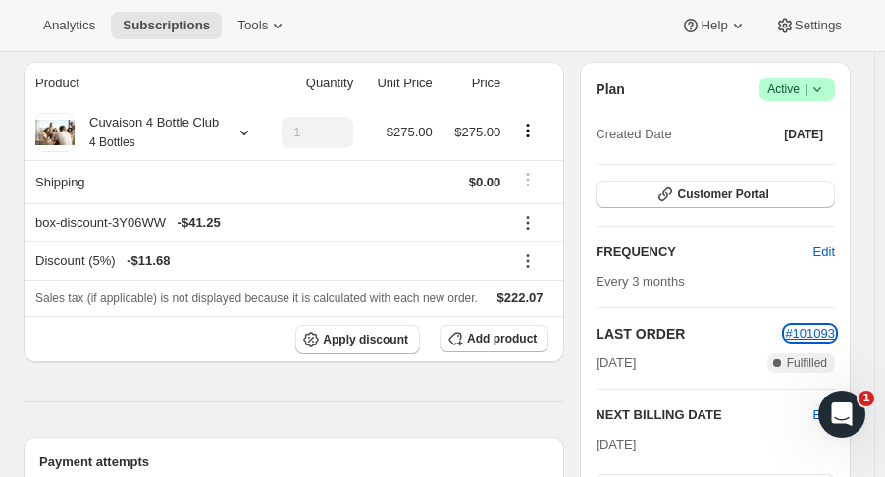
click at [823, 328] on span "#101093" at bounding box center [810, 333] width 50 height 15
